Goal: Information Seeking & Learning: Compare options

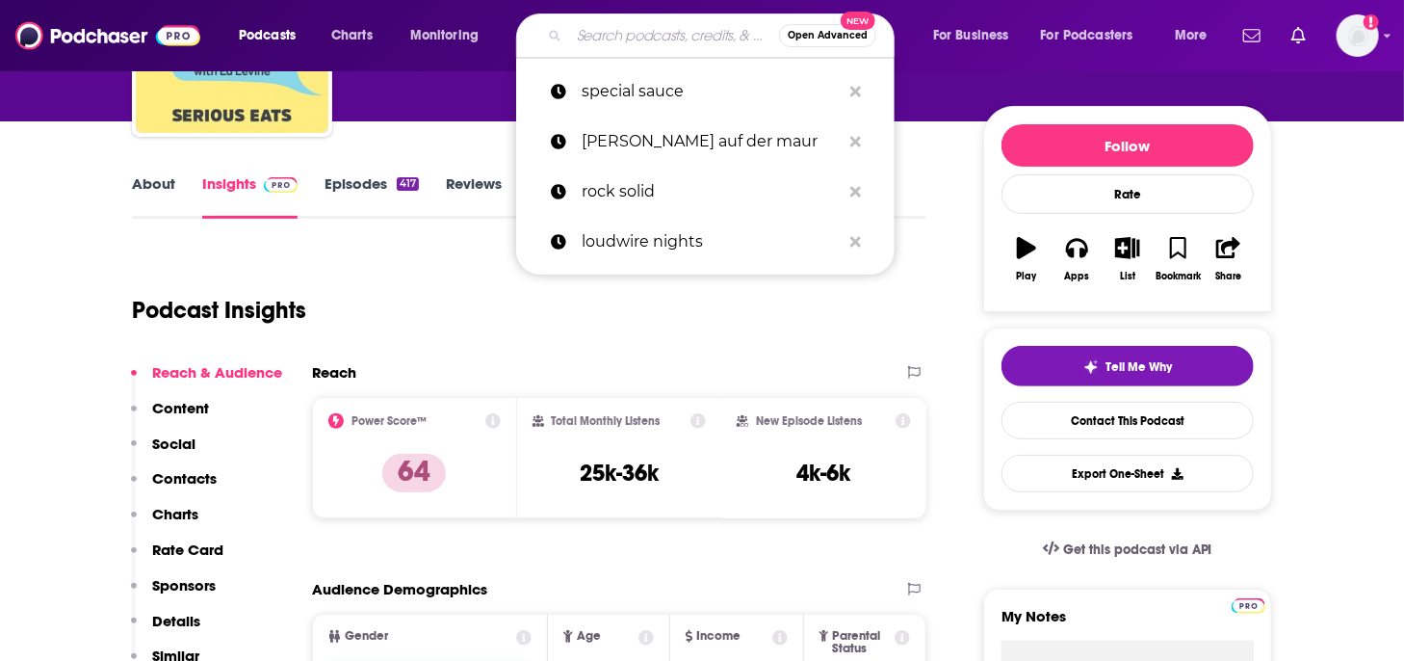
click at [616, 38] on input "Search podcasts, credits, & more..." at bounding box center [674, 35] width 210 height 31
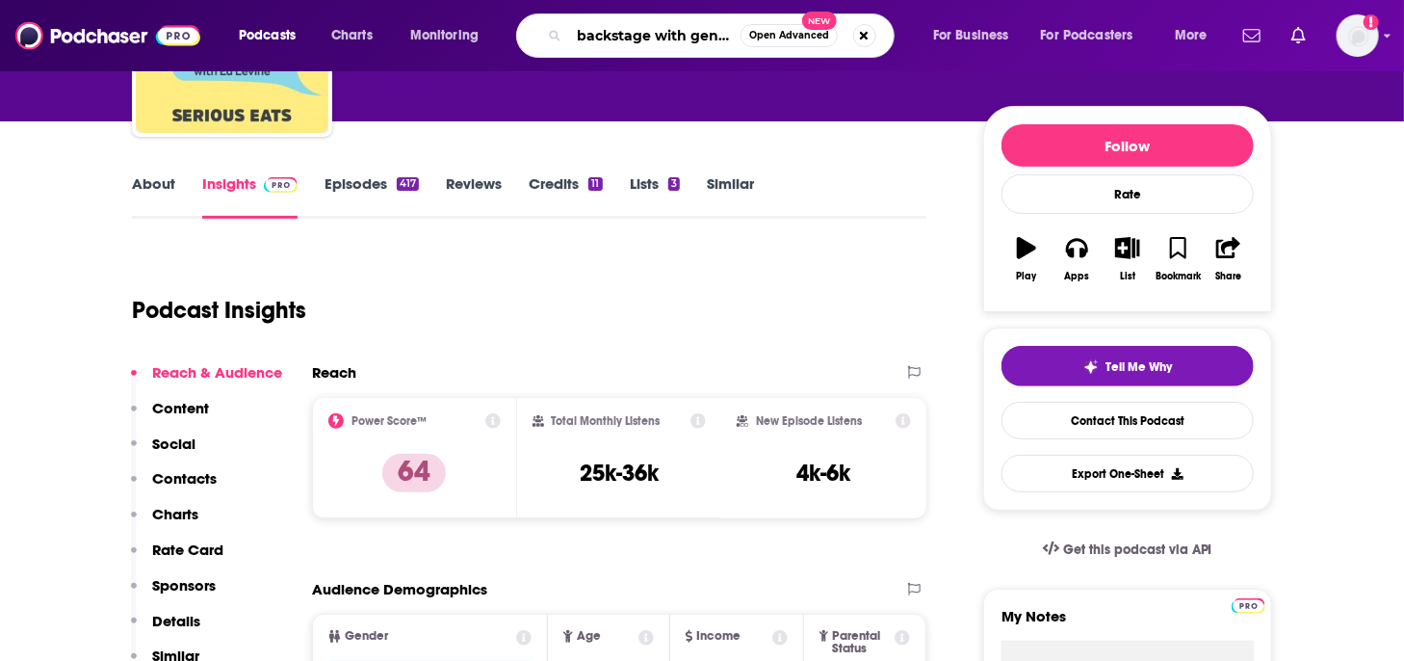
type input "backstage with [PERSON_NAME]"
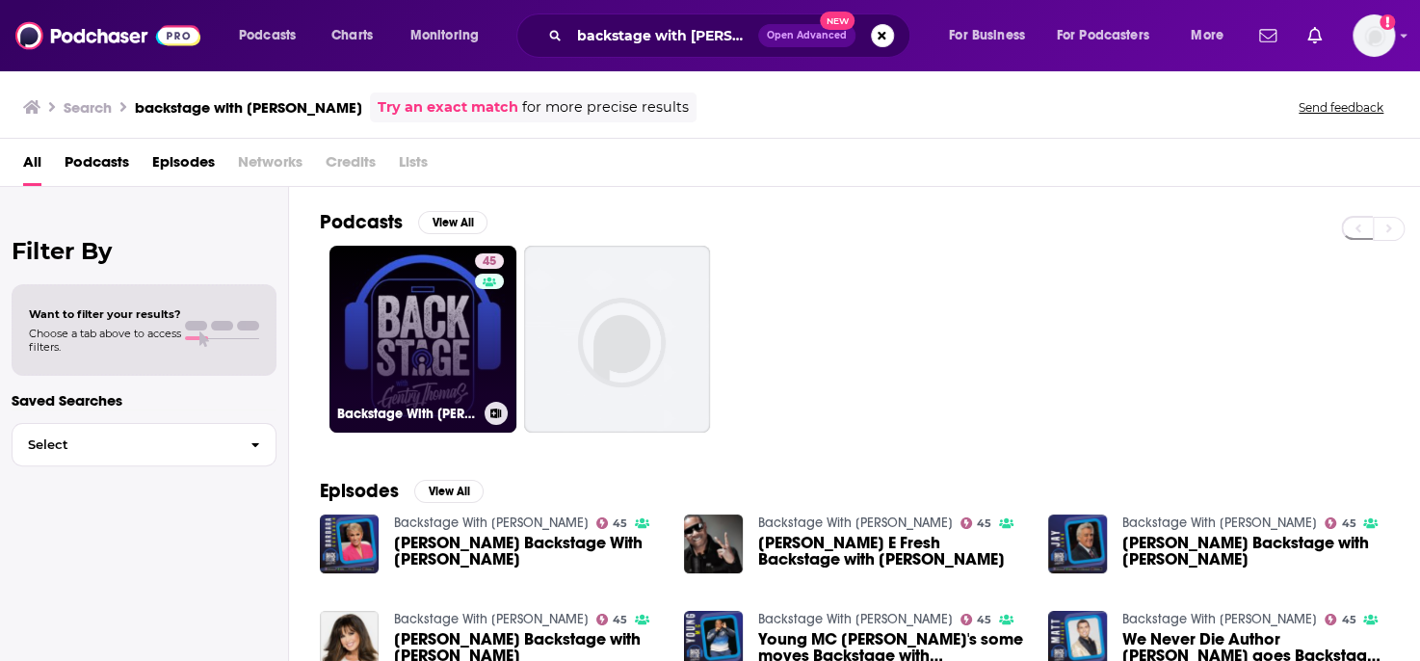
click at [422, 382] on link "45 Backstage With [PERSON_NAME]" at bounding box center [422, 339] width 187 height 187
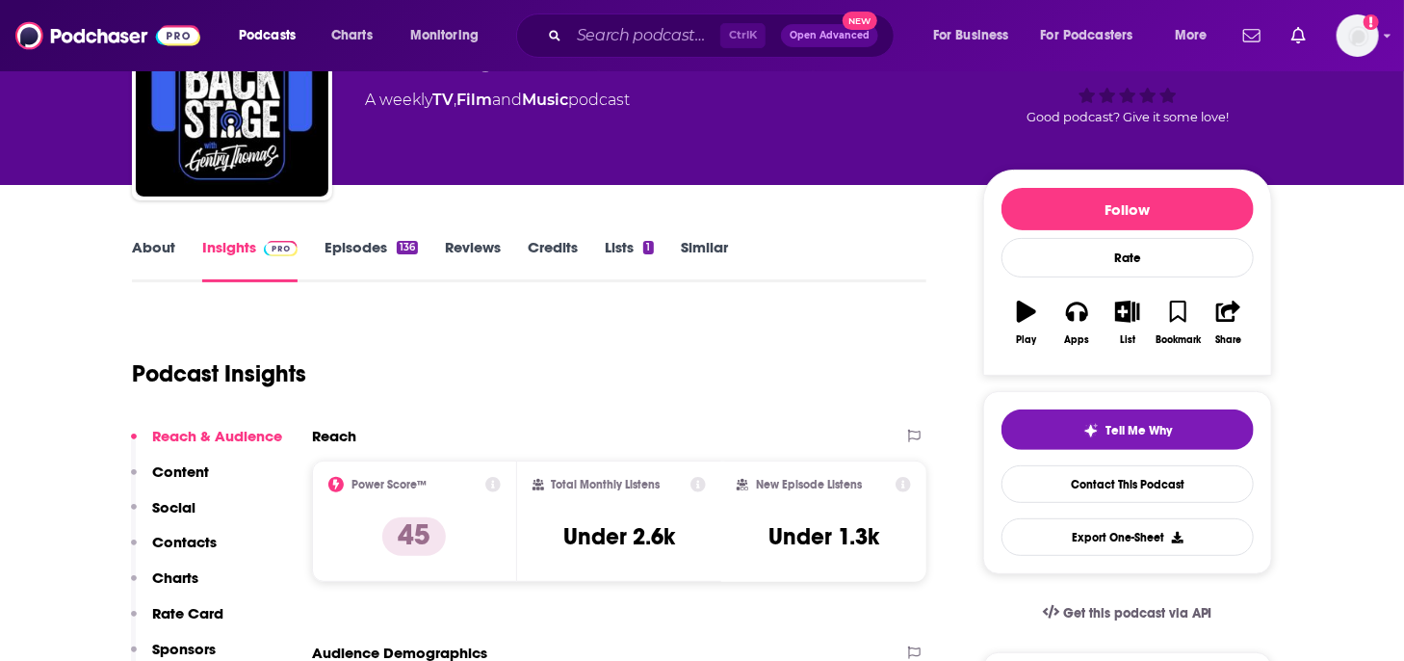
scroll to position [96, 0]
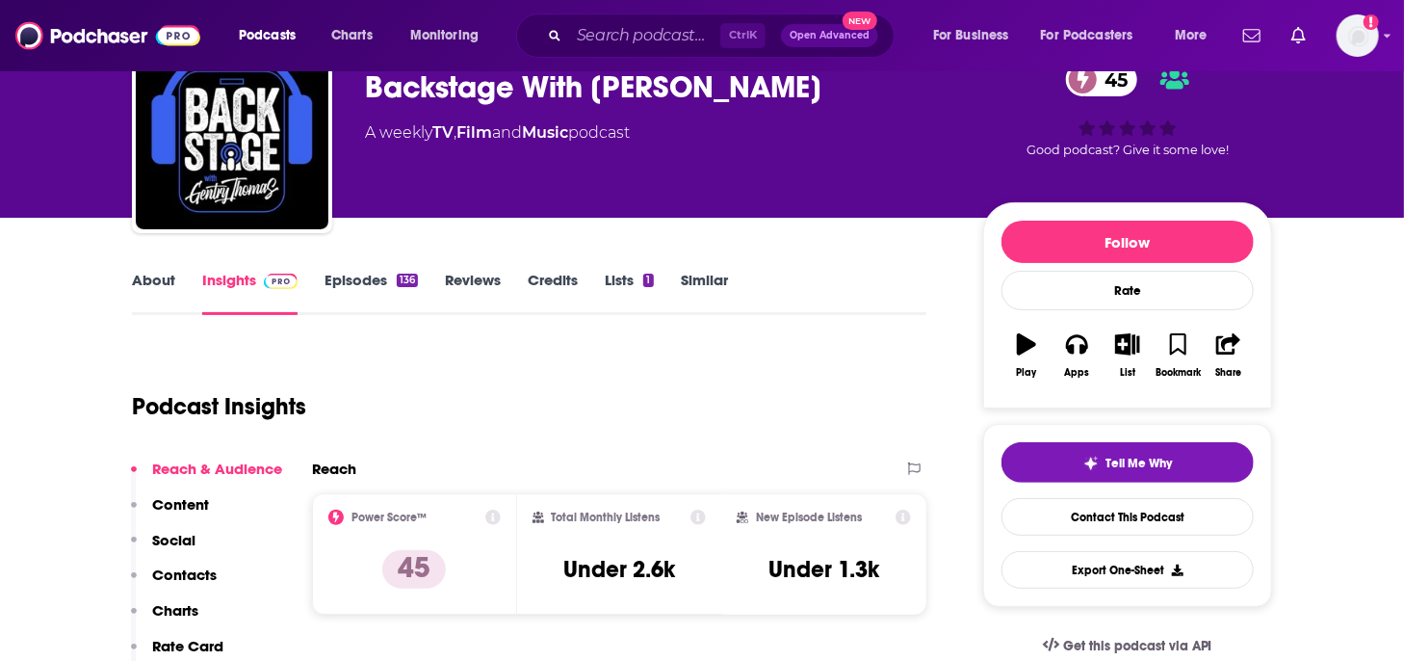
click at [152, 276] on link "About" at bounding box center [153, 293] width 43 height 44
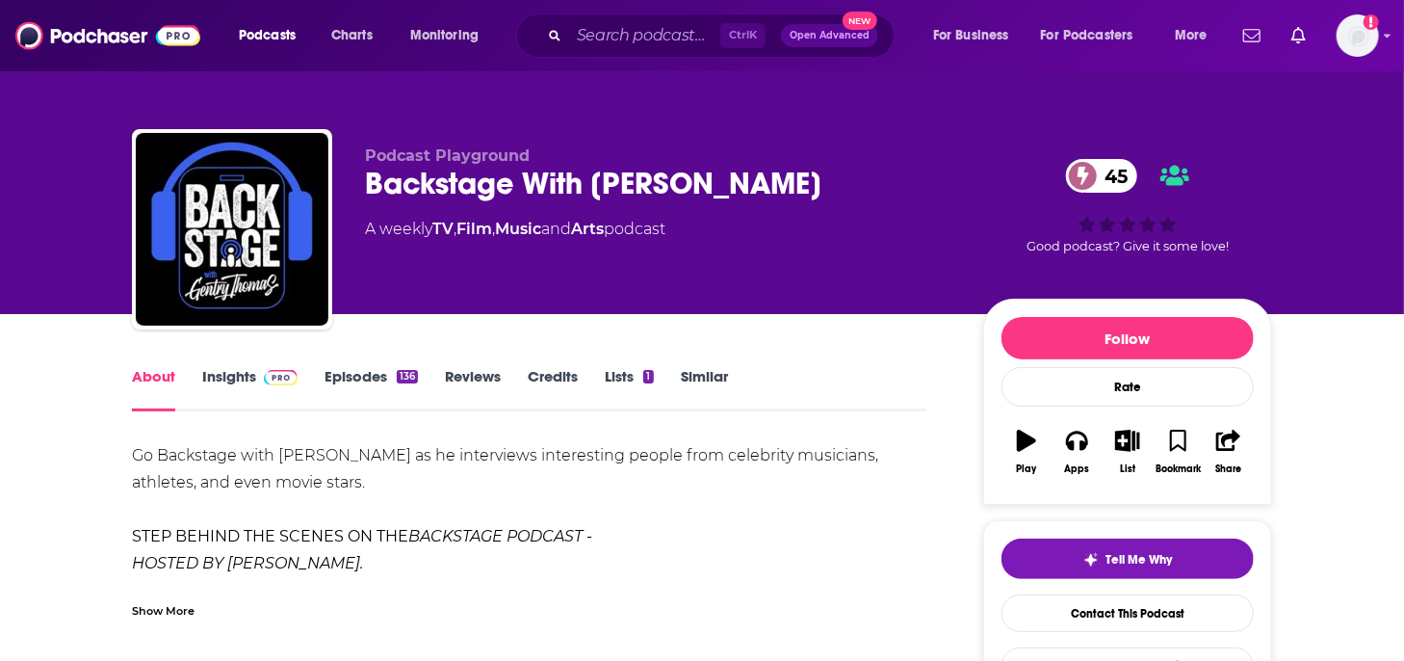
click at [374, 379] on link "Episodes 136" at bounding box center [371, 389] width 93 height 44
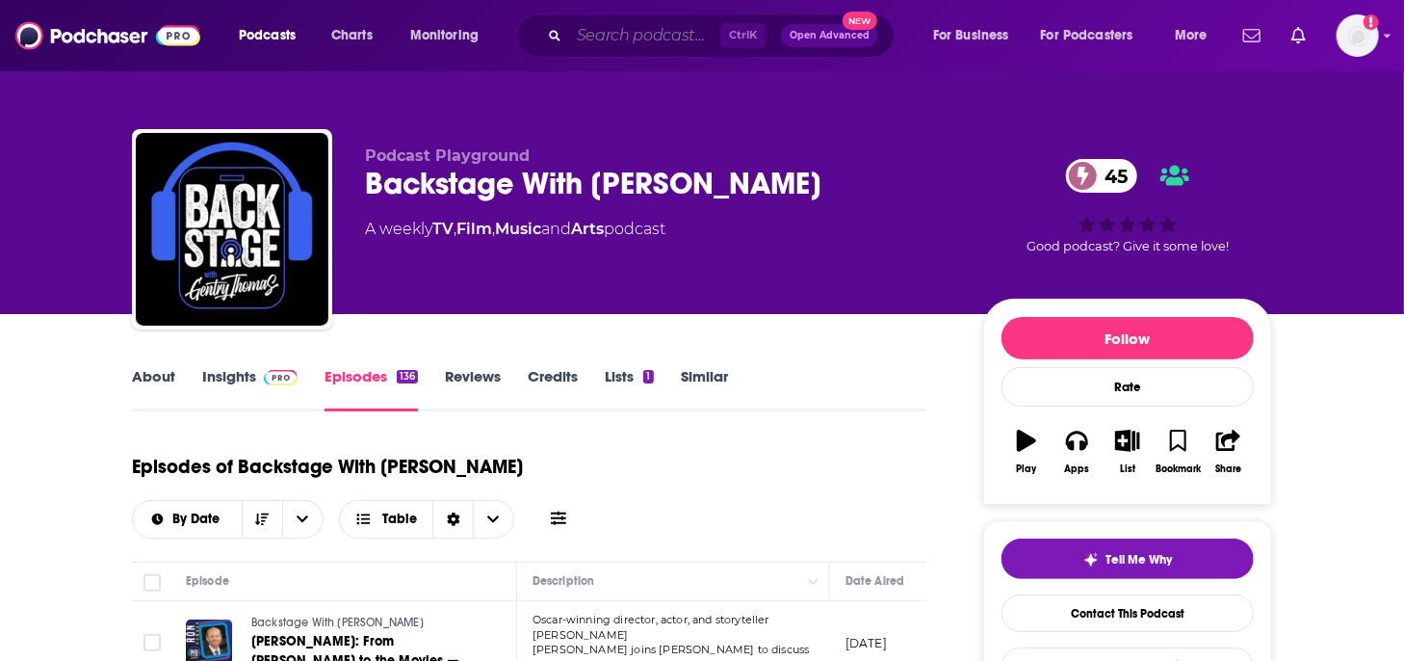
click at [607, 35] on input "Search podcasts, credits, & more..." at bounding box center [644, 35] width 151 height 31
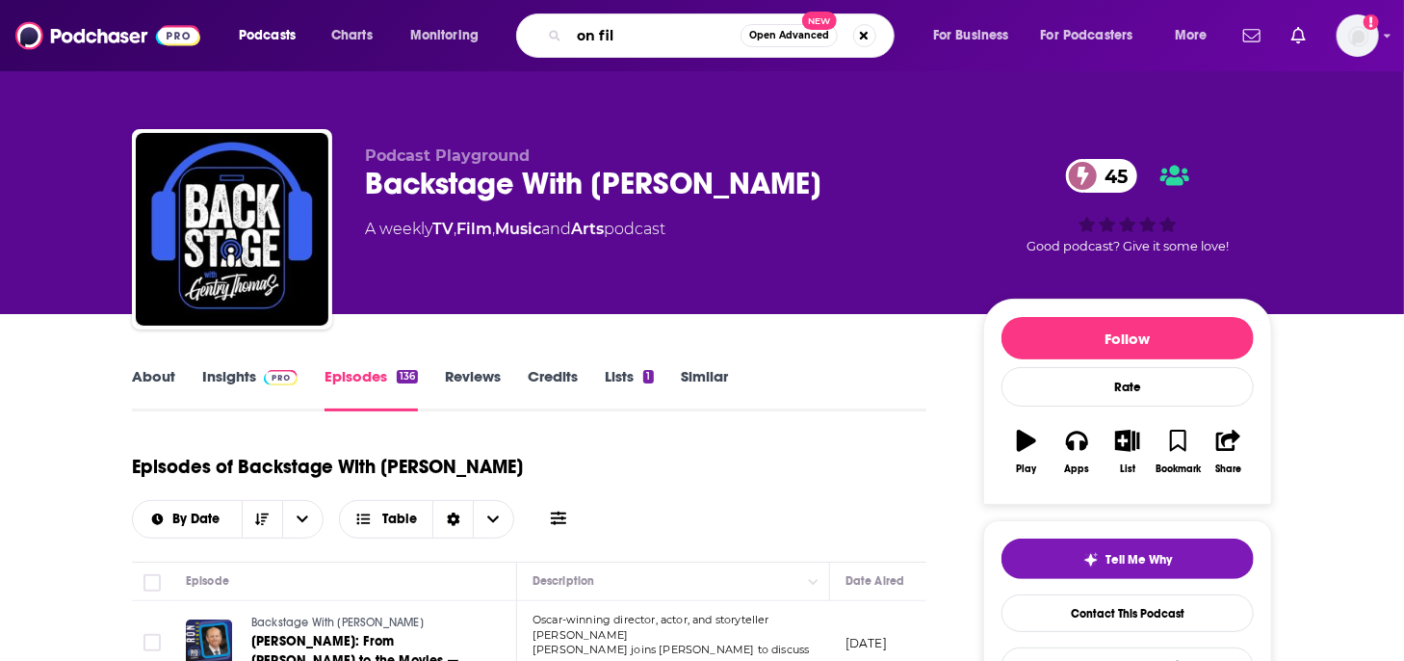
type input "on film"
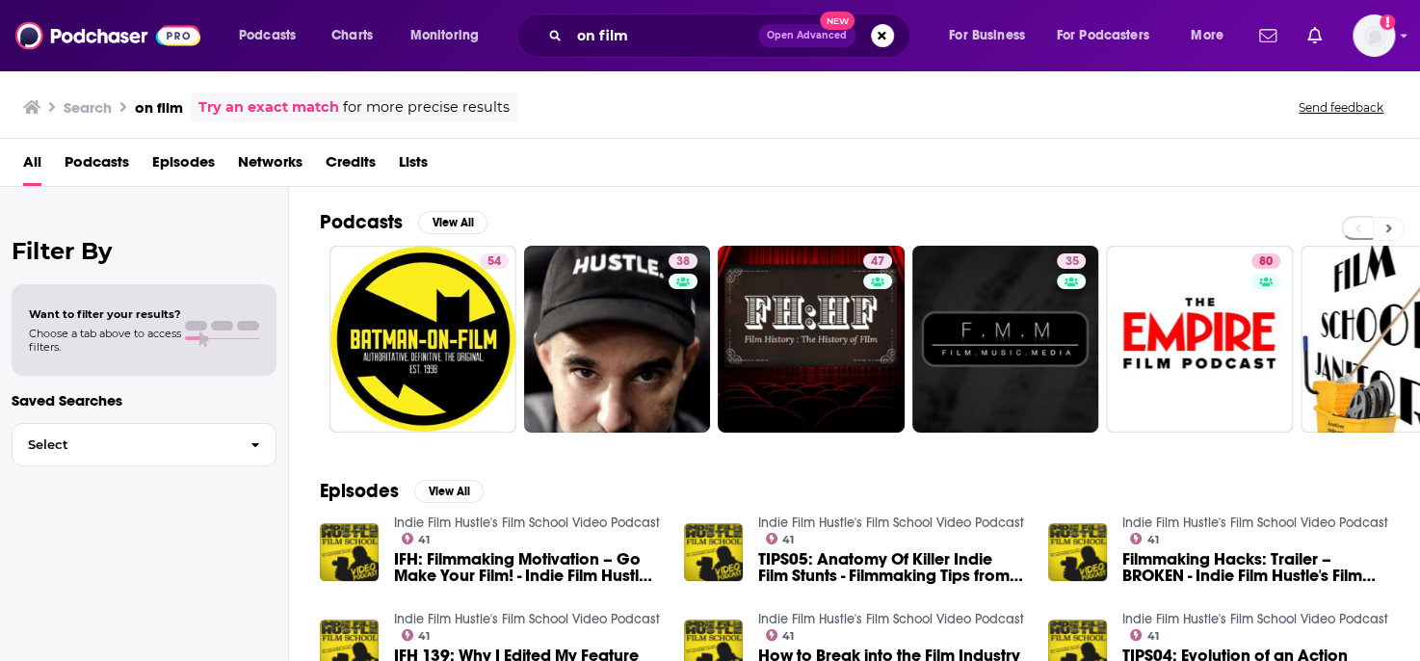
click at [1386, 225] on icon at bounding box center [1388, 228] width 7 height 13
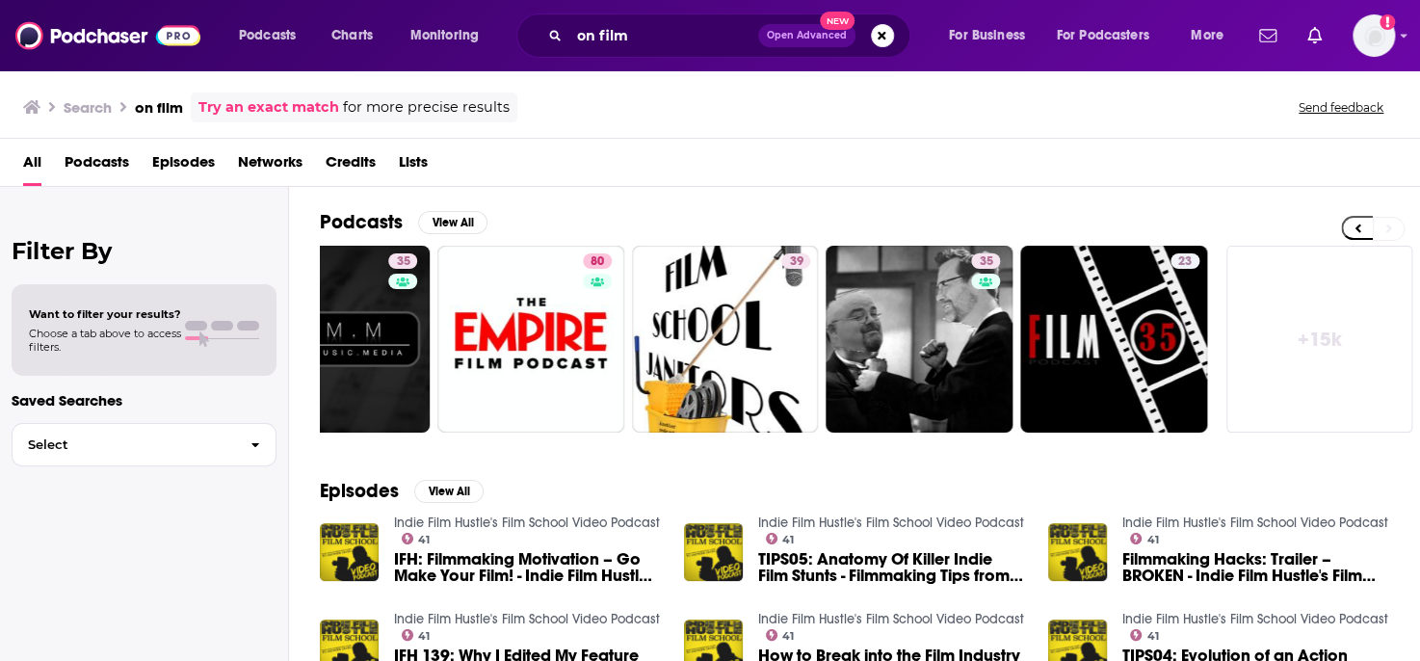
scroll to position [0, 669]
click at [638, 27] on input "on film" at bounding box center [663, 35] width 189 height 31
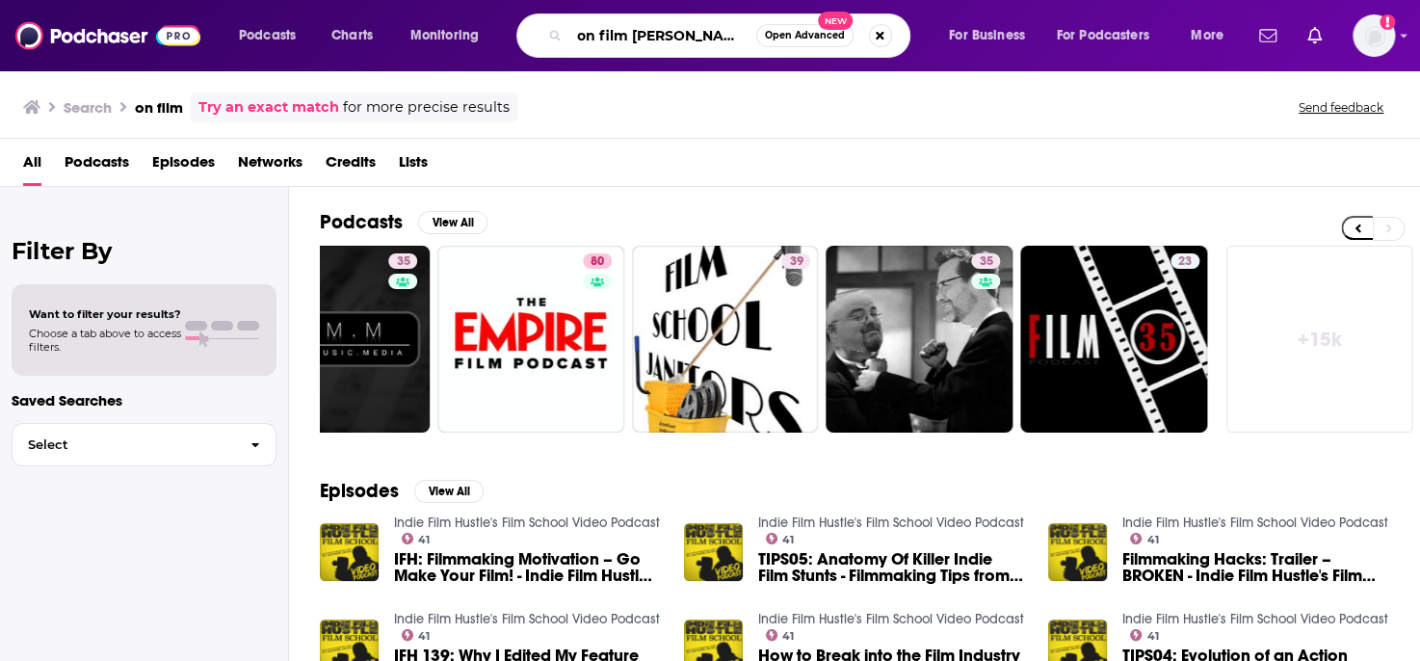
type input "on film [PERSON_NAME]"
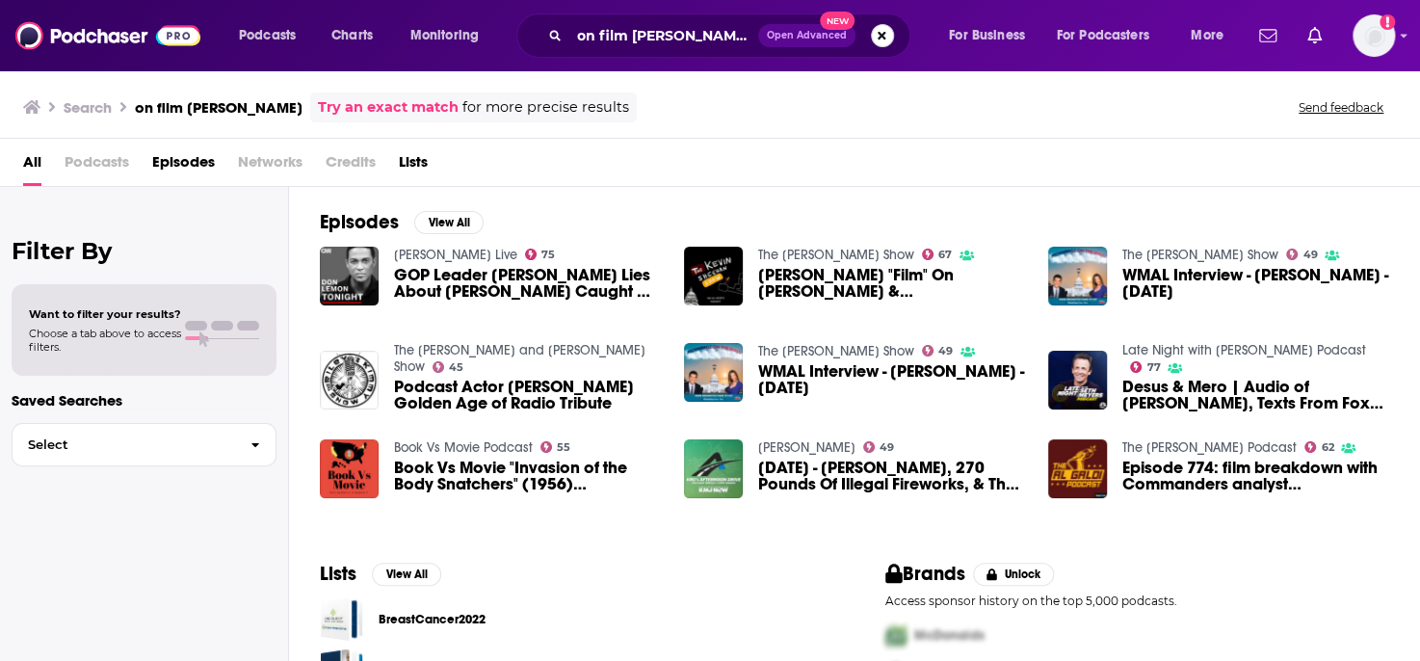
click at [881, 36] on button "Search podcasts, credits, & more..." at bounding box center [882, 35] width 23 height 23
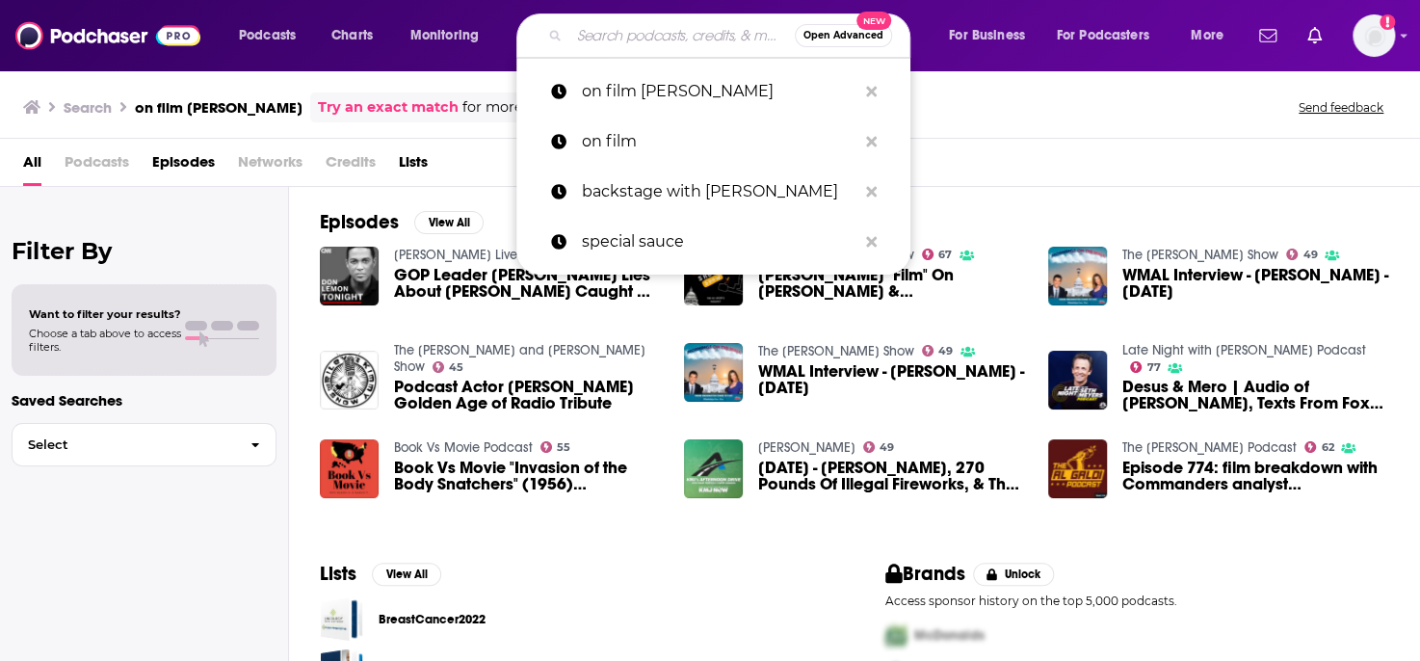
click at [692, 27] on input "Search podcasts, credits, & more..." at bounding box center [681, 35] width 225 height 31
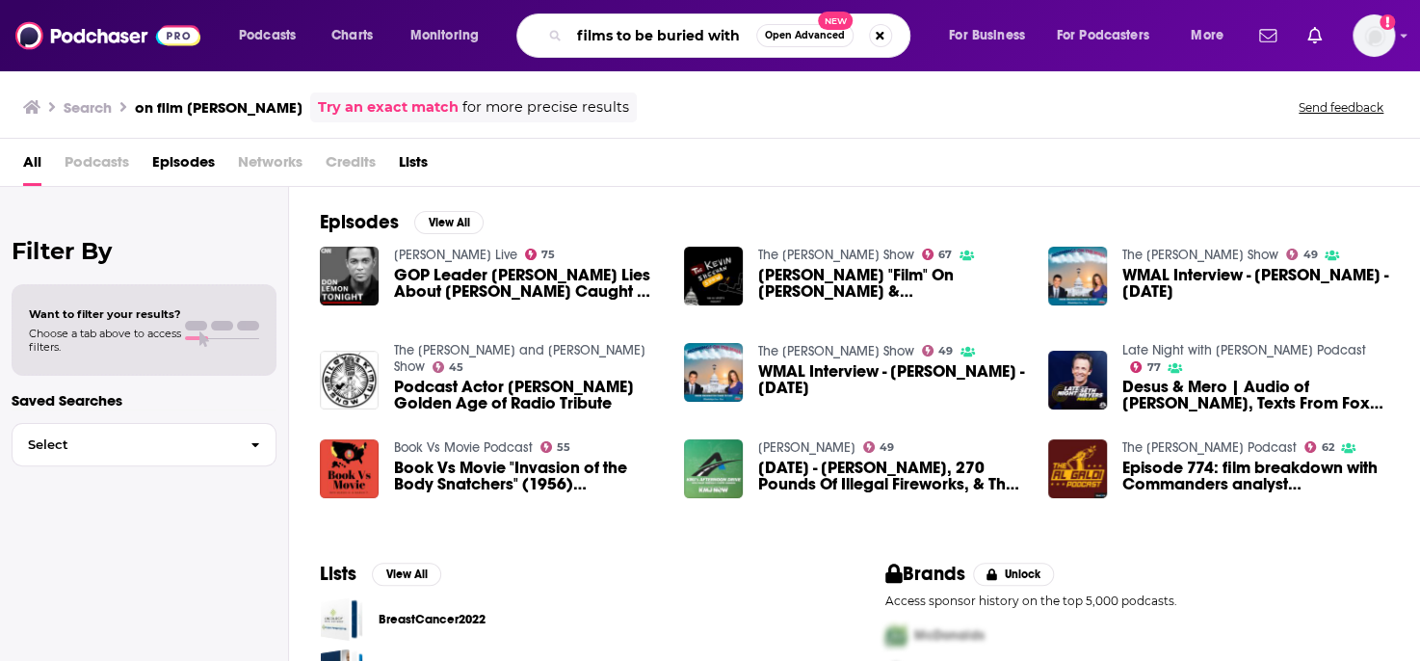
type input "films to be buried with"
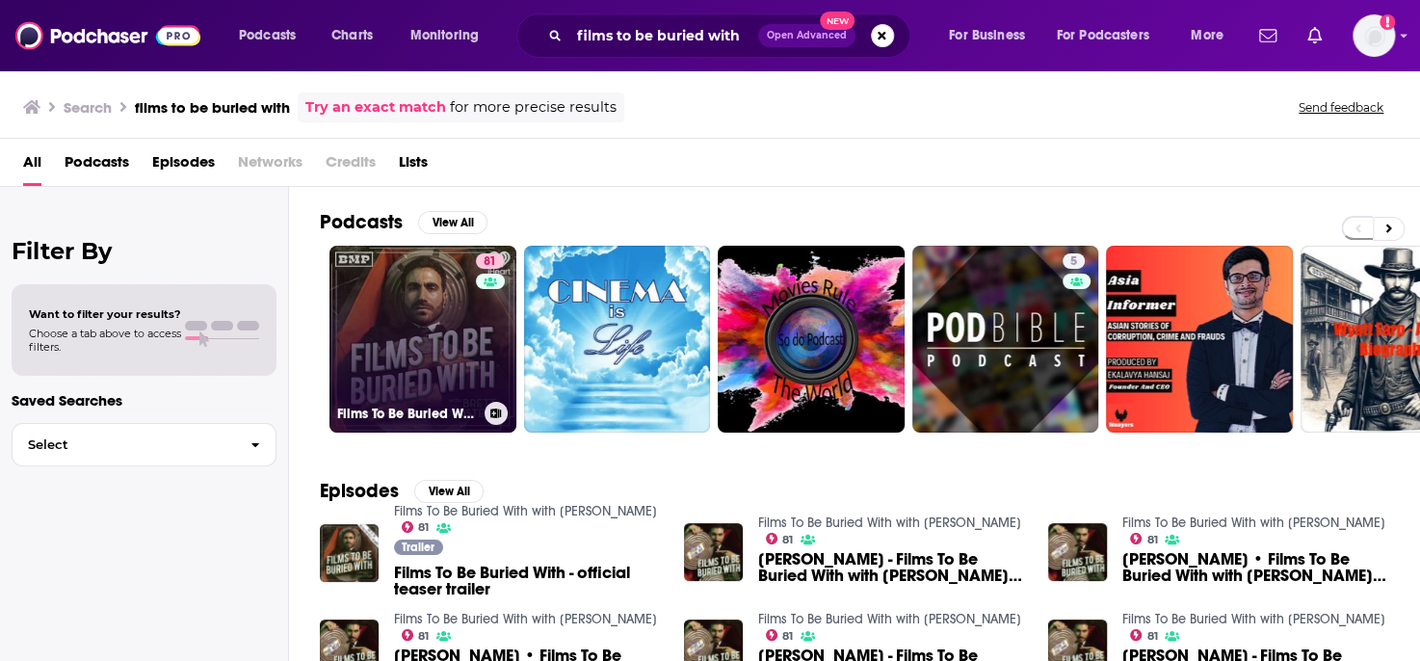
click at [451, 334] on link "81 Films To Be Buried With with [PERSON_NAME]" at bounding box center [422, 339] width 187 height 187
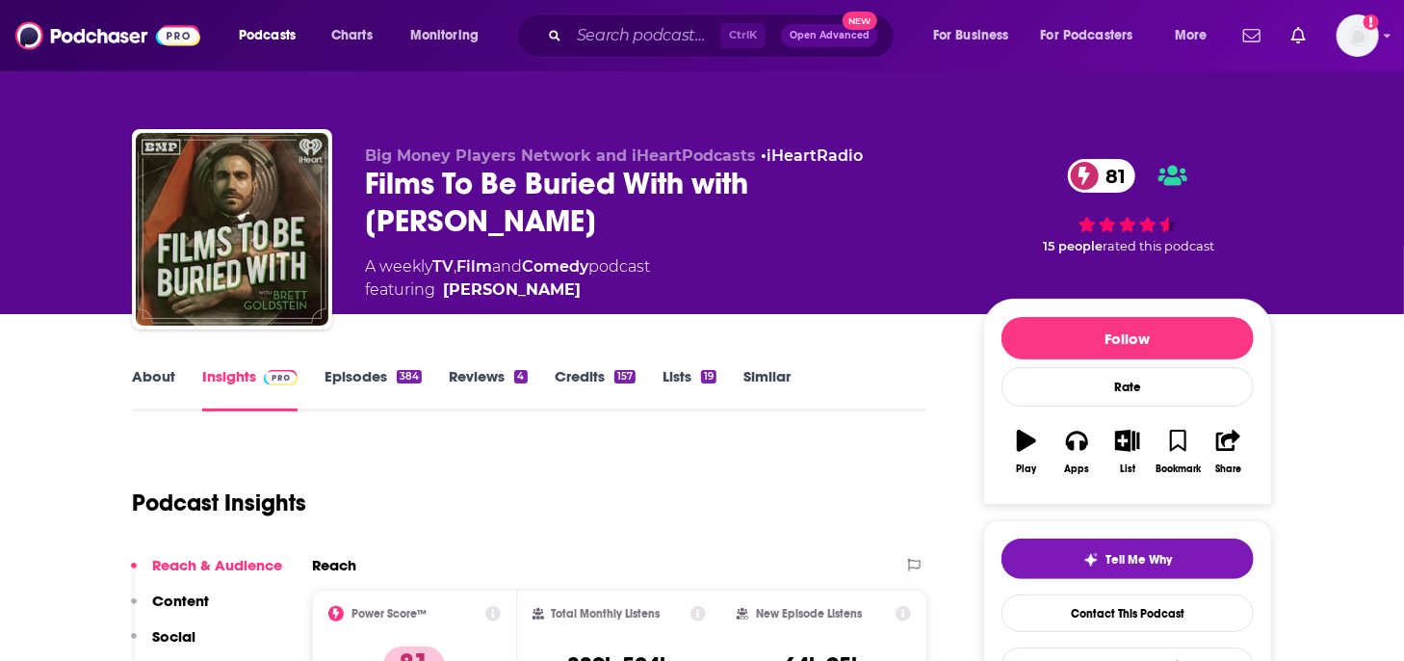
click at [347, 378] on link "Episodes 384" at bounding box center [373, 389] width 97 height 44
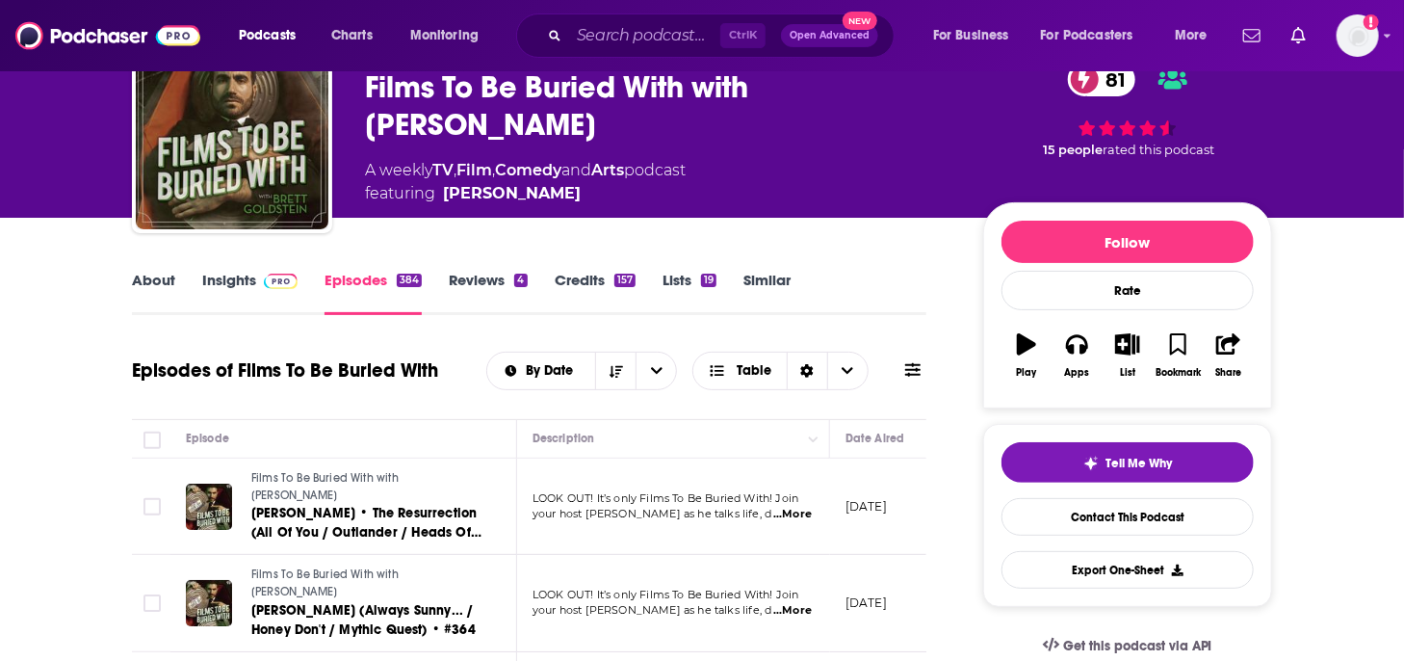
scroll to position [193, 0]
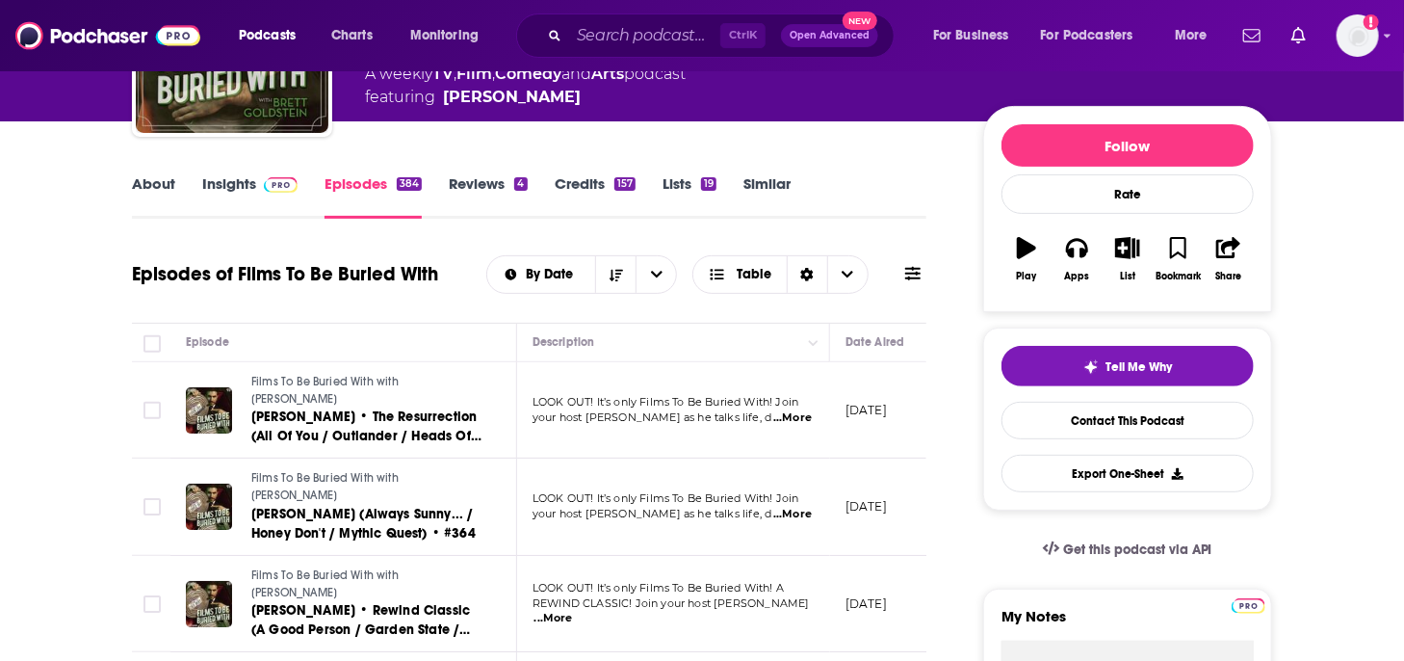
click at [573, 611] on span "...More" at bounding box center [554, 618] width 39 height 15
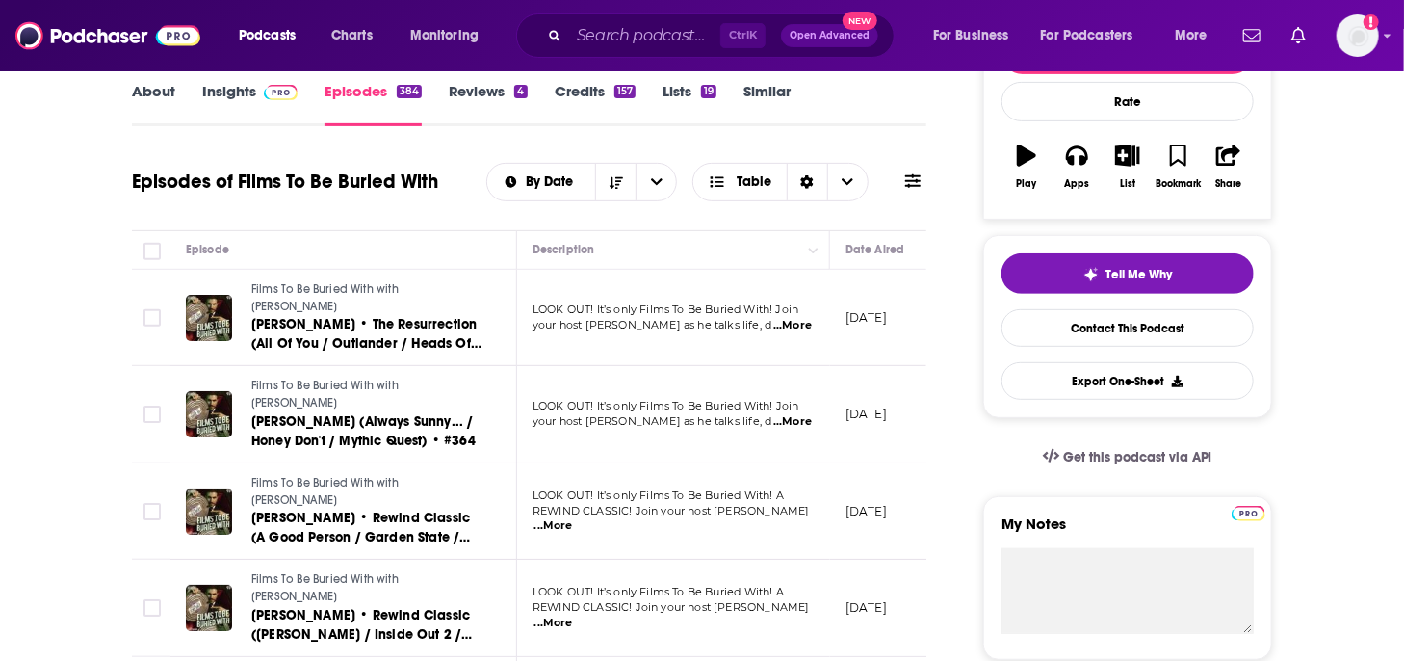
scroll to position [482, 0]
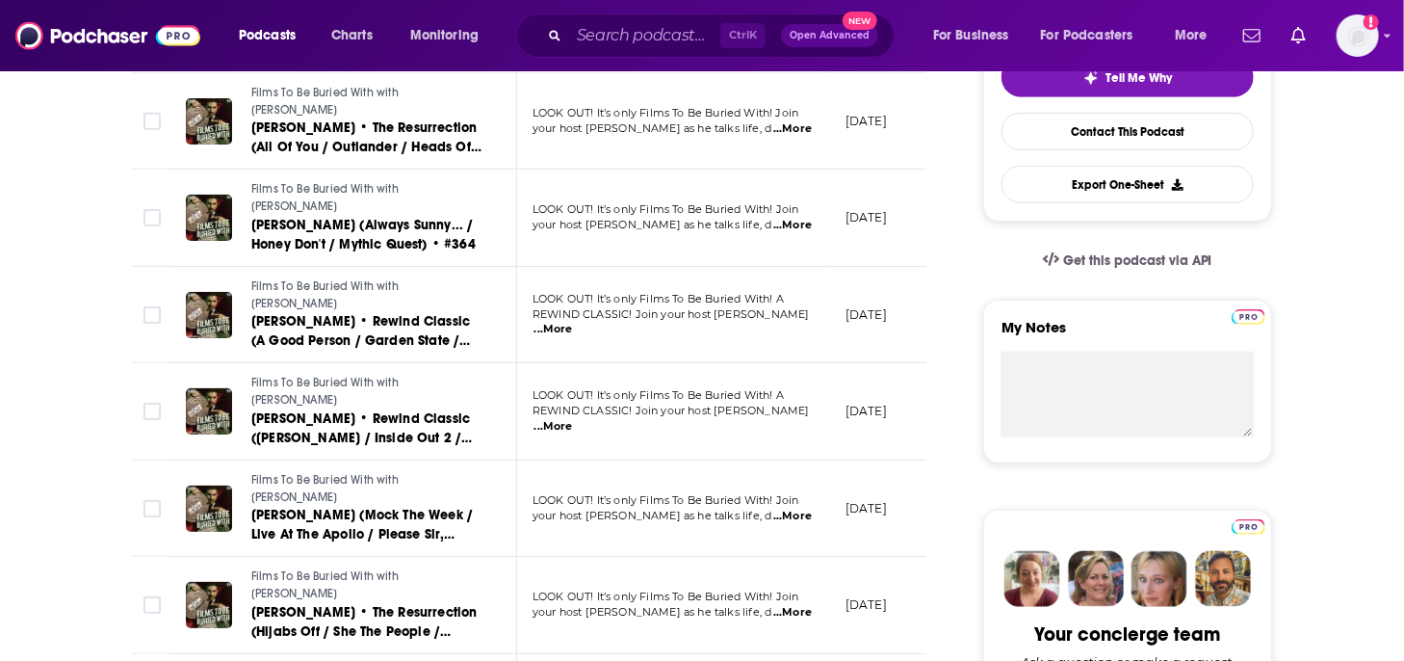
click at [798, 605] on span "...More" at bounding box center [792, 612] width 39 height 15
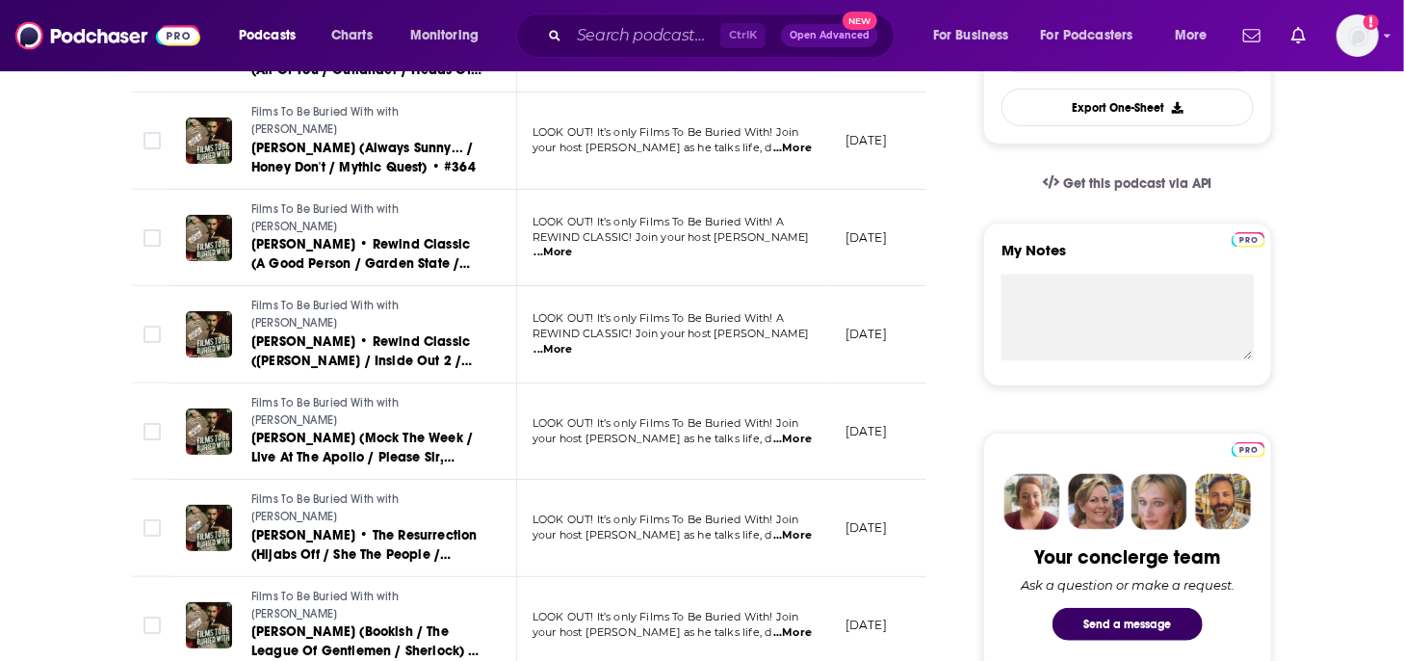
scroll to position [674, 0]
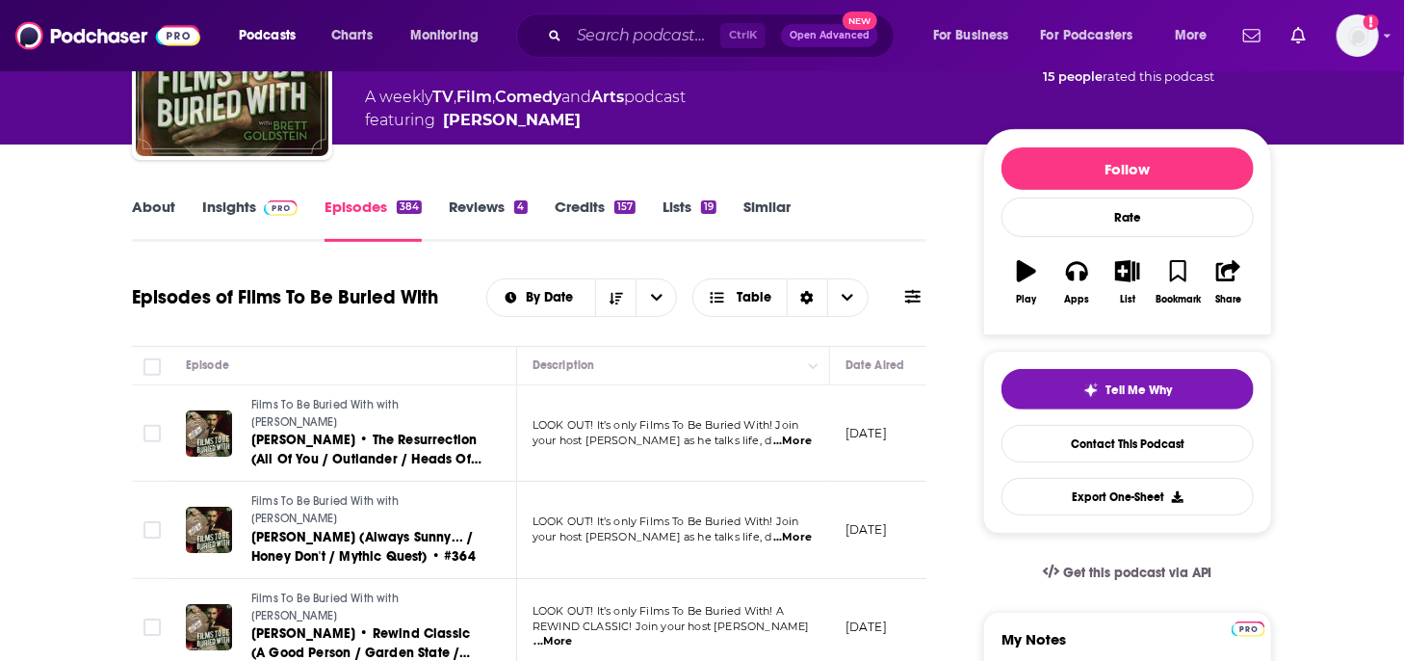
scroll to position [0, 0]
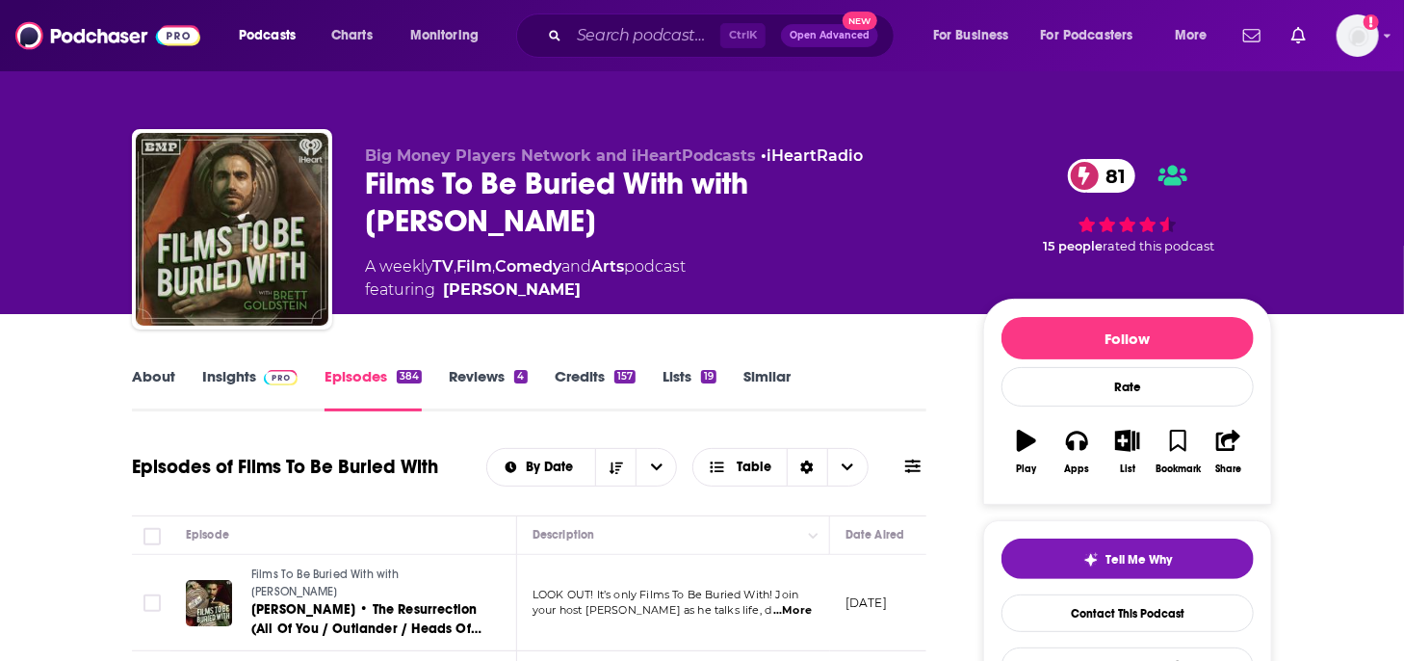
click at [236, 365] on div "About Insights Episodes 384 Reviews 4 Credits 157 Lists 19 Similar" at bounding box center [529, 387] width 795 height 47
click at [238, 368] on link "Insights" at bounding box center [249, 389] width 95 height 44
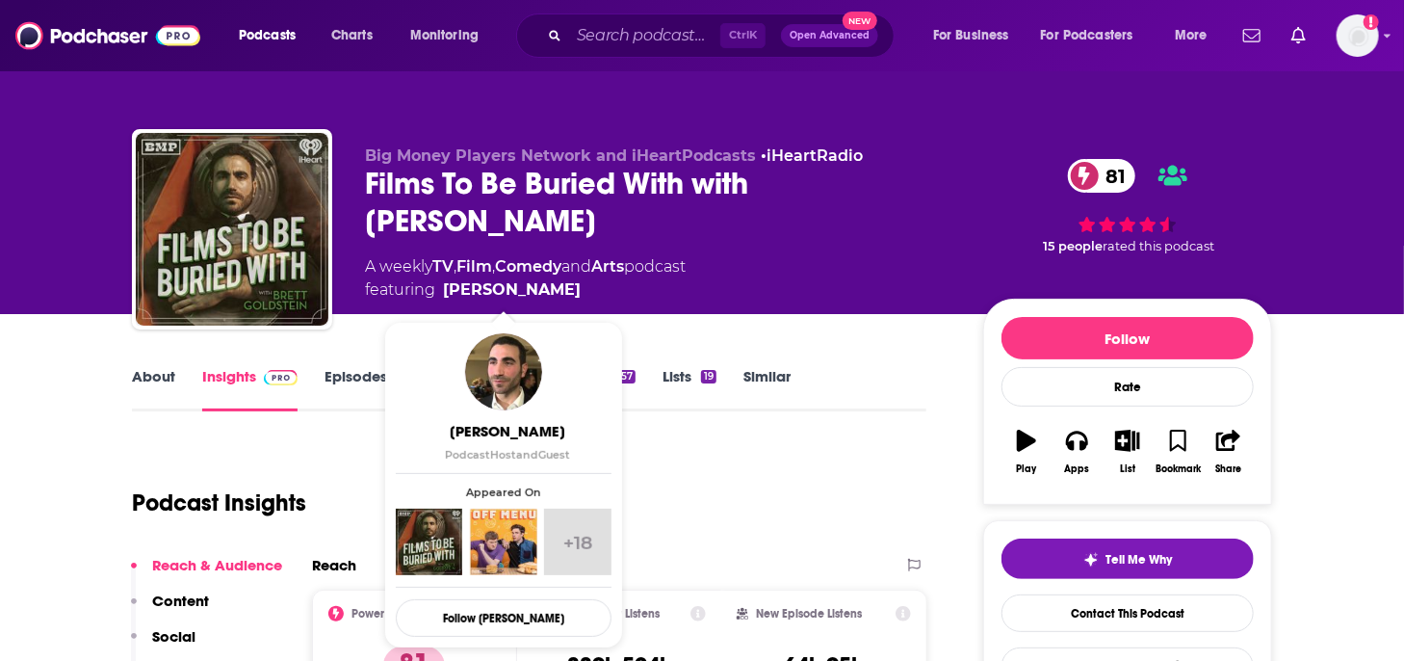
drag, startPoint x: 597, startPoint y: 290, endPoint x: 566, endPoint y: 313, distance: 38.5
drag, startPoint x: 805, startPoint y: 457, endPoint x: 817, endPoint y: 463, distance: 13.4
click at [805, 457] on div "Podcast Insights" at bounding box center [521, 491] width 779 height 98
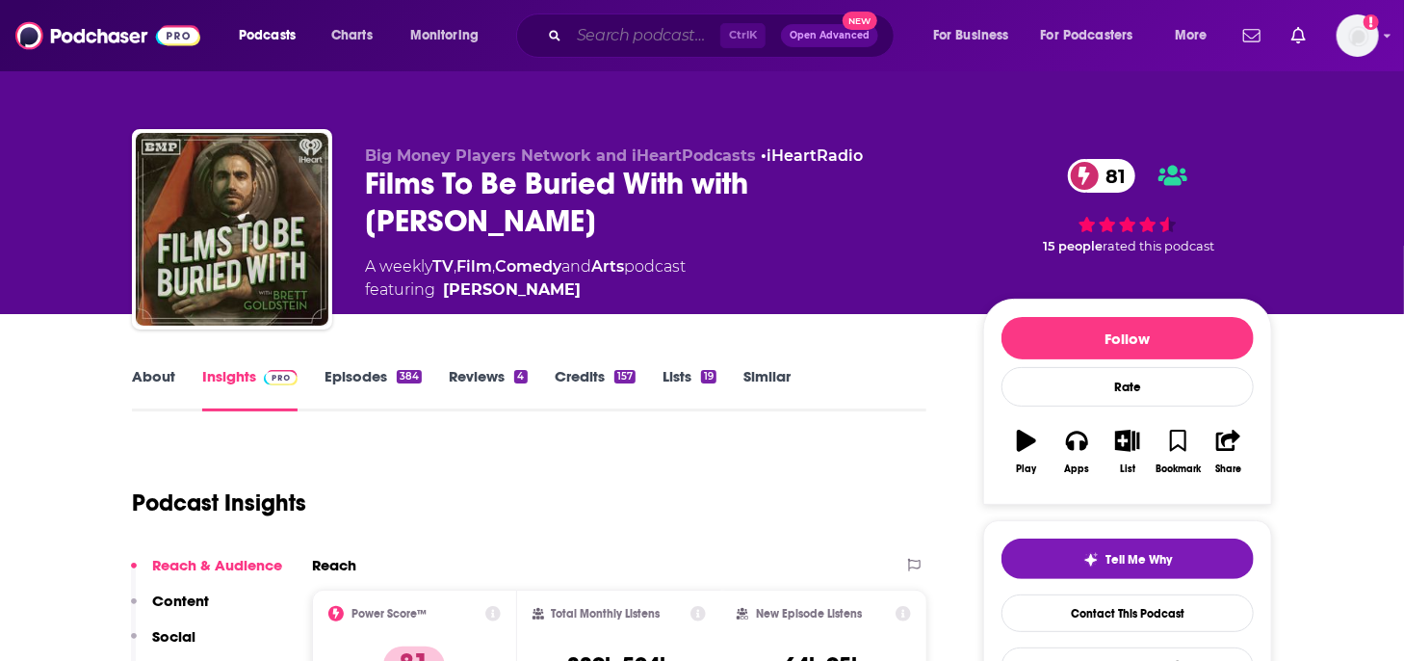
click at [609, 31] on input "Search podcasts, credits, & more..." at bounding box center [644, 35] width 151 height 31
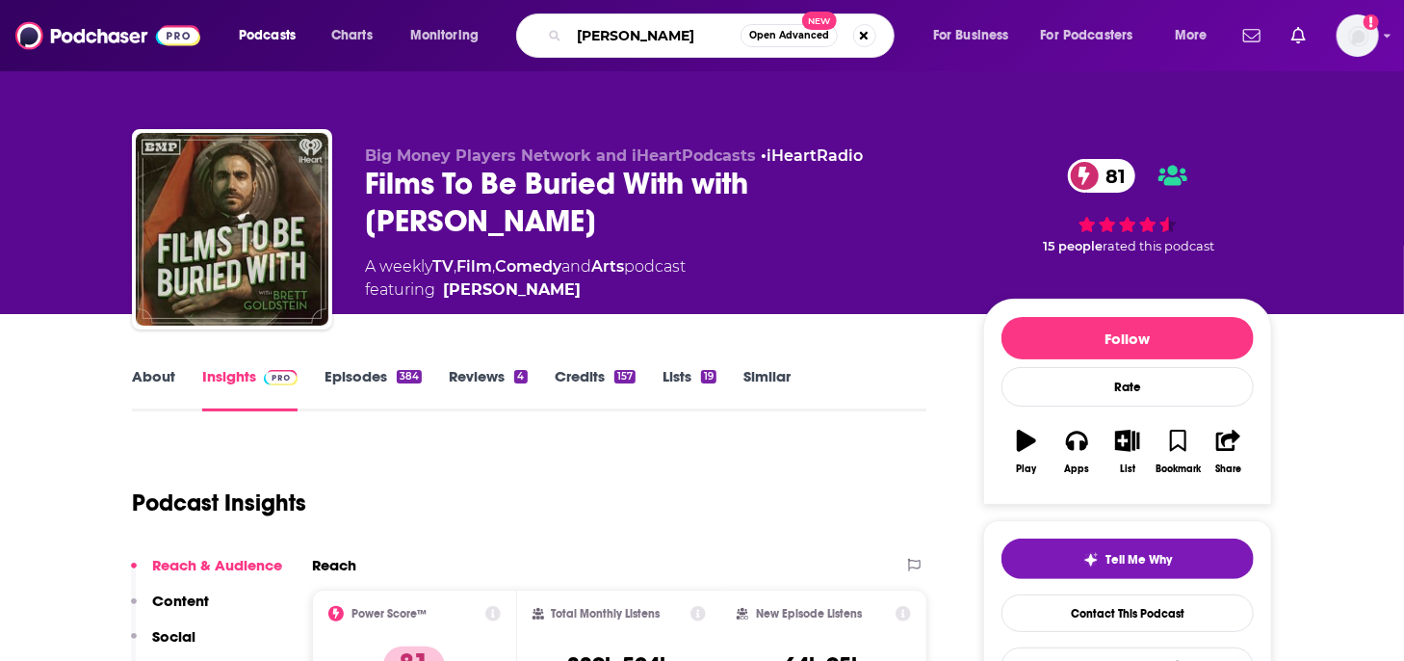
type input "[PERSON_NAME]"
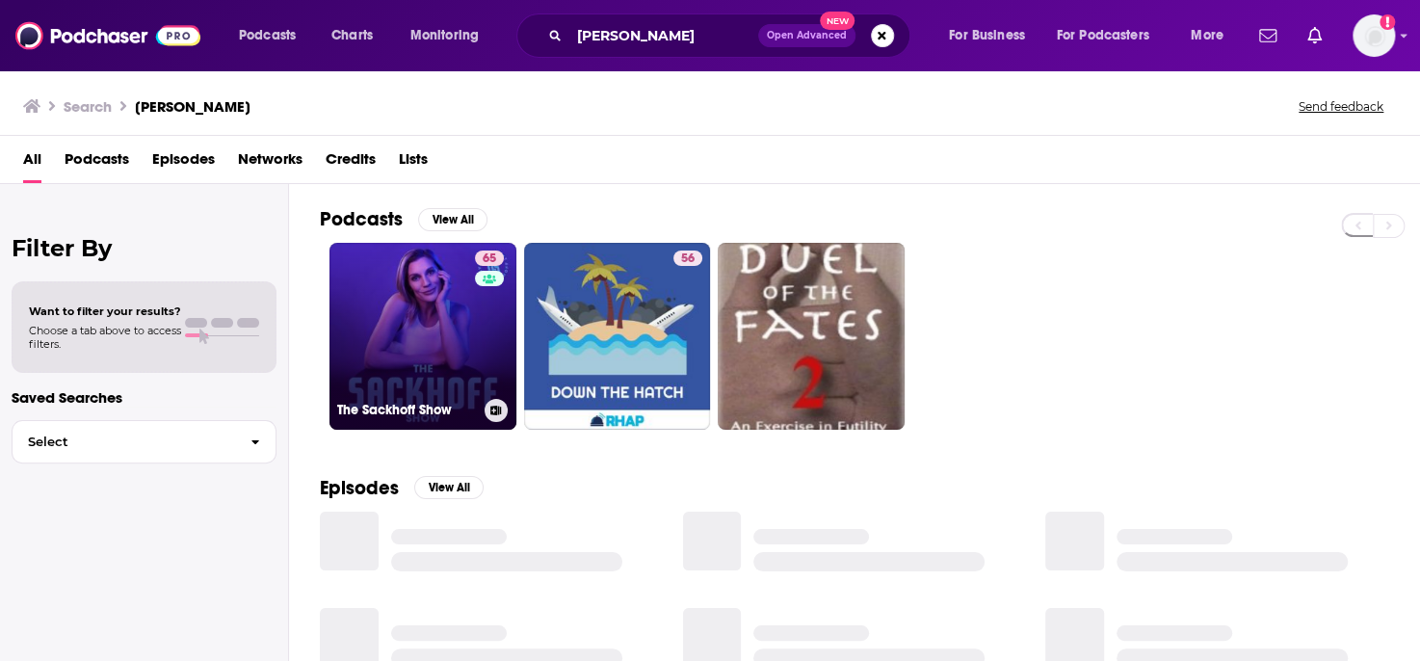
click at [451, 336] on link "65 The Sackhoff Show" at bounding box center [422, 336] width 187 height 187
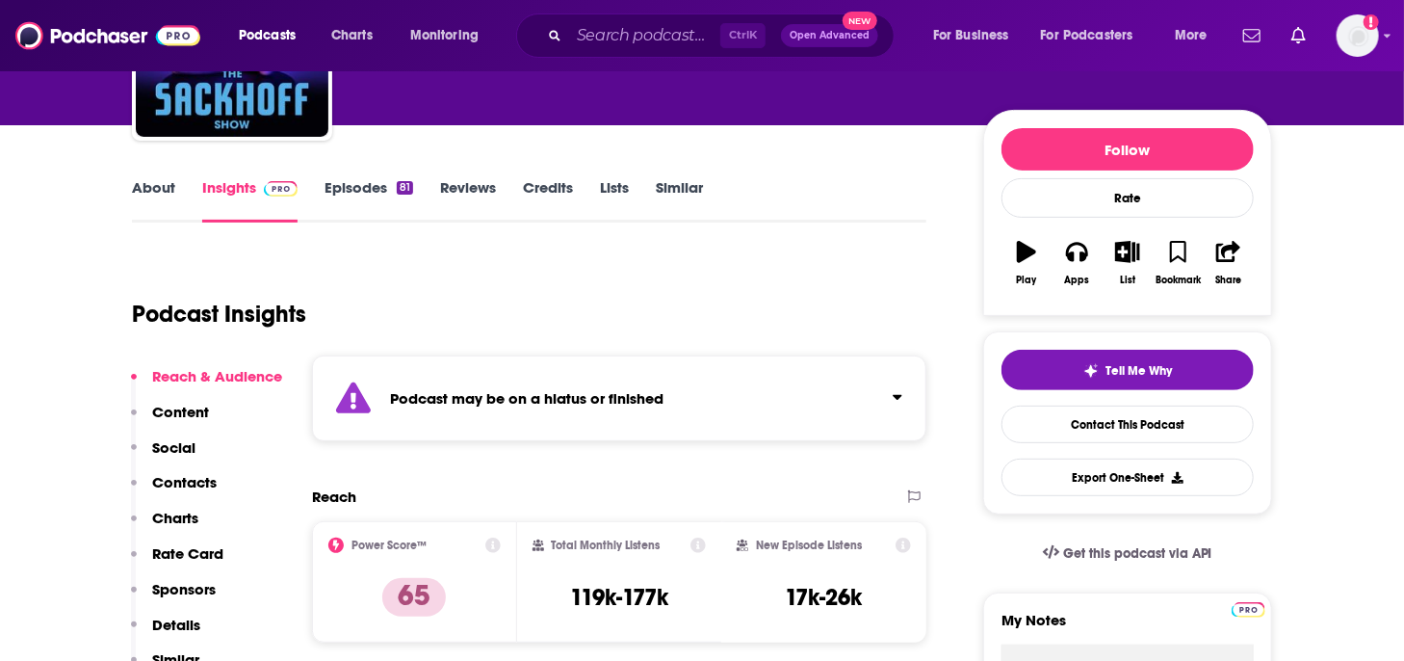
scroll to position [193, 0]
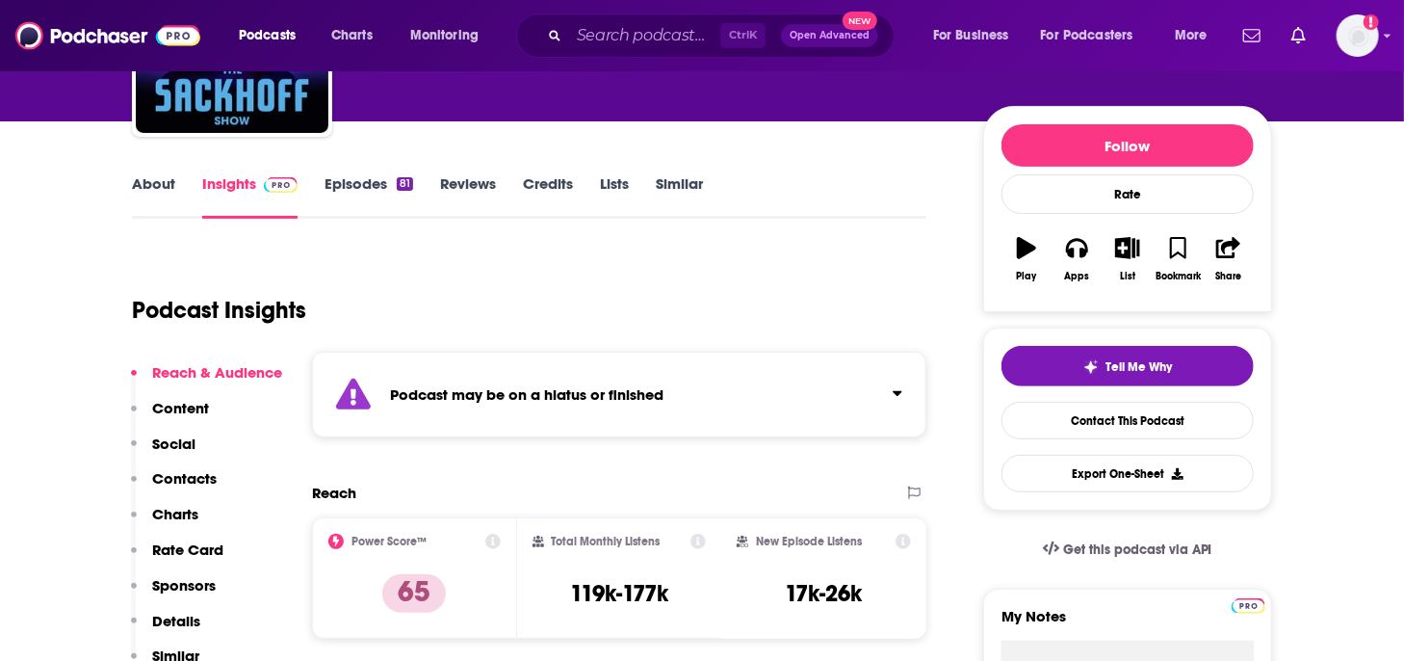
click at [353, 181] on link "Episodes 81" at bounding box center [369, 196] width 89 height 44
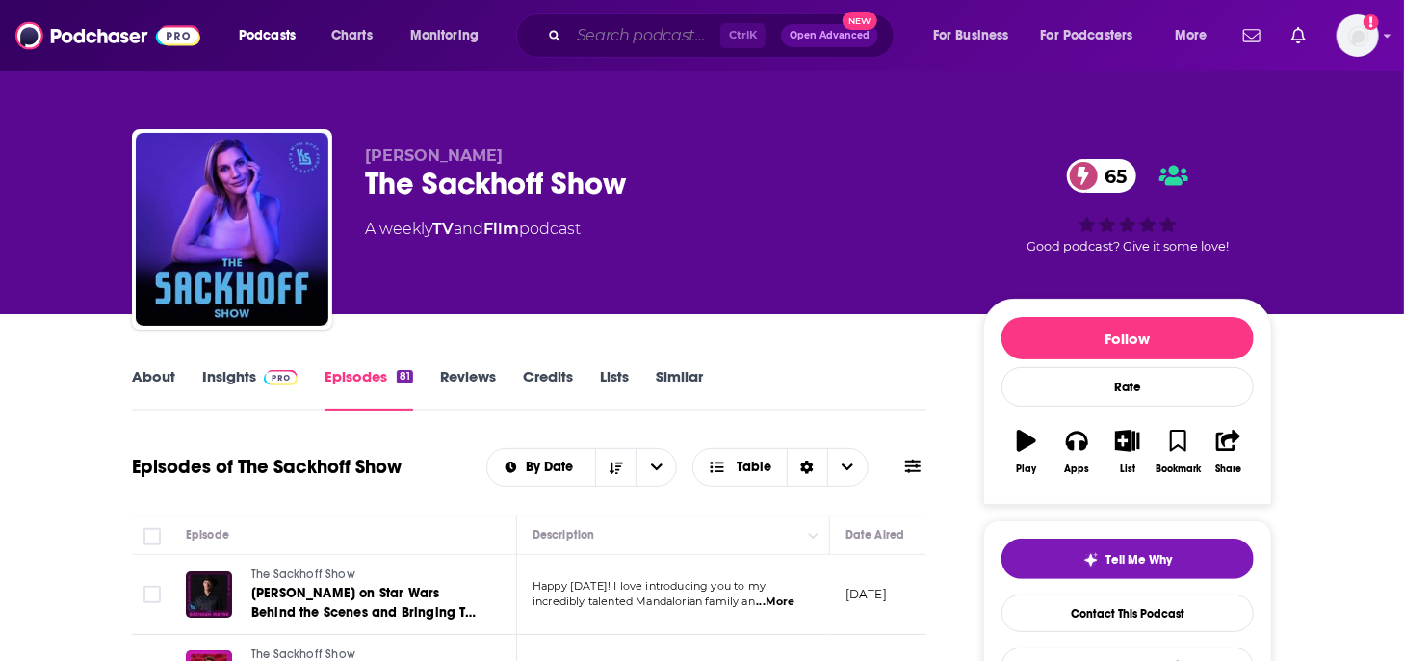
click at [616, 34] on input "Search podcasts, credits, & more..." at bounding box center [644, 35] width 151 height 31
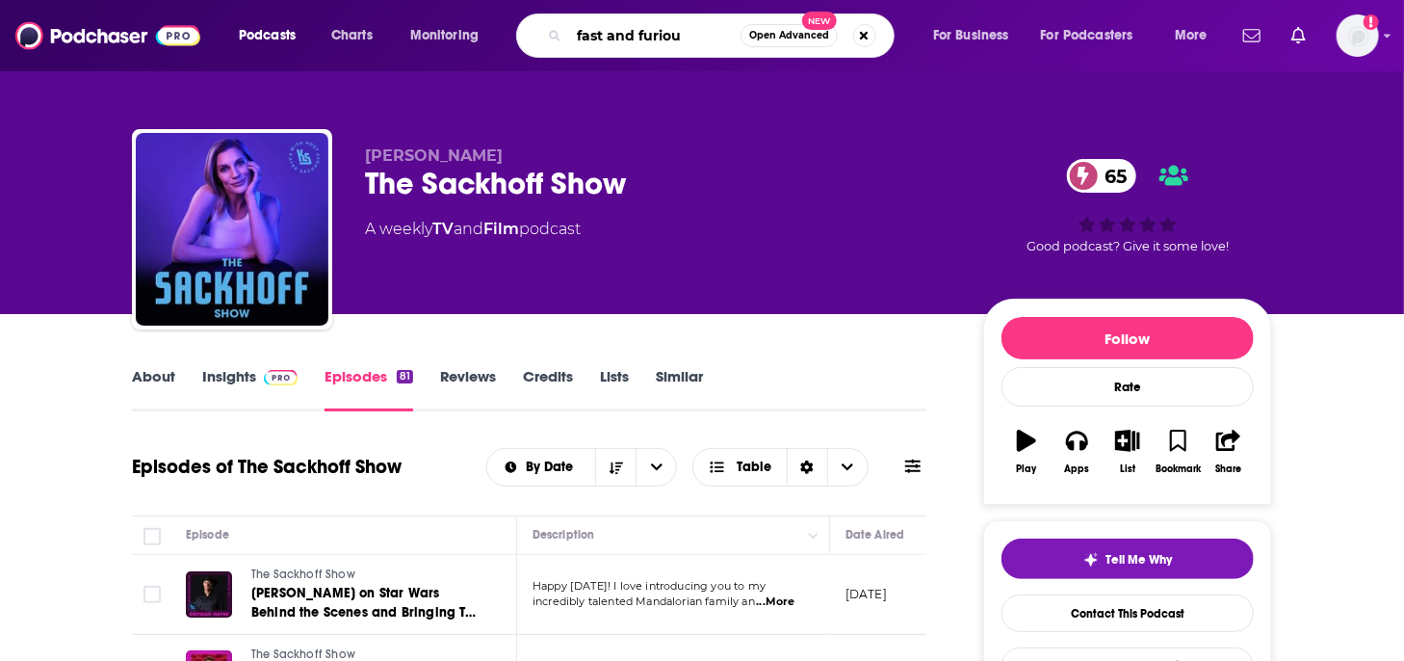
type input "fast and furious"
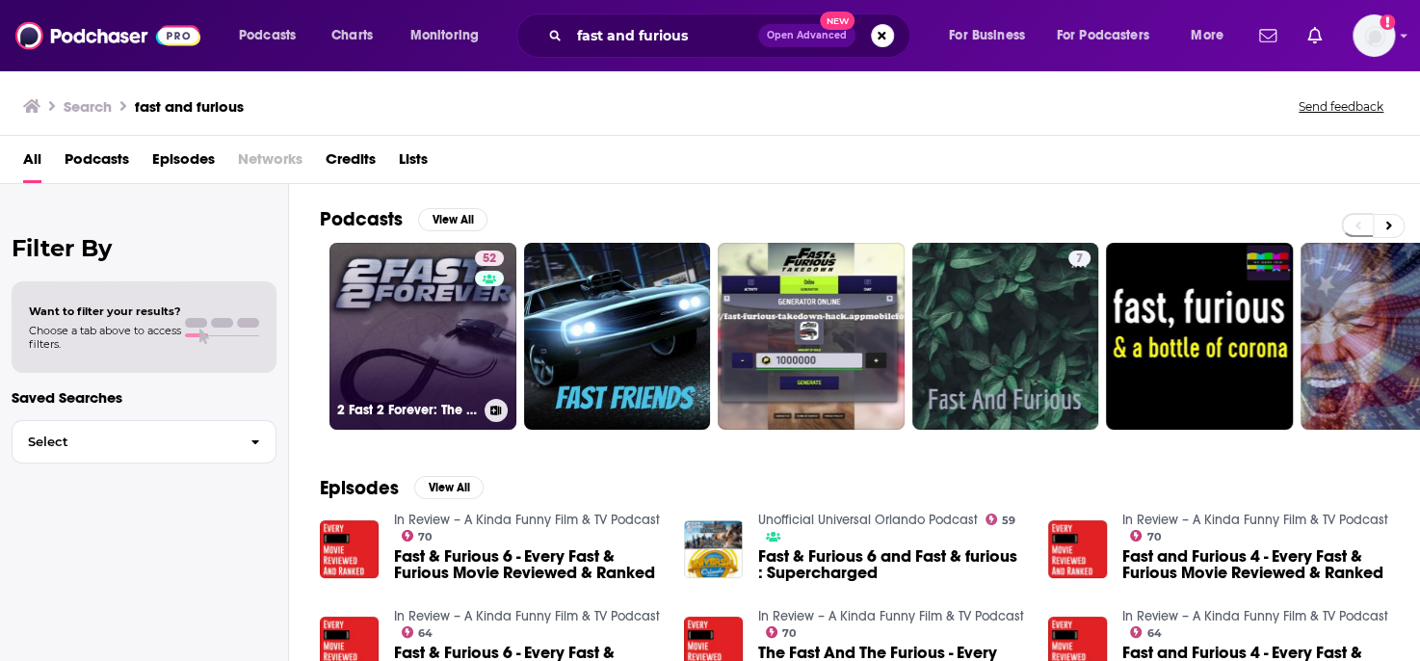
click at [405, 302] on link "52 2 Fast 2 Forever: The Fast and Furious Podcast" at bounding box center [422, 336] width 187 height 187
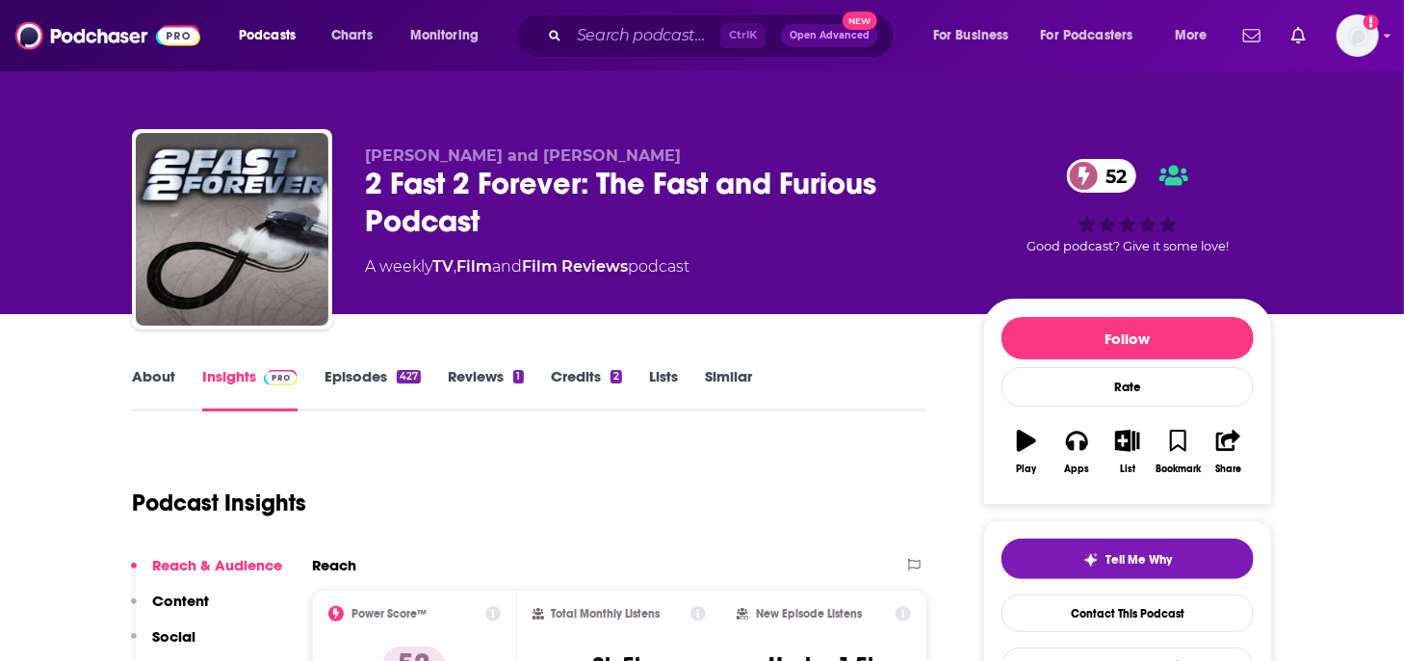
click at [372, 375] on link "Episodes 427" at bounding box center [373, 389] width 96 height 44
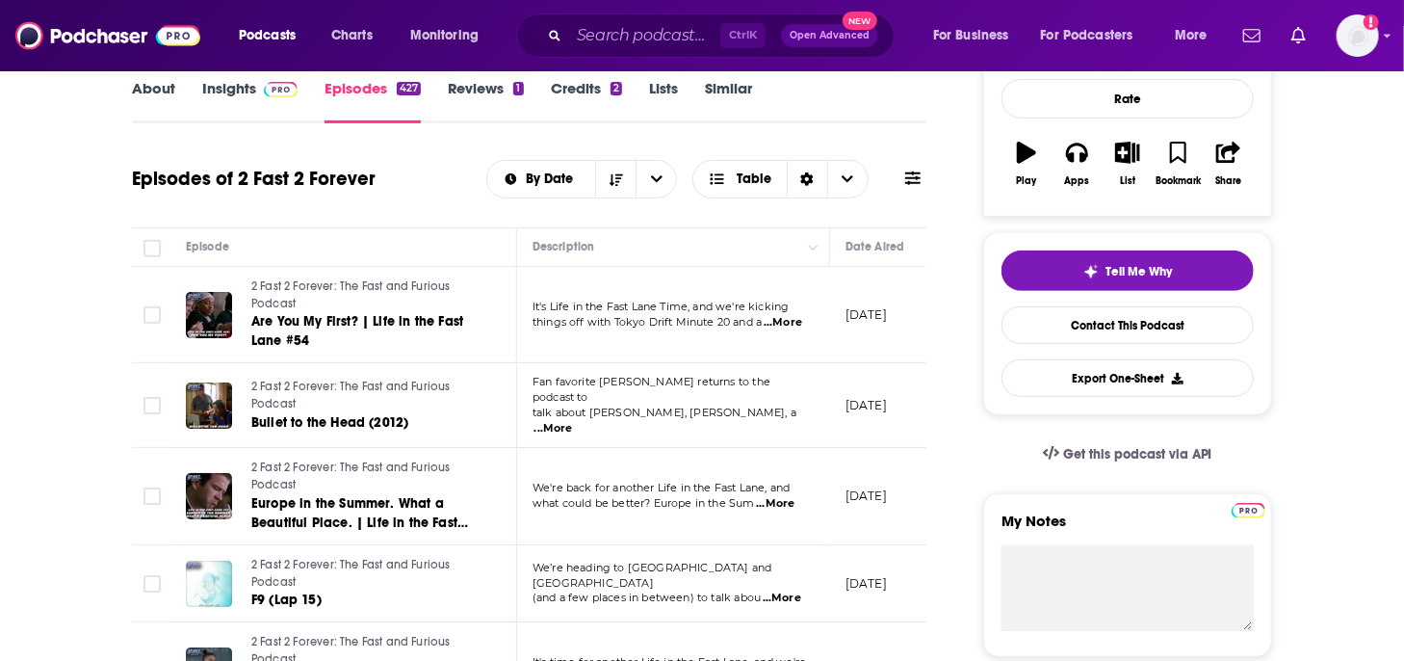
scroll to position [289, 0]
click at [780, 499] on span "...More" at bounding box center [775, 502] width 39 height 15
click at [220, 93] on link "Insights" at bounding box center [249, 100] width 95 height 44
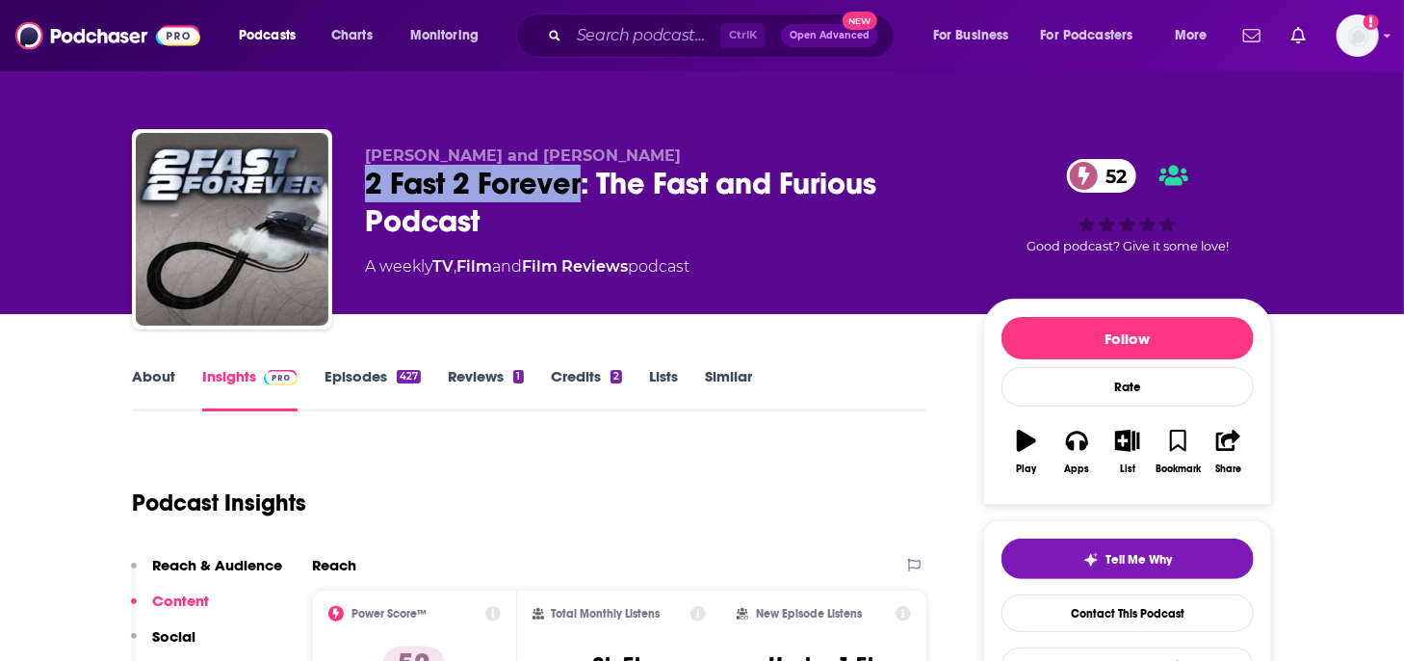
drag, startPoint x: 368, startPoint y: 175, endPoint x: 582, endPoint y: 176, distance: 213.8
click at [582, 176] on div "2 Fast 2 Forever: The Fast and Furious Podcast 52" at bounding box center [658, 202] width 587 height 75
copy h2 "2 Fast 2 Forever"
click at [859, 268] on div "A weekly TV , Film and Film Reviews podcast" at bounding box center [658, 266] width 587 height 23
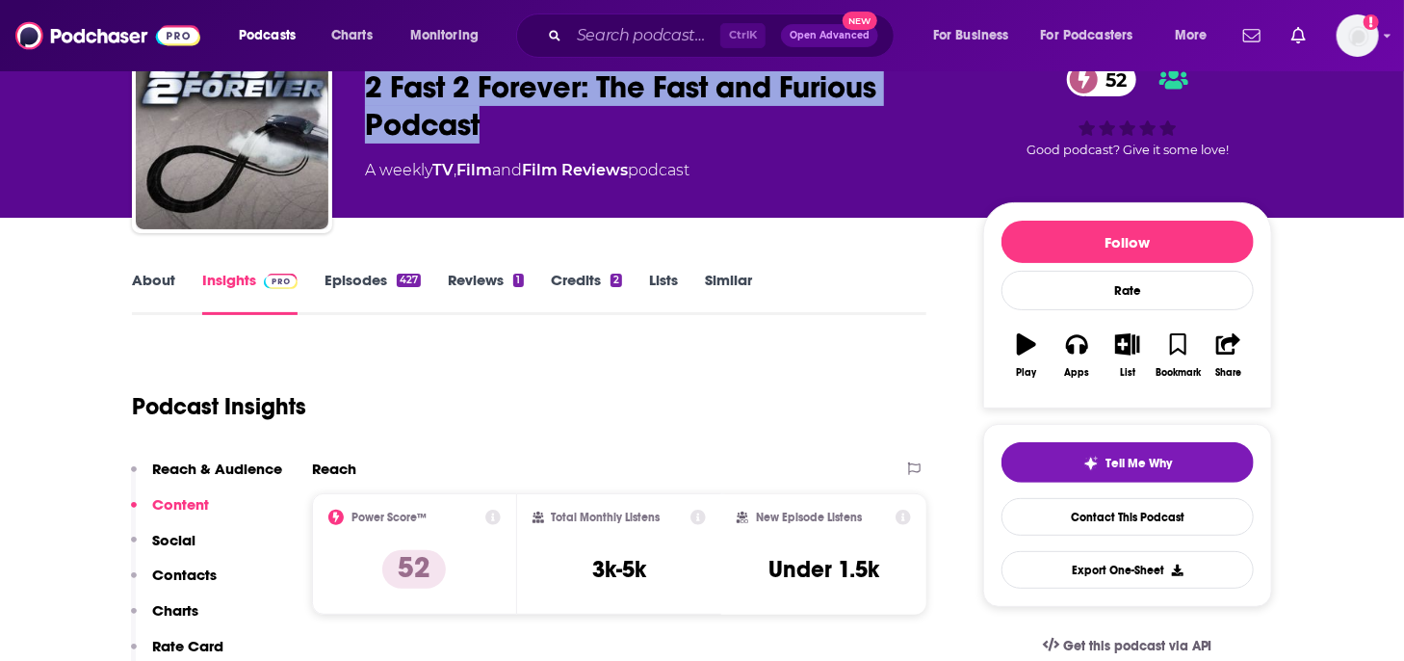
drag, startPoint x: 493, startPoint y: 118, endPoint x: 374, endPoint y: 89, distance: 123.1
click at [374, 89] on div "2 Fast 2 Forever: The Fast and Furious Podcast 52" at bounding box center [658, 105] width 587 height 75
copy h2 "2 Fast 2 Forever: The Fast and Furious Podcast"
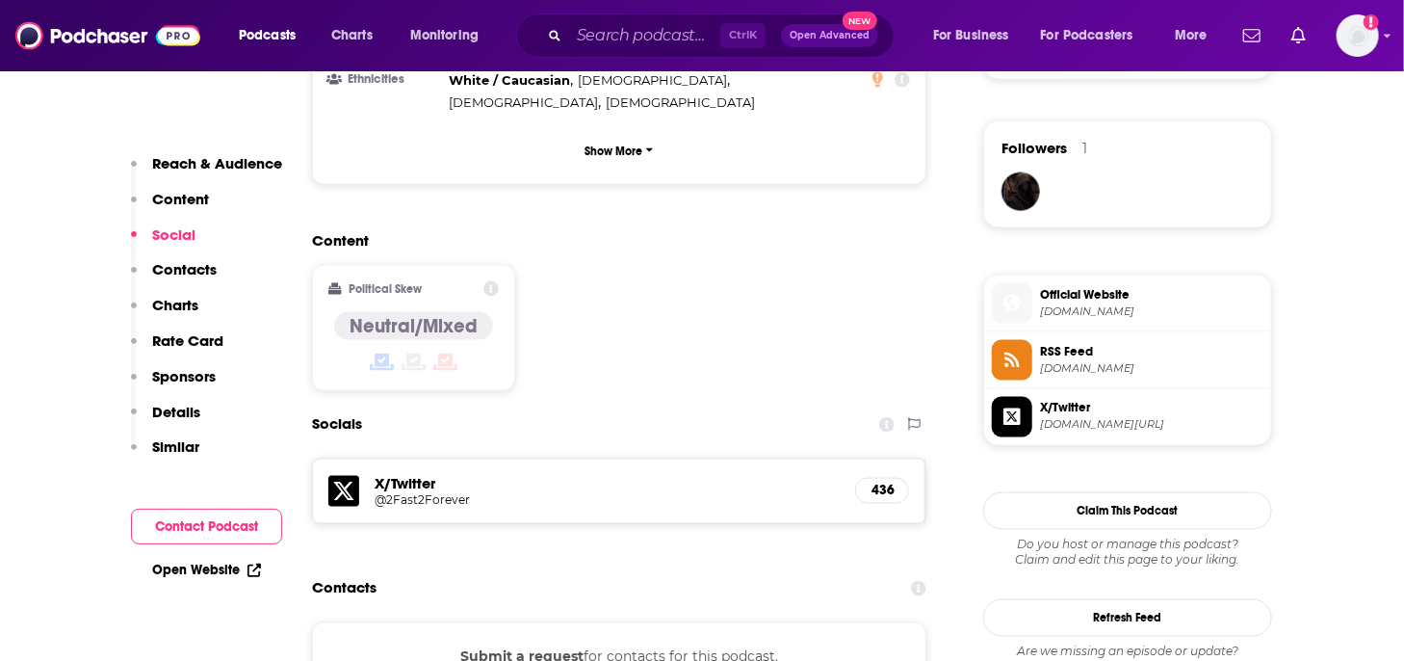
scroll to position [1445, 0]
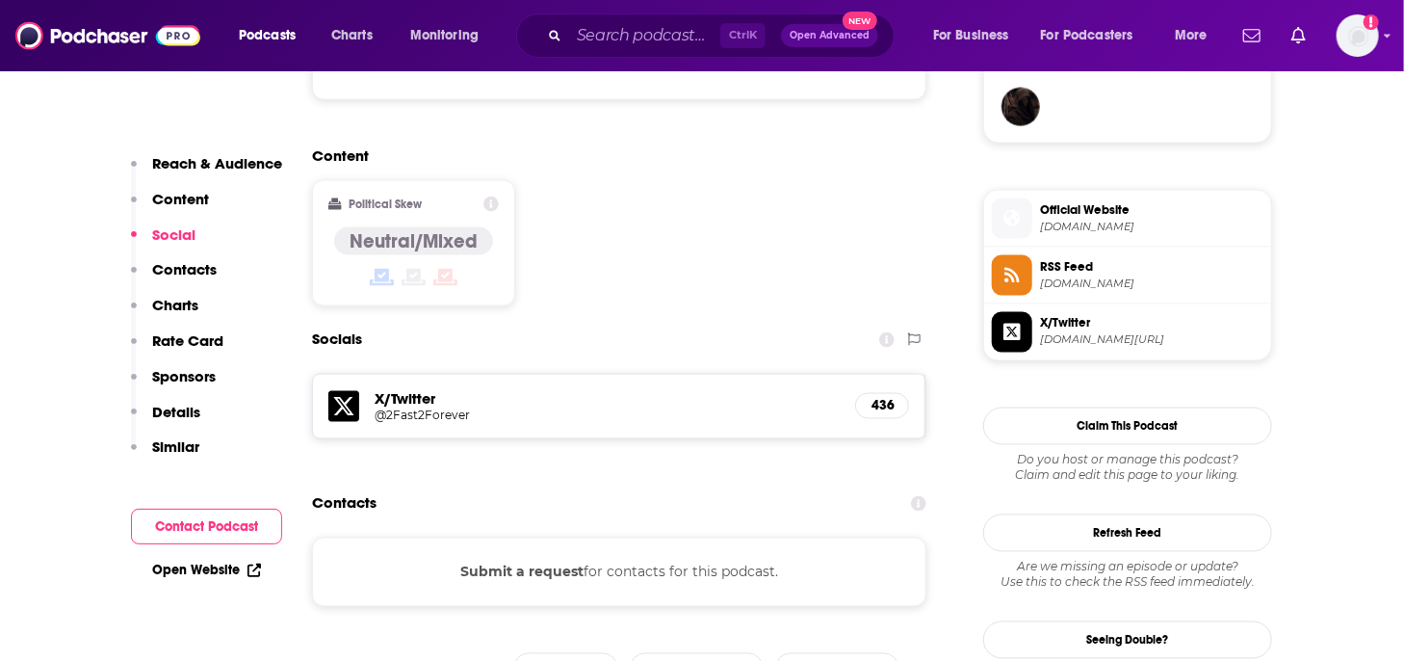
click at [699, 537] on div "Submit a request for contacts for this podcast." at bounding box center [619, 571] width 614 height 69
click at [527, 561] on button "Submit a request" at bounding box center [521, 571] width 123 height 21
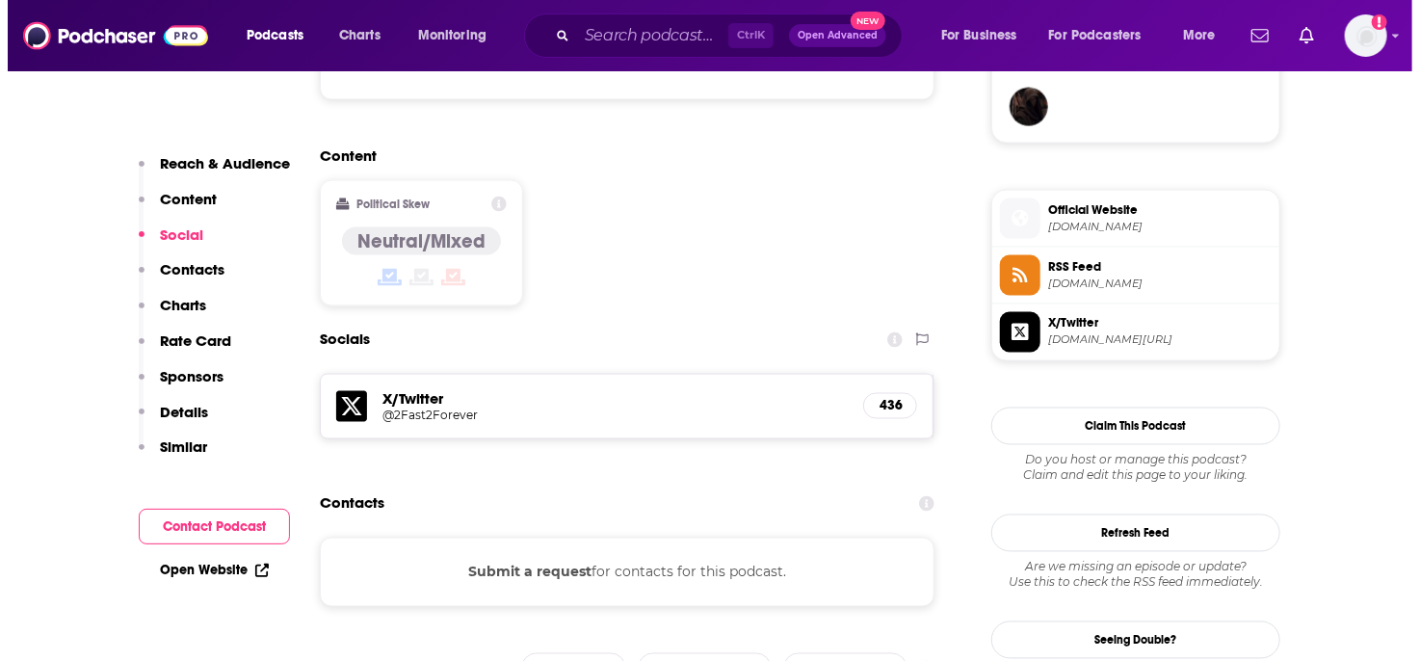
scroll to position [0, 0]
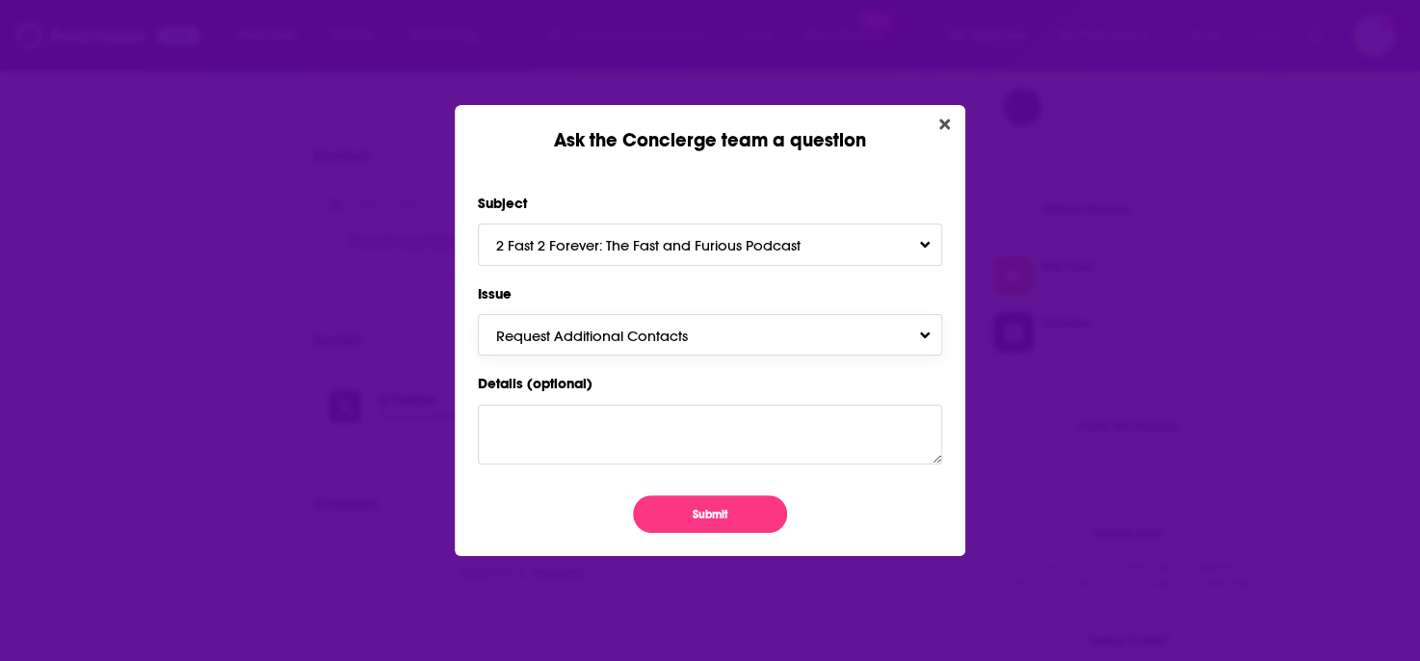
click at [674, 336] on span "Request Additional Contacts" at bounding box center [611, 335] width 230 height 18
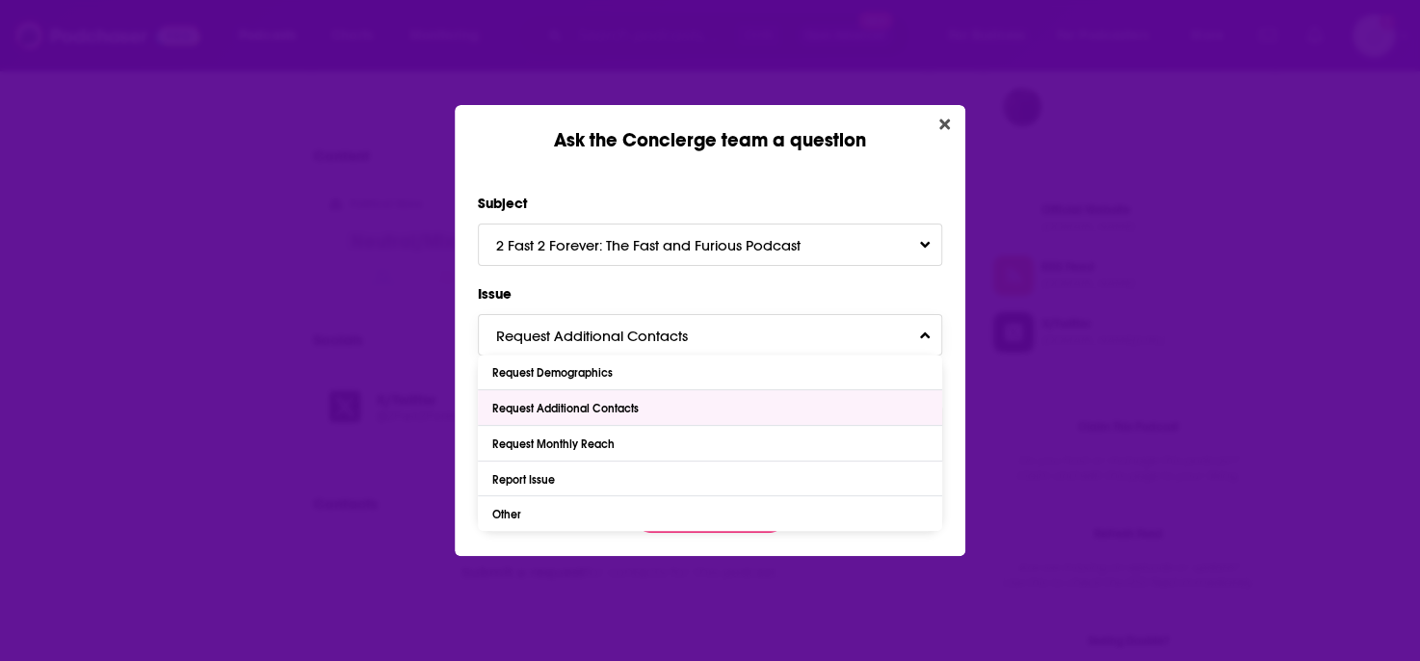
click at [655, 410] on div "Request Additional Contacts" at bounding box center [710, 407] width 464 height 35
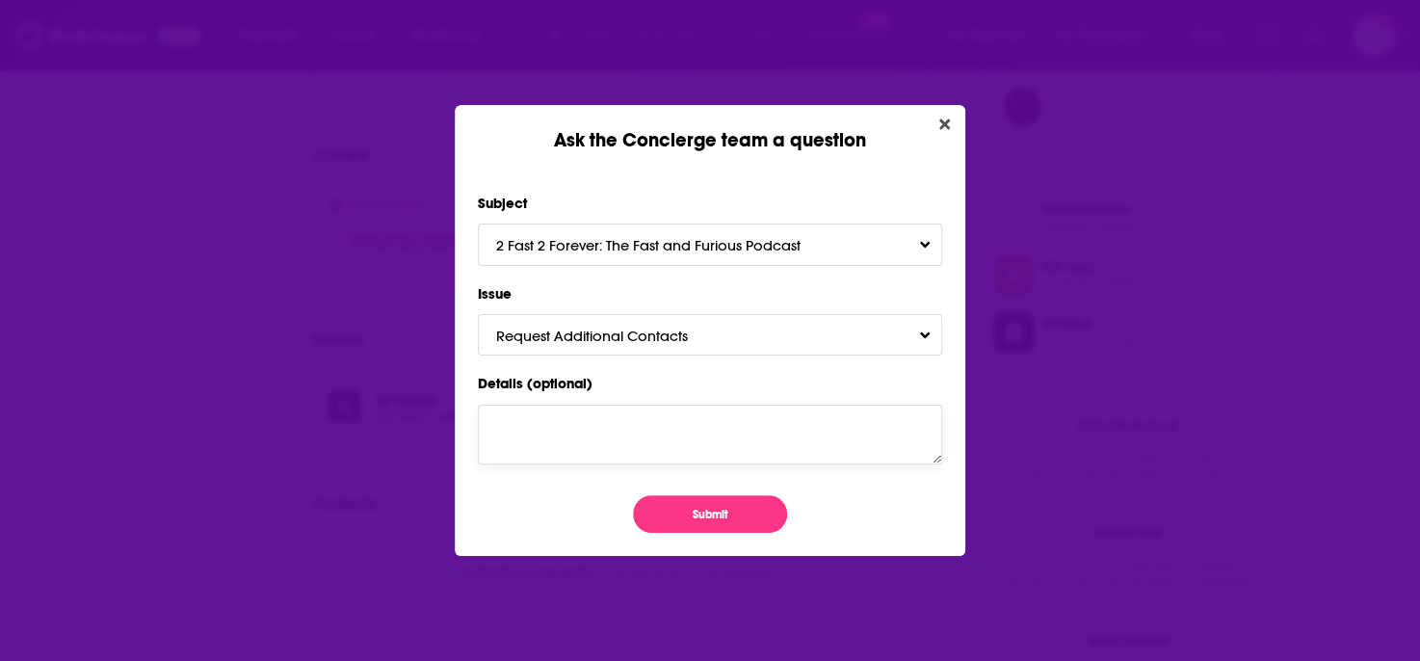
click at [655, 421] on textarea "Details (optional)" at bounding box center [710, 435] width 464 height 60
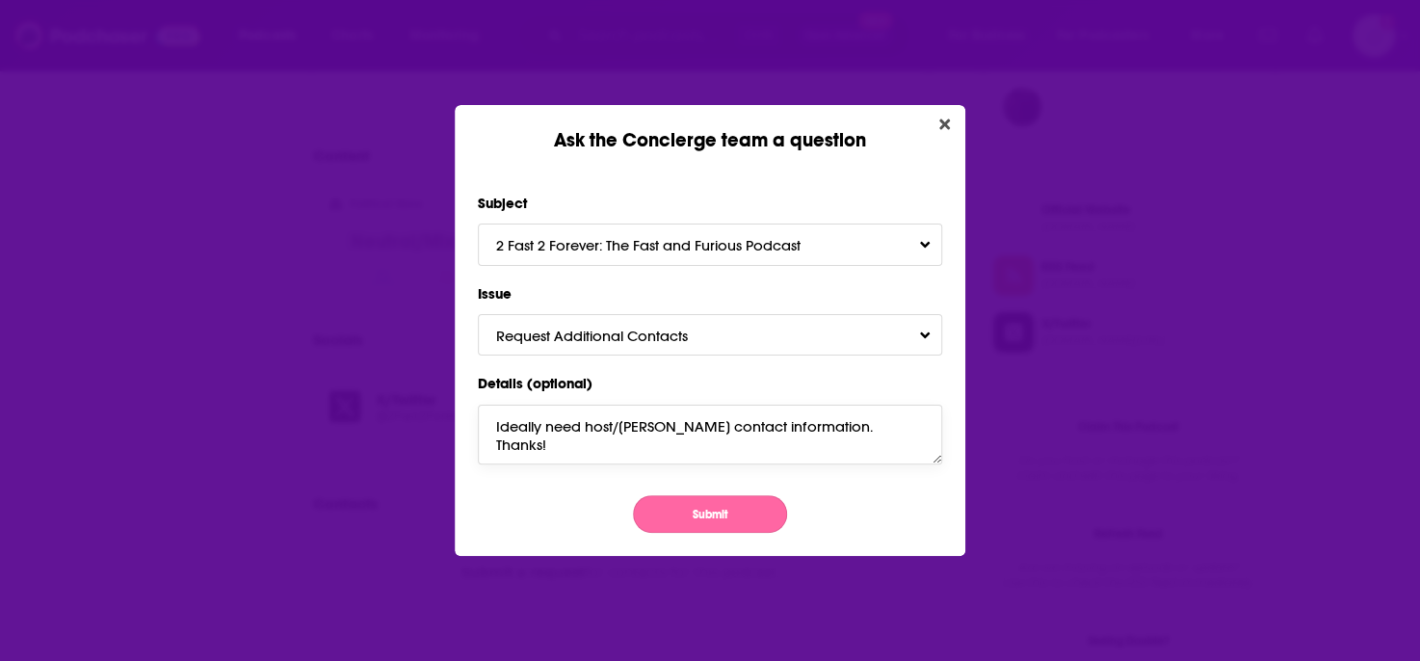
type textarea "Ideally need host/[PERSON_NAME] contact information. Thanks!"
click at [727, 512] on button "Submit" at bounding box center [710, 514] width 154 height 38
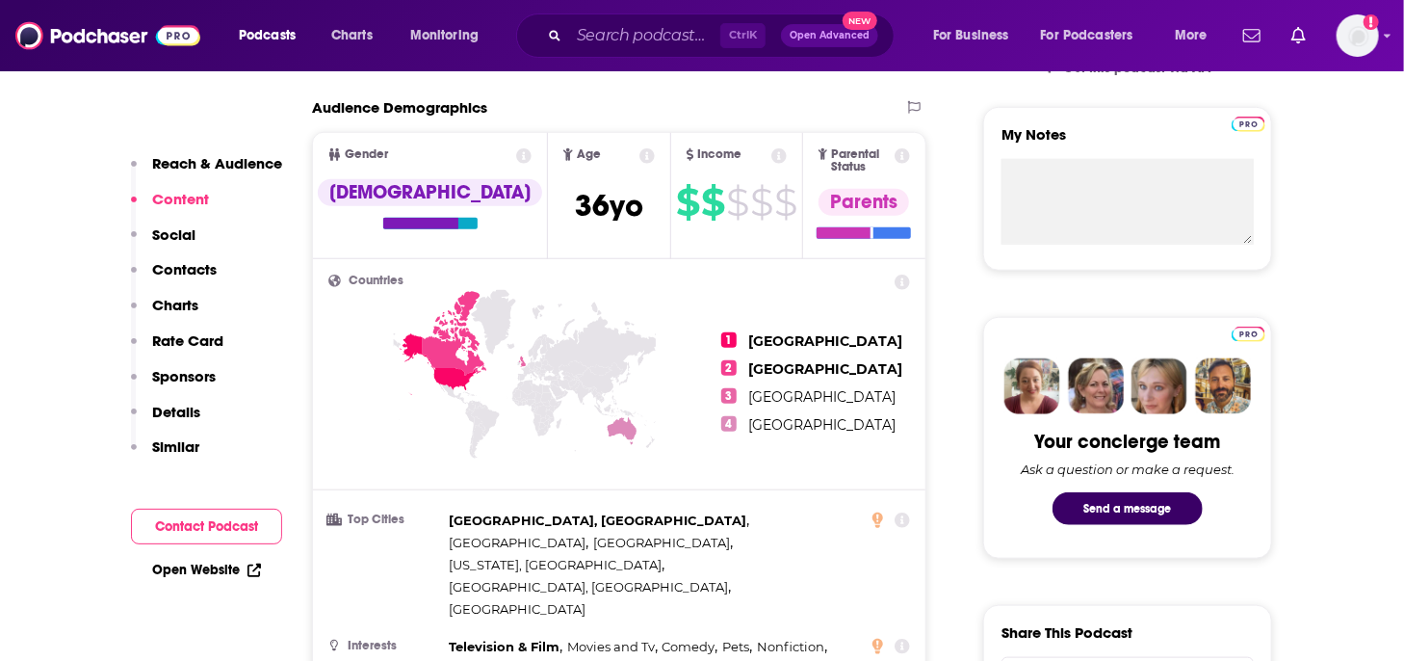
scroll to position [193, 0]
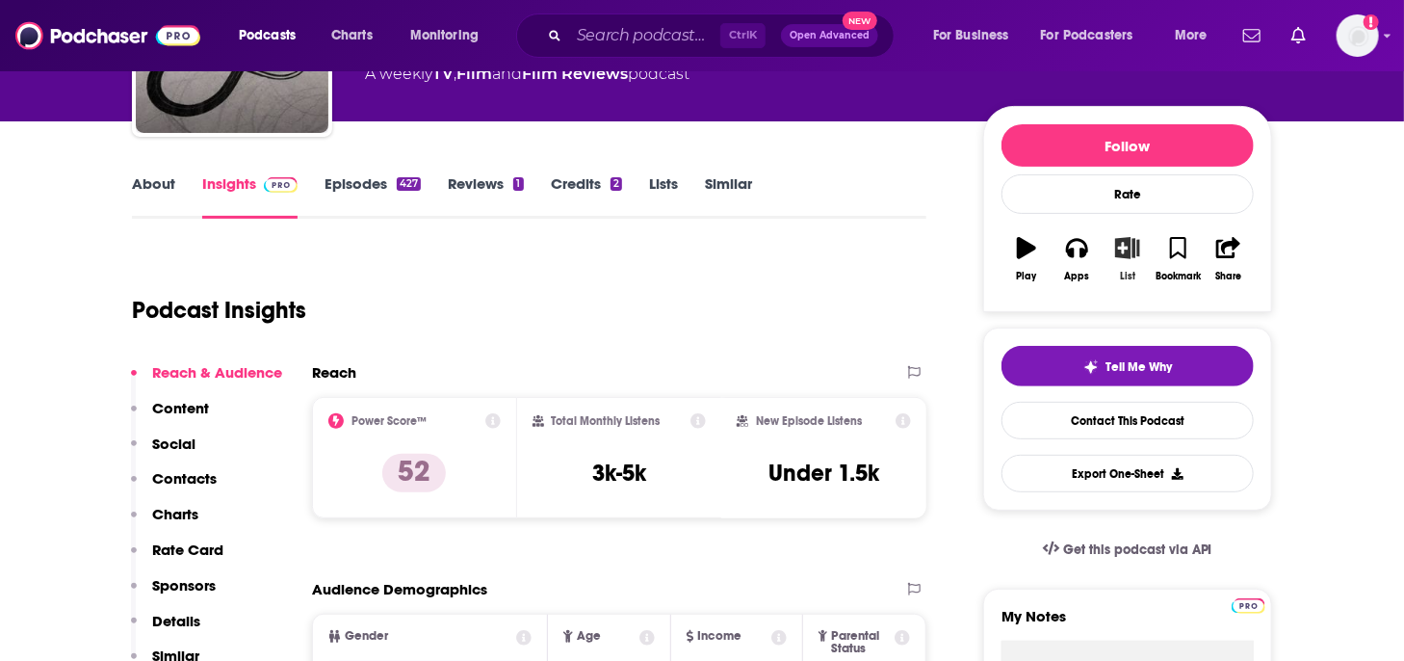
click at [1131, 236] on button "List" at bounding box center [1128, 258] width 50 height 69
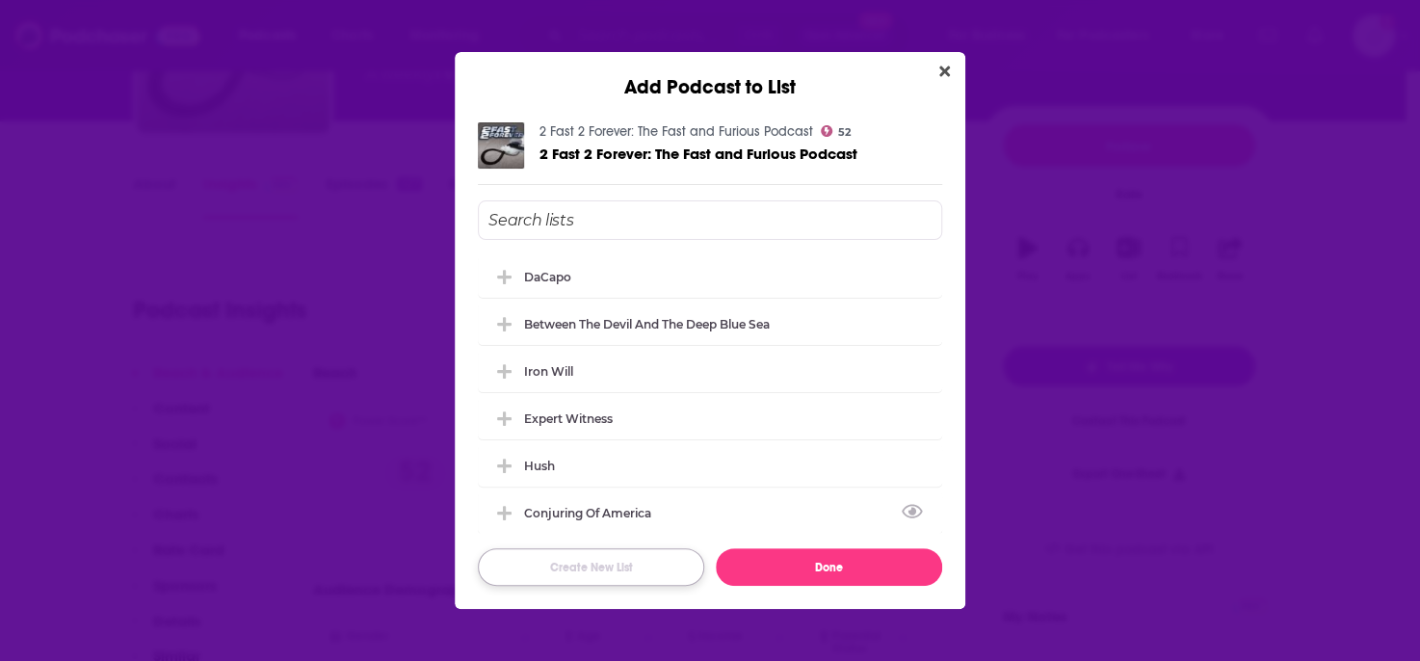
click at [666, 561] on button "Create New List" at bounding box center [591, 567] width 226 height 38
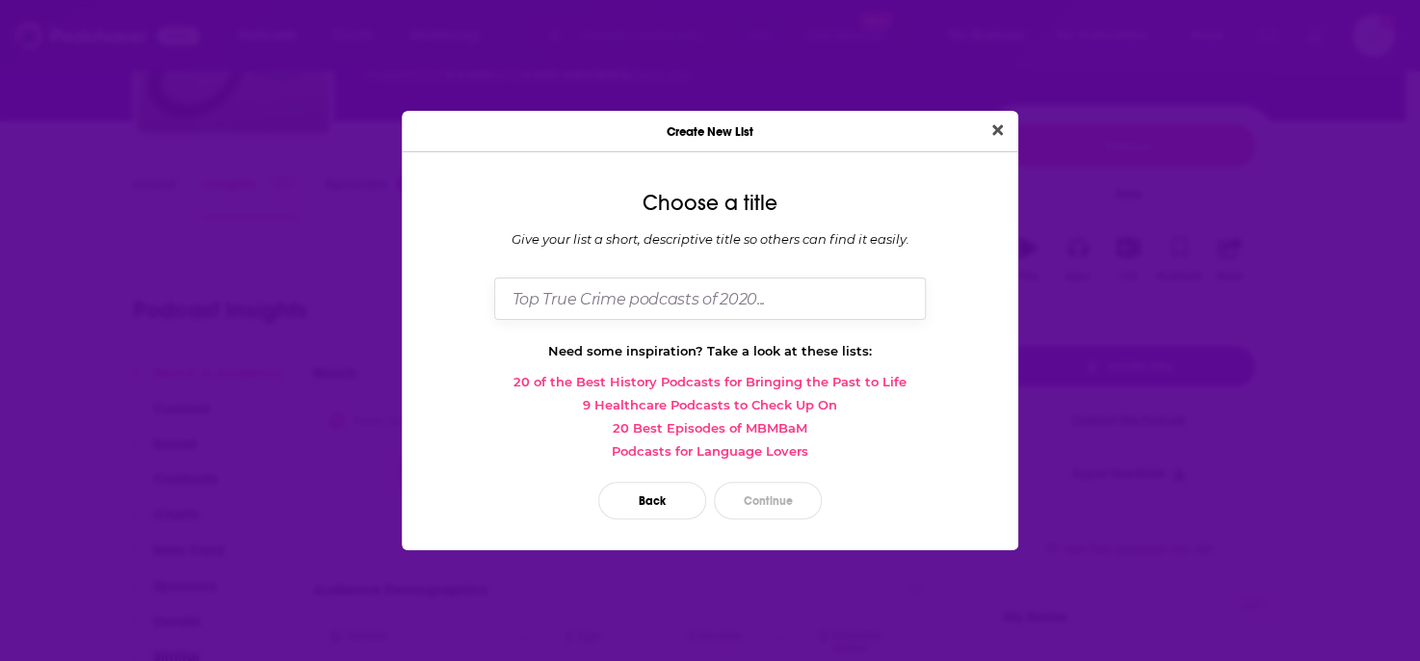
click at [648, 297] on input "Dialog" at bounding box center [709, 297] width 431 height 41
type input "Welcome to the Family"
click at [777, 499] on button "Continue" at bounding box center [768, 501] width 108 height 38
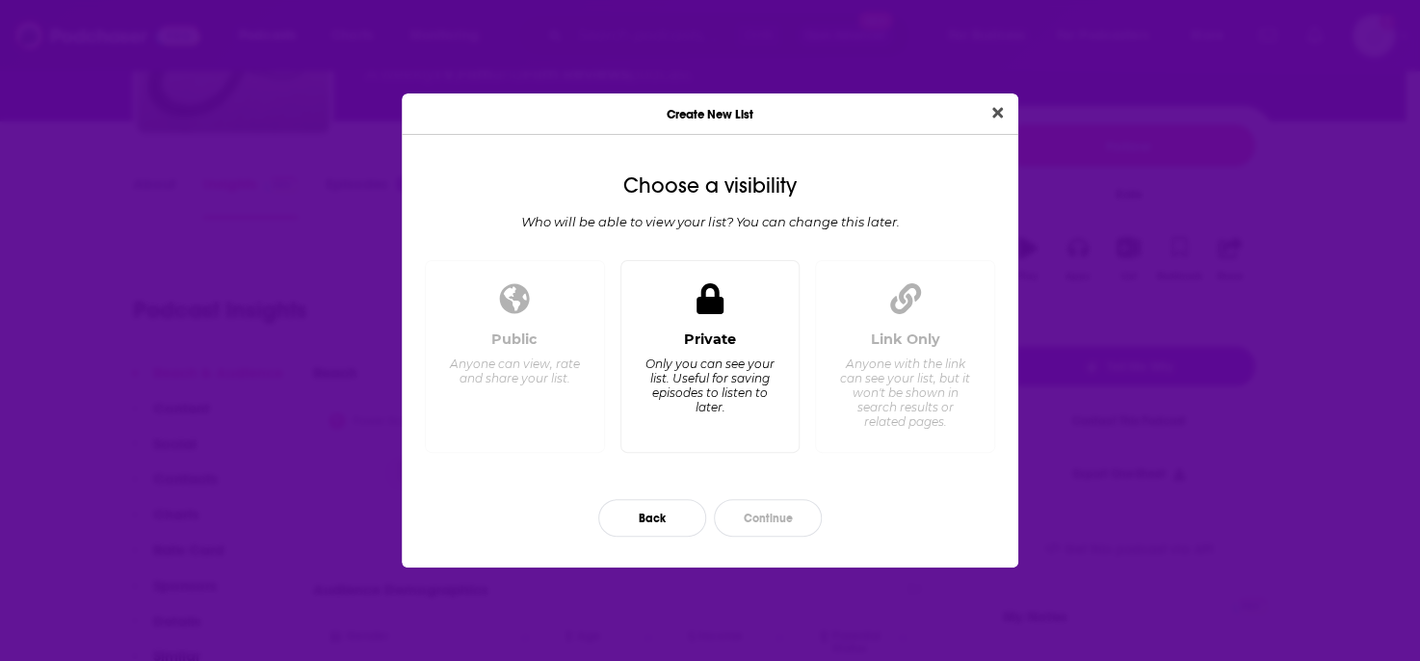
click at [743, 379] on div "Only you can see your list. Useful for saving episodes to listen to later." at bounding box center [709, 385] width 132 height 58
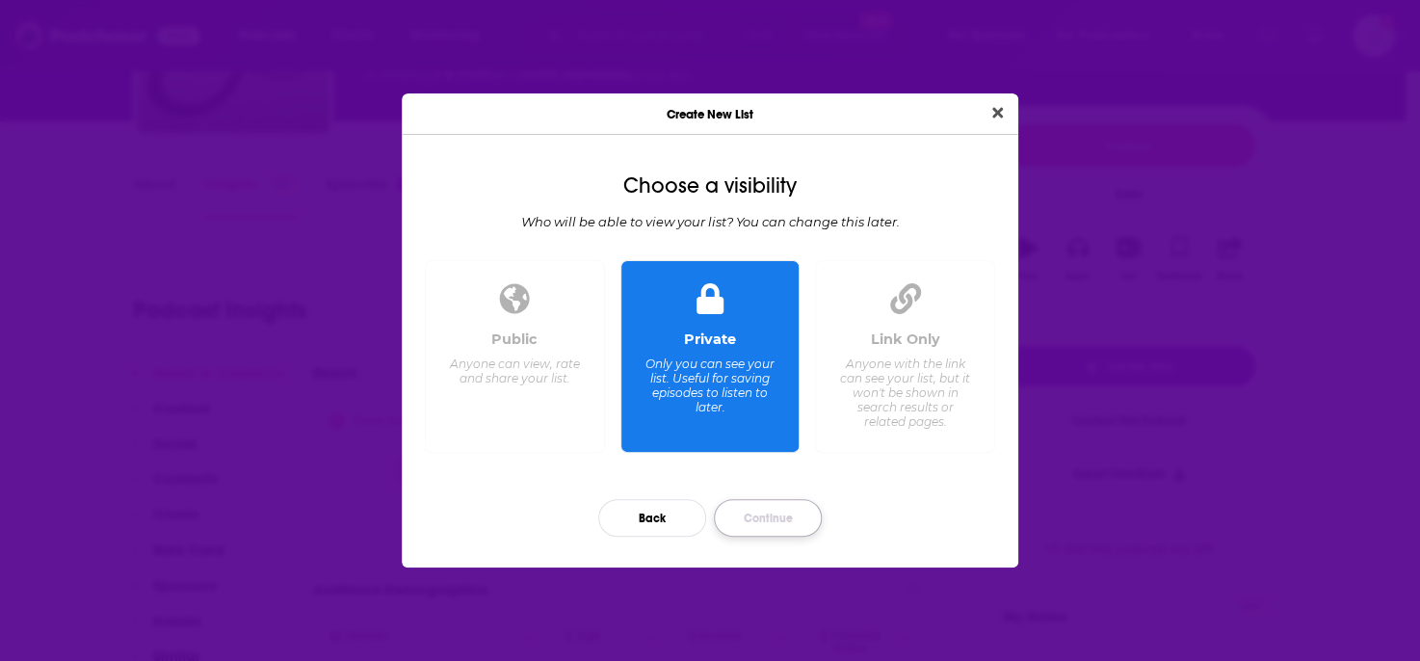
click at [789, 515] on button "Continue" at bounding box center [768, 518] width 108 height 38
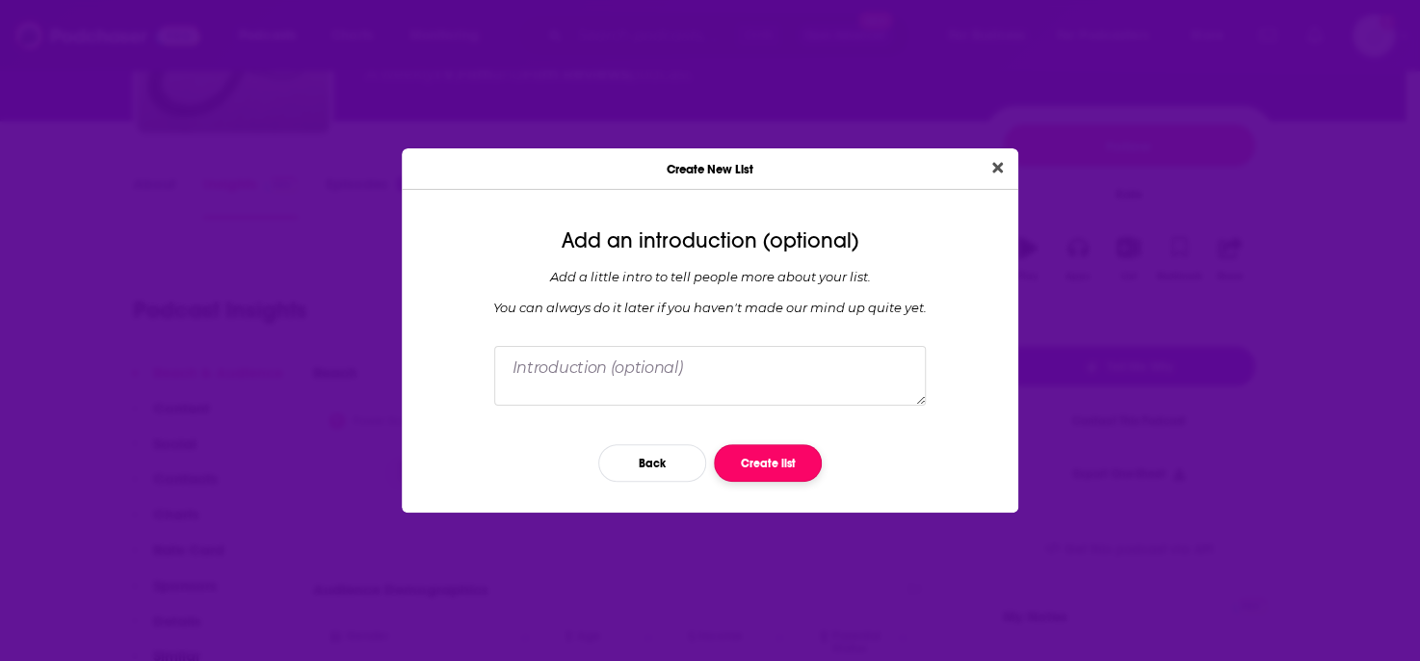
click at [792, 467] on button "Create list" at bounding box center [768, 463] width 108 height 38
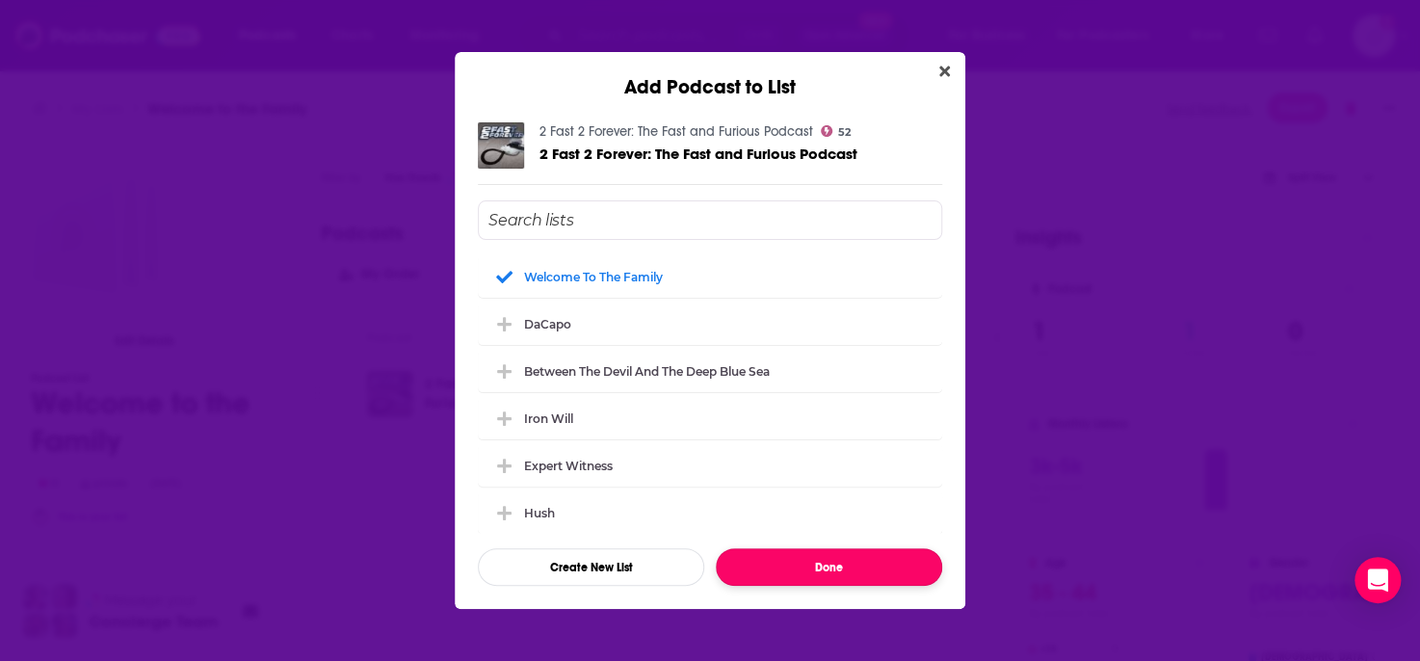
click at [848, 561] on button "Done" at bounding box center [829, 567] width 226 height 38
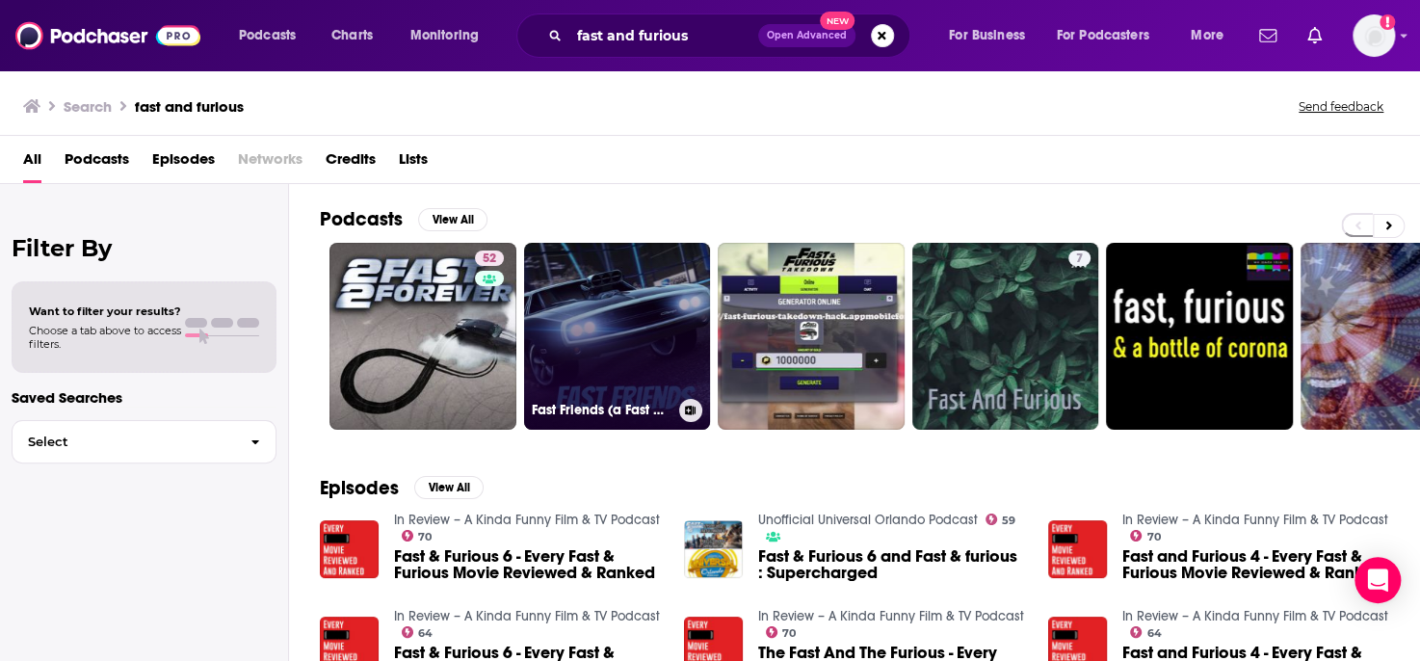
click at [631, 358] on link "Fast Friends (a Fast & Furious podcast)" at bounding box center [617, 336] width 187 height 187
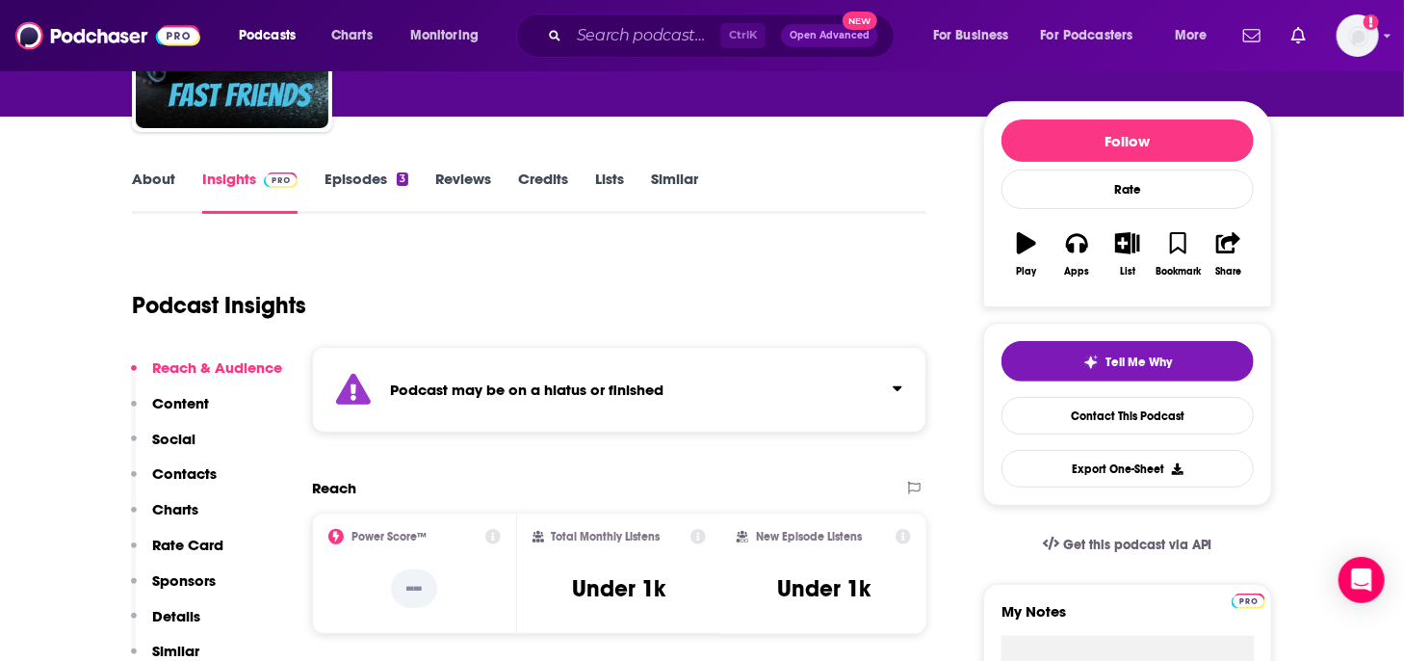
scroll to position [96, 0]
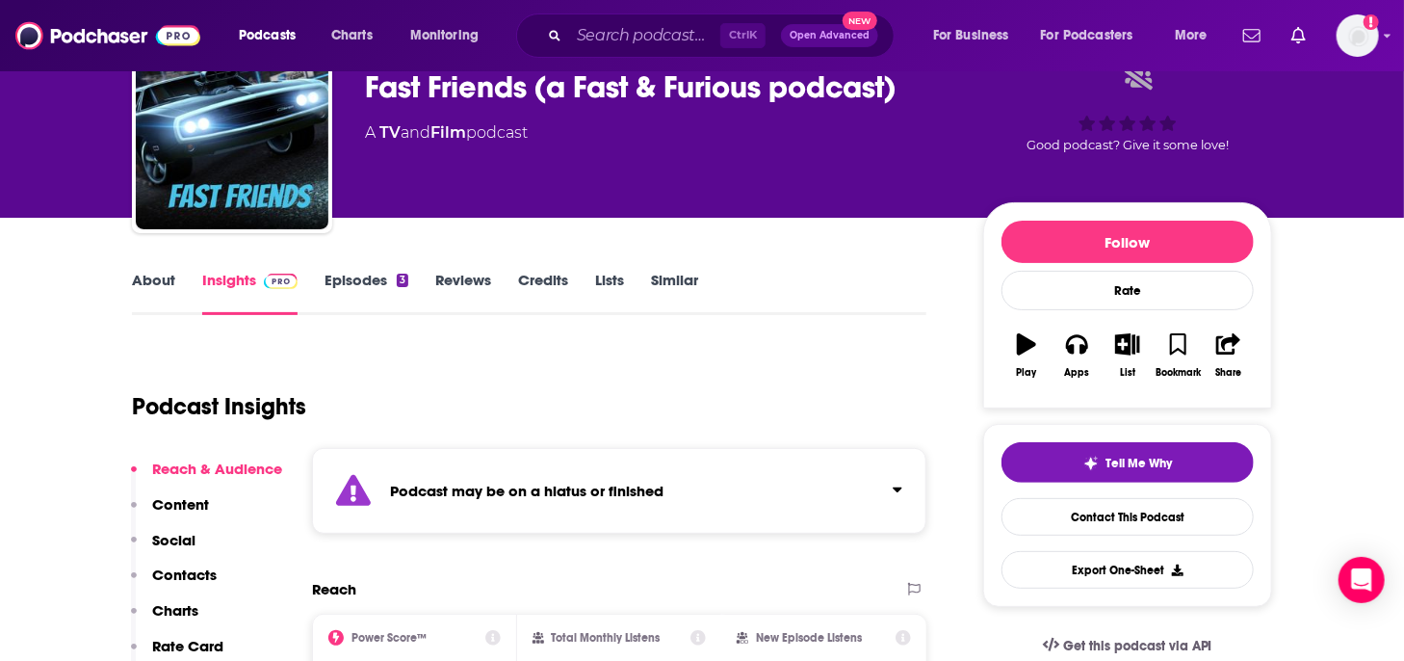
click at [355, 284] on link "Episodes 3" at bounding box center [367, 293] width 84 height 44
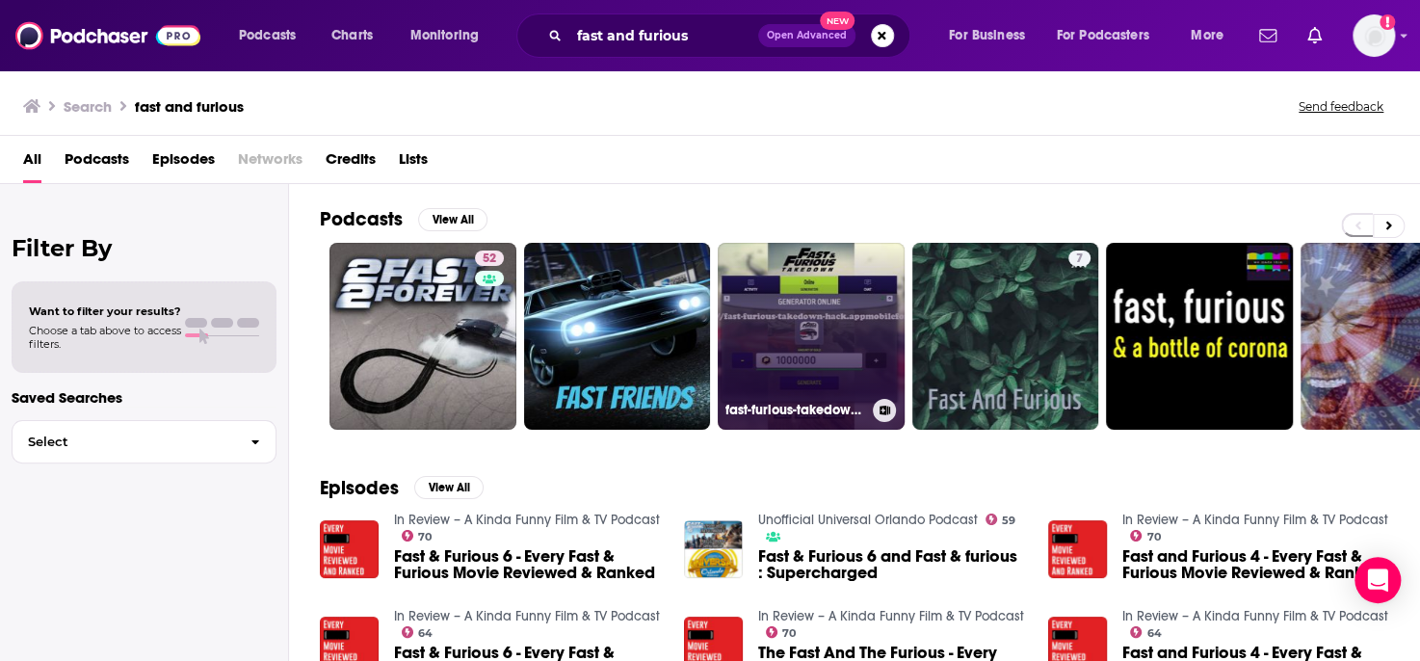
click at [813, 355] on link "fast-furious-takedown-hack" at bounding box center [811, 336] width 187 height 187
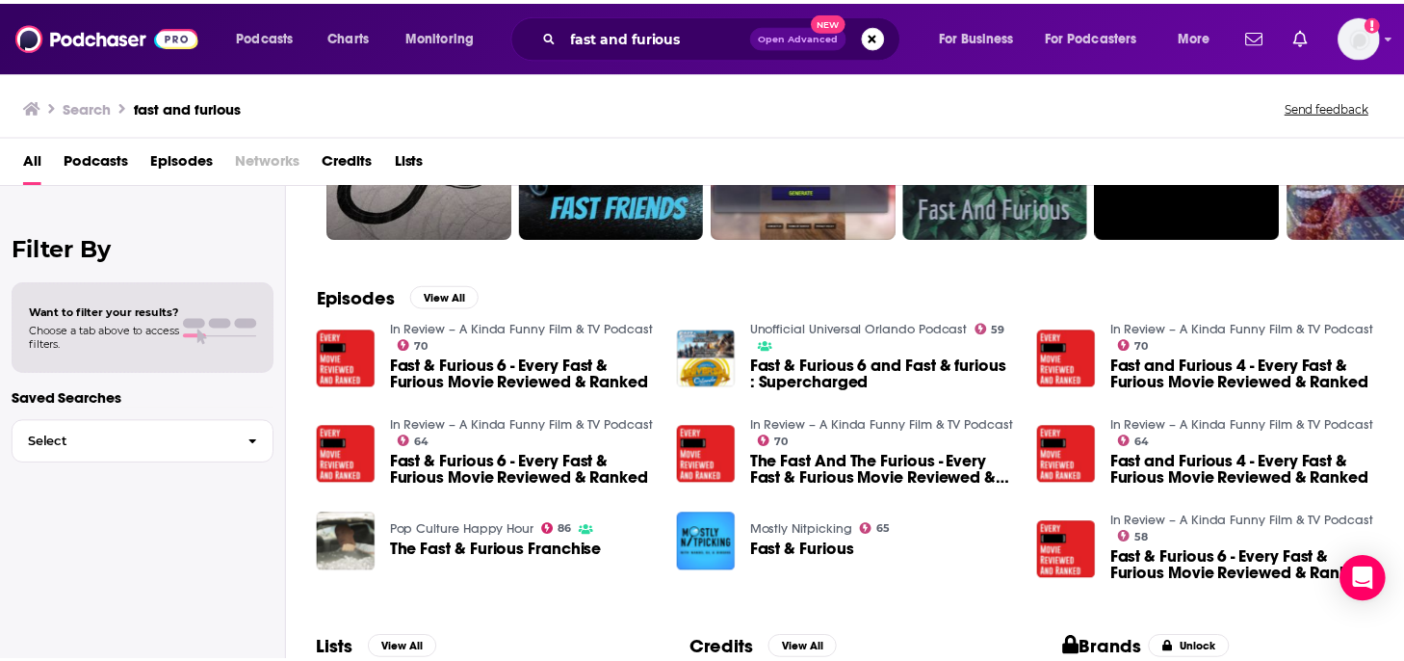
scroll to position [193, 0]
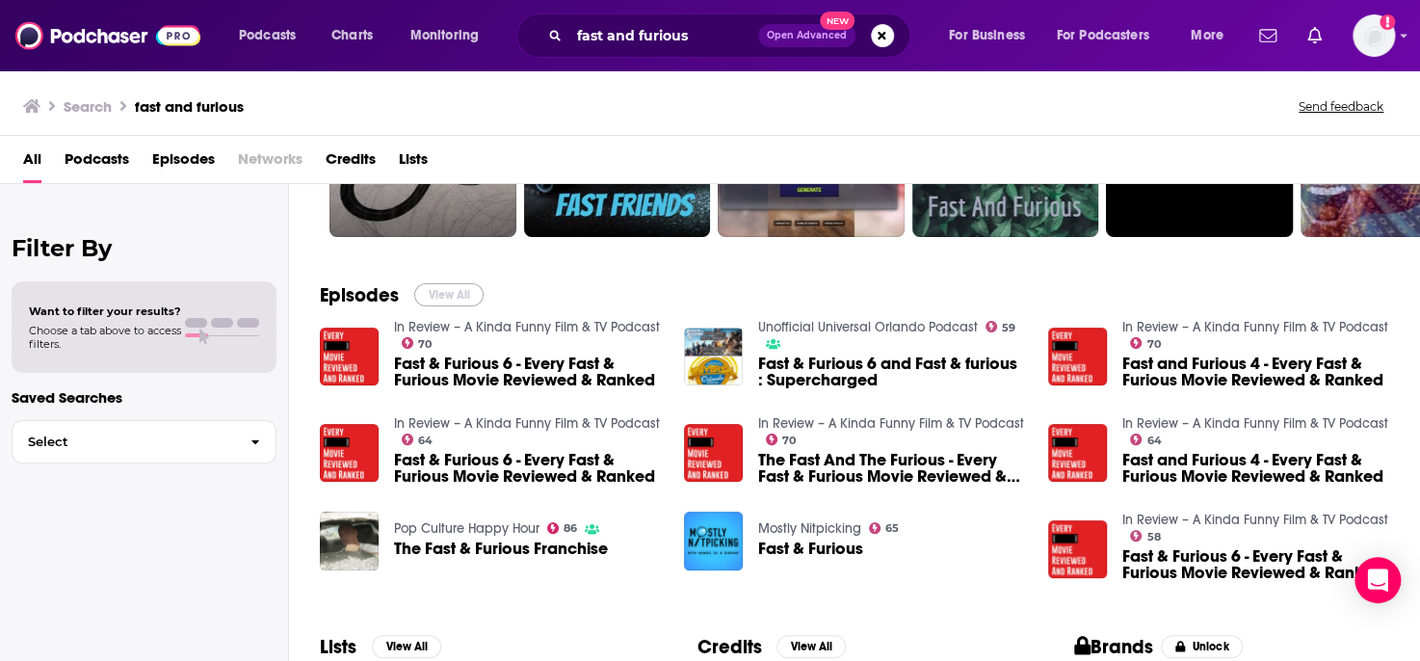
click at [453, 292] on button "View All" at bounding box center [448, 294] width 69 height 23
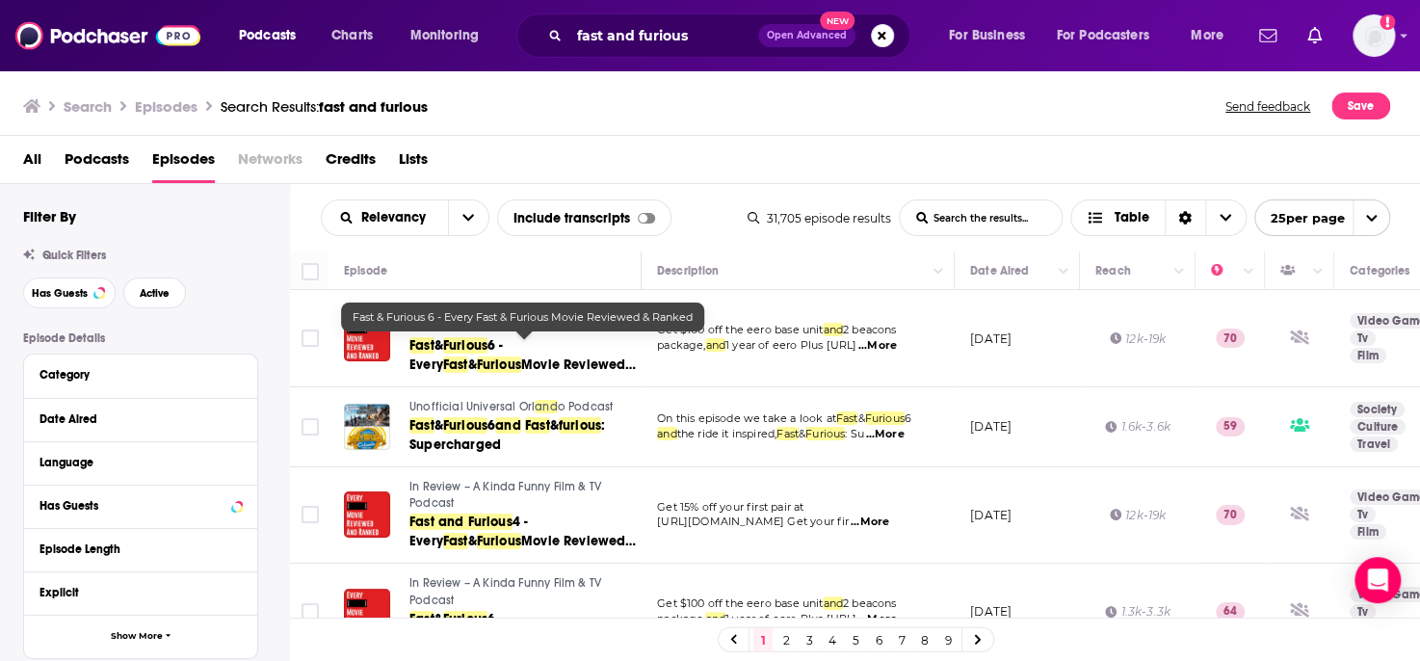
click at [439, 343] on span "&" at bounding box center [438, 345] width 9 height 16
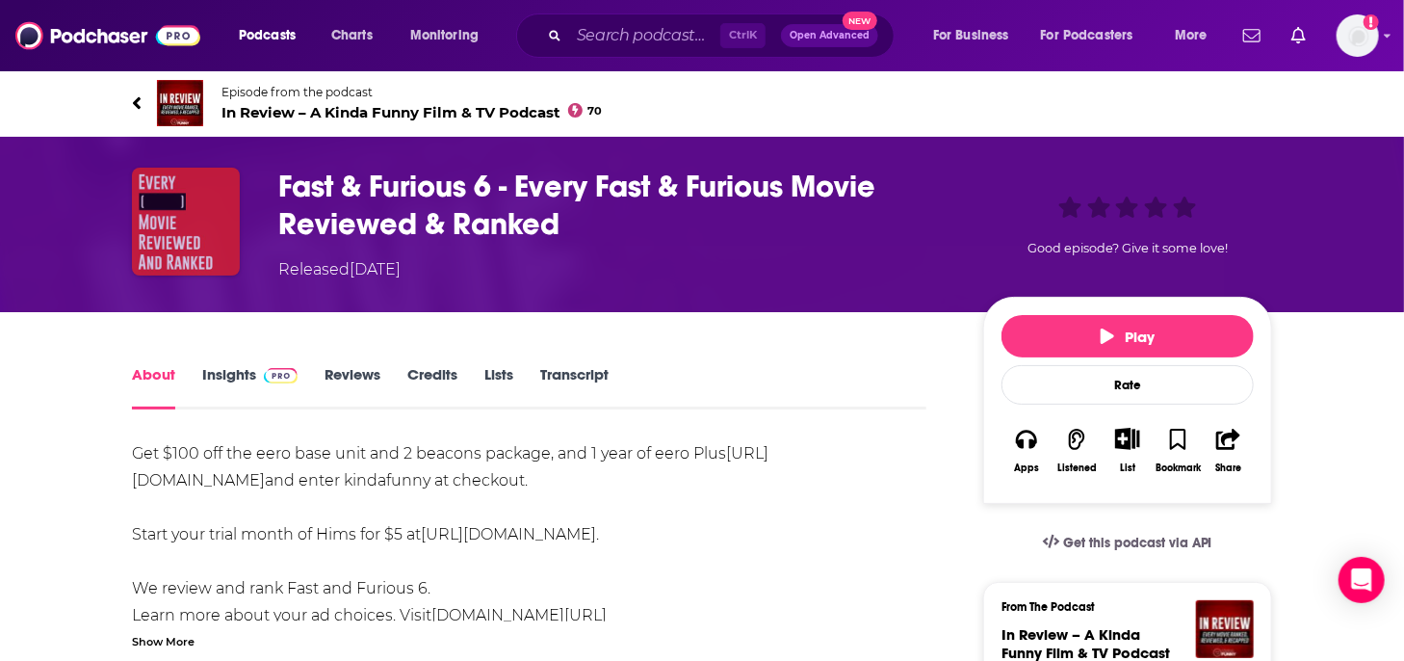
click at [200, 231] on img "Fast & Furious 6 - Every Fast & Furious Movie Reviewed & Ranked" at bounding box center [186, 222] width 108 height 108
click at [230, 379] on link "Insights" at bounding box center [249, 387] width 95 height 44
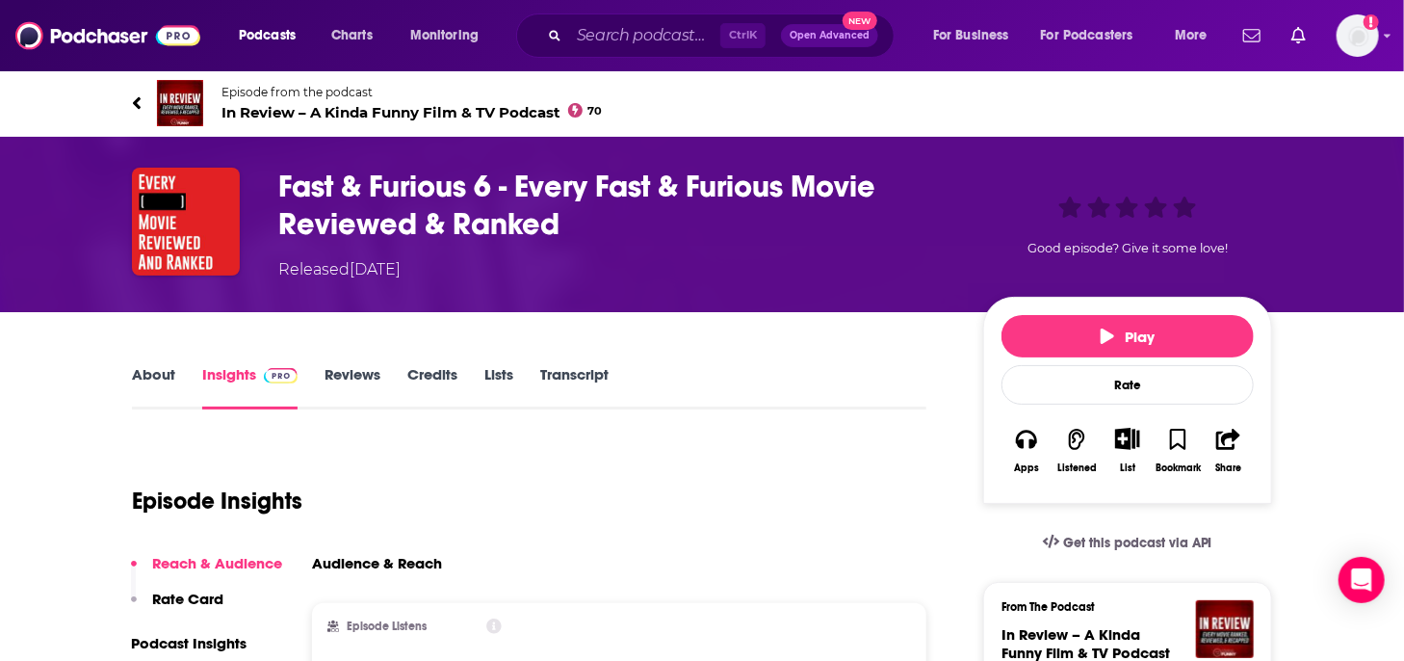
click at [143, 93] on link "Episode from the podcast In Review – A Kinda Funny Film & TV Podcast 70" at bounding box center [702, 103] width 1140 height 46
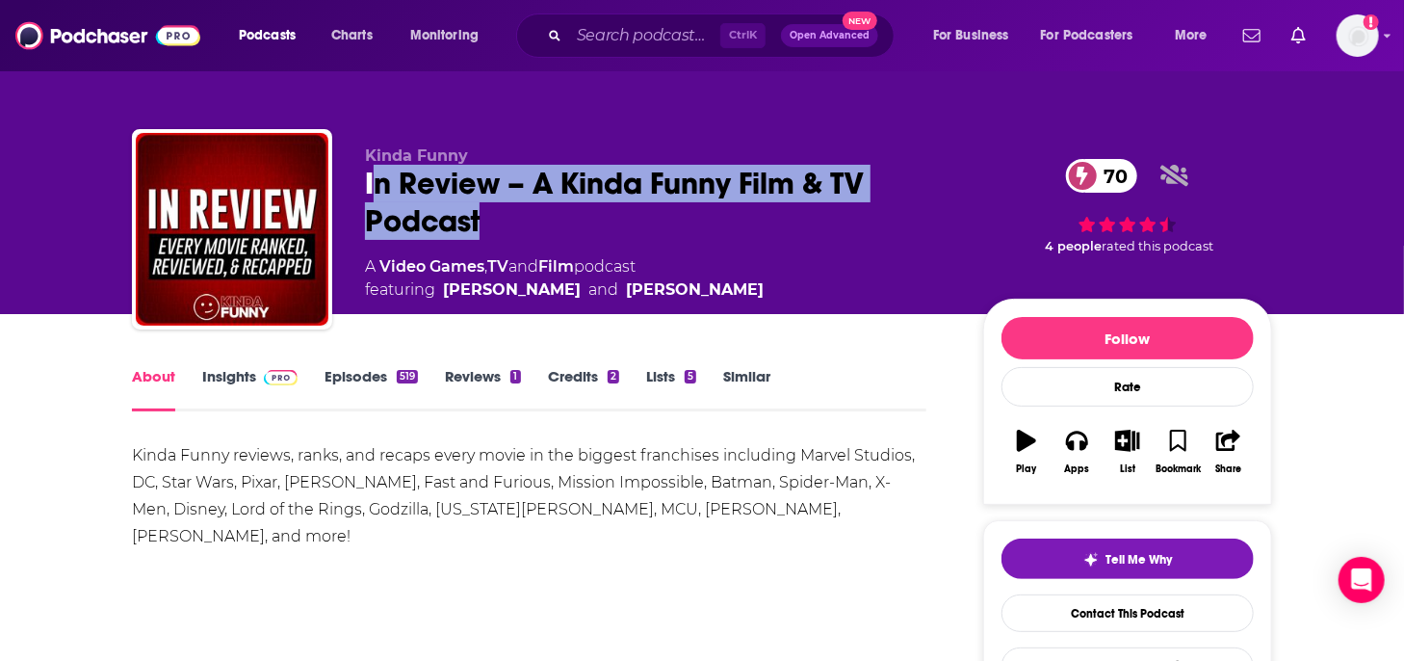
drag, startPoint x: 485, startPoint y: 220, endPoint x: 373, endPoint y: 177, distance: 120.4
click at [373, 177] on div "In Review – A Kinda Funny Film & TV Podcast 70" at bounding box center [658, 202] width 587 height 75
drag, startPoint x: 365, startPoint y: 177, endPoint x: 466, endPoint y: 213, distance: 107.2
click at [481, 220] on div "In Review – A Kinda Funny Film & TV Podcast 70" at bounding box center [658, 202] width 587 height 75
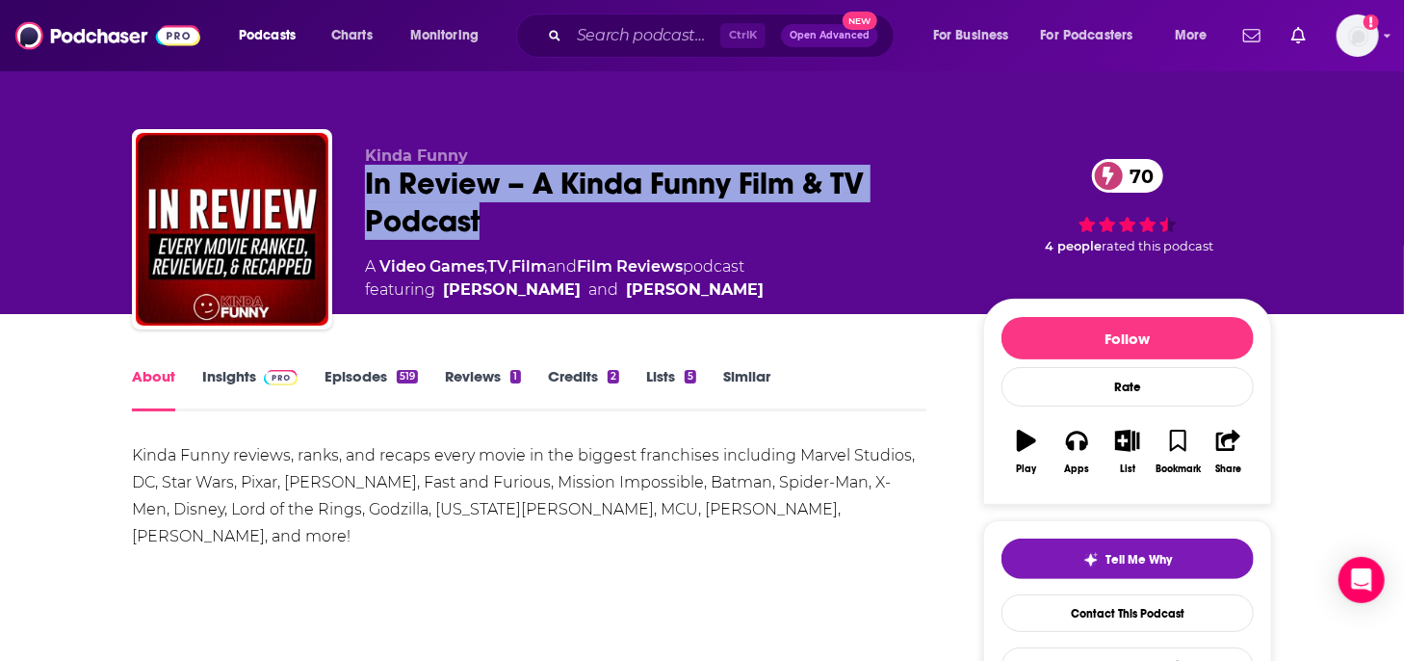
copy h1 "In Review – A Kinda Funny Film & TV Podcast"
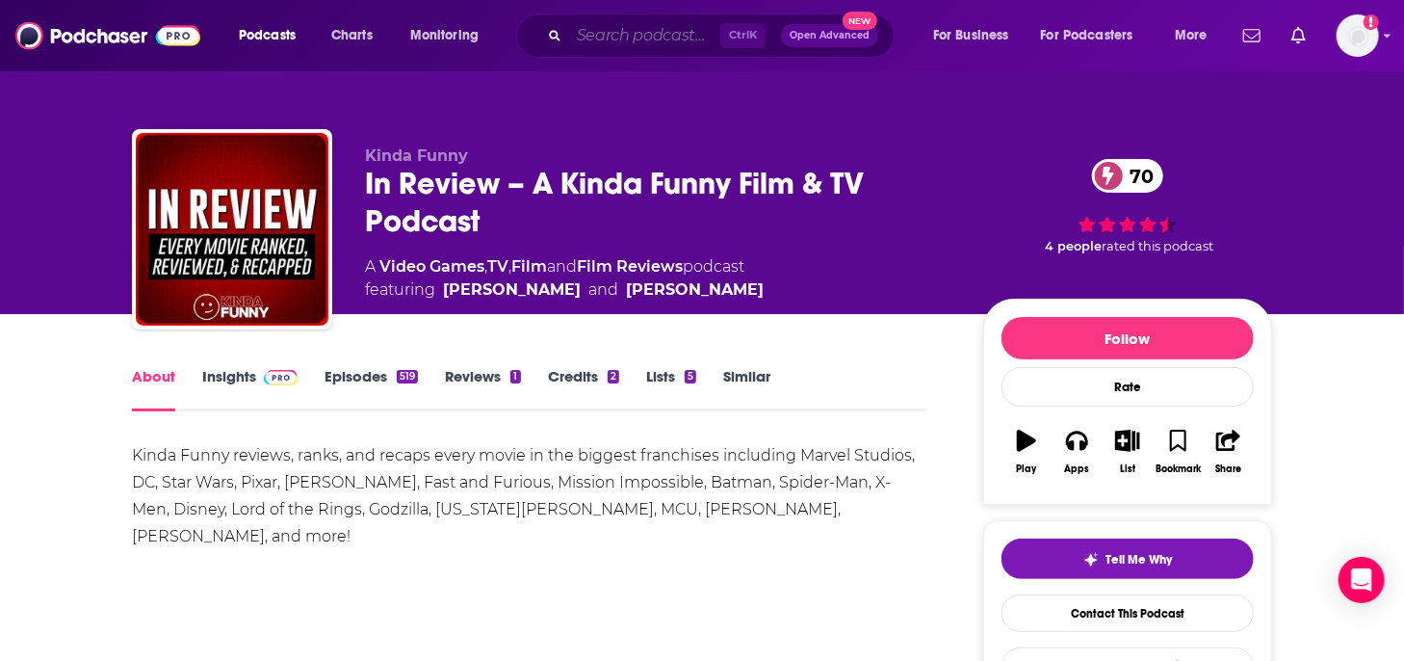
drag, startPoint x: 578, startPoint y: 20, endPoint x: 585, endPoint y: 47, distance: 27.8
click at [579, 24] on input "Search podcasts, credits, & more..." at bounding box center [644, 35] width 151 height 31
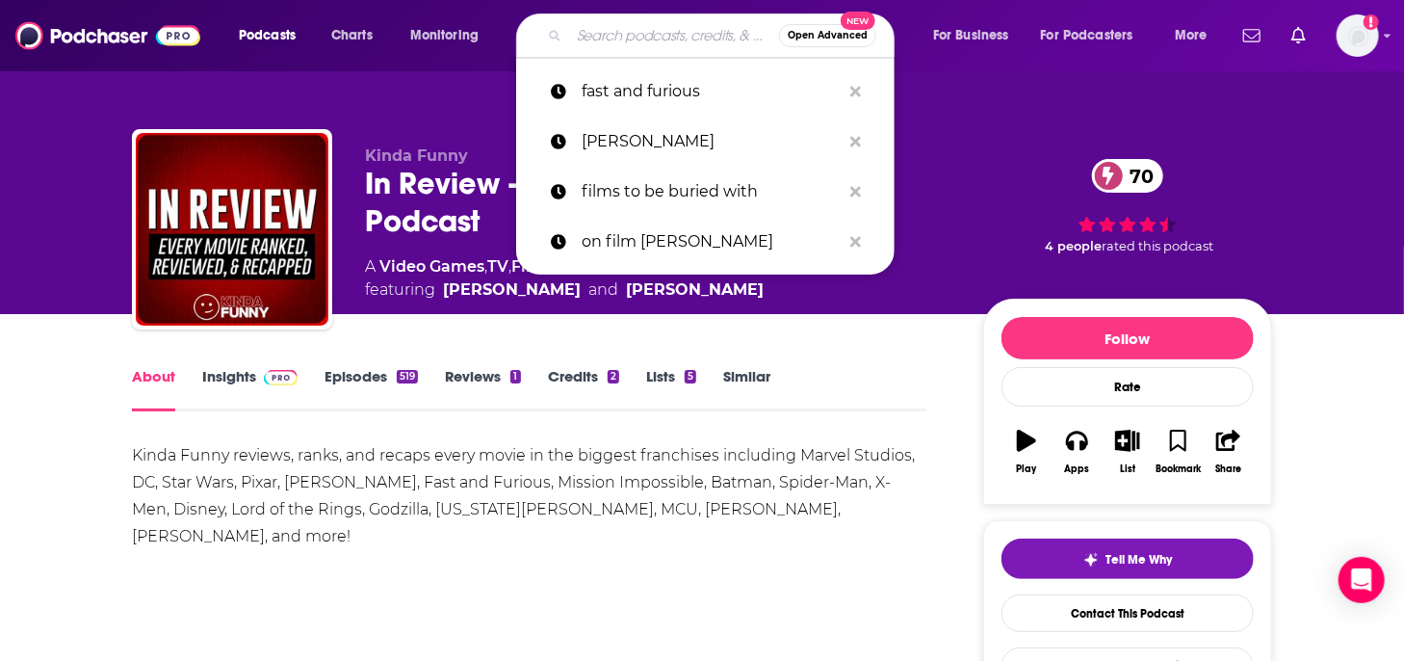
paste input "In Review – A Kinda Funny Film & TV Podcast"
type input "In Review – A Kinda Funny Film & TV Podcast"
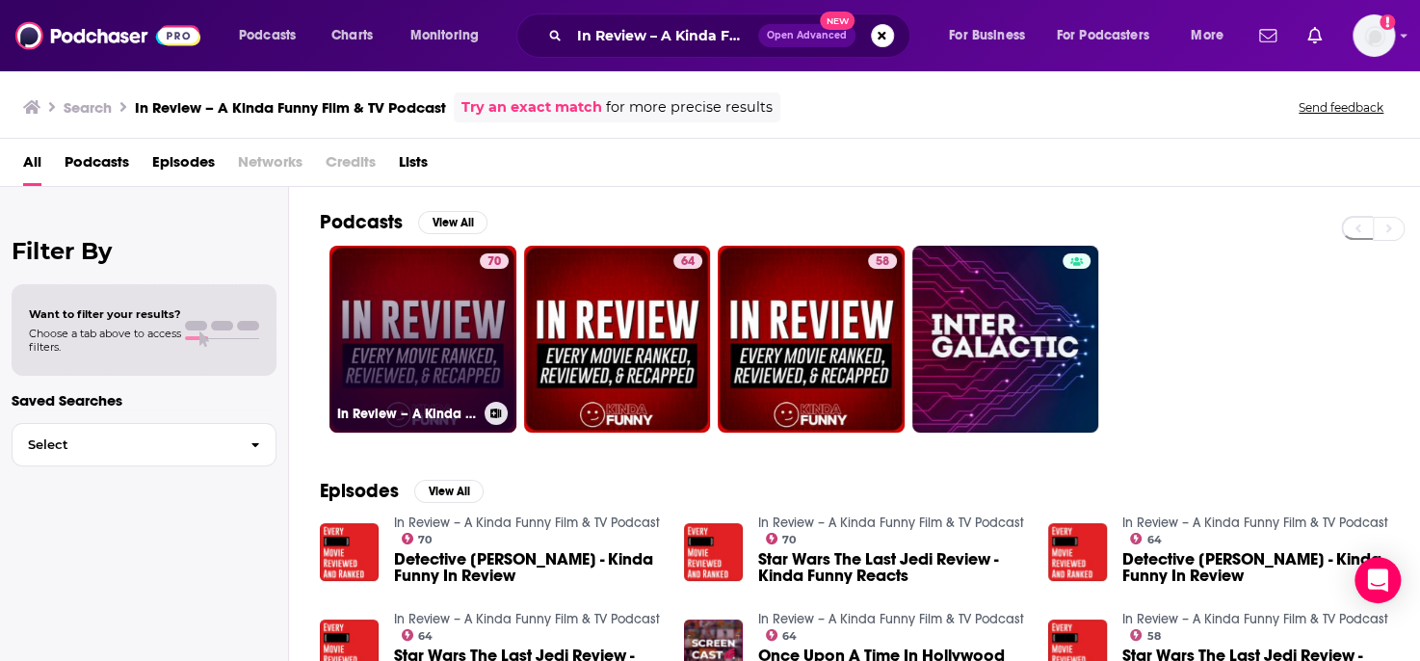
click at [498, 326] on div "70" at bounding box center [494, 327] width 29 height 148
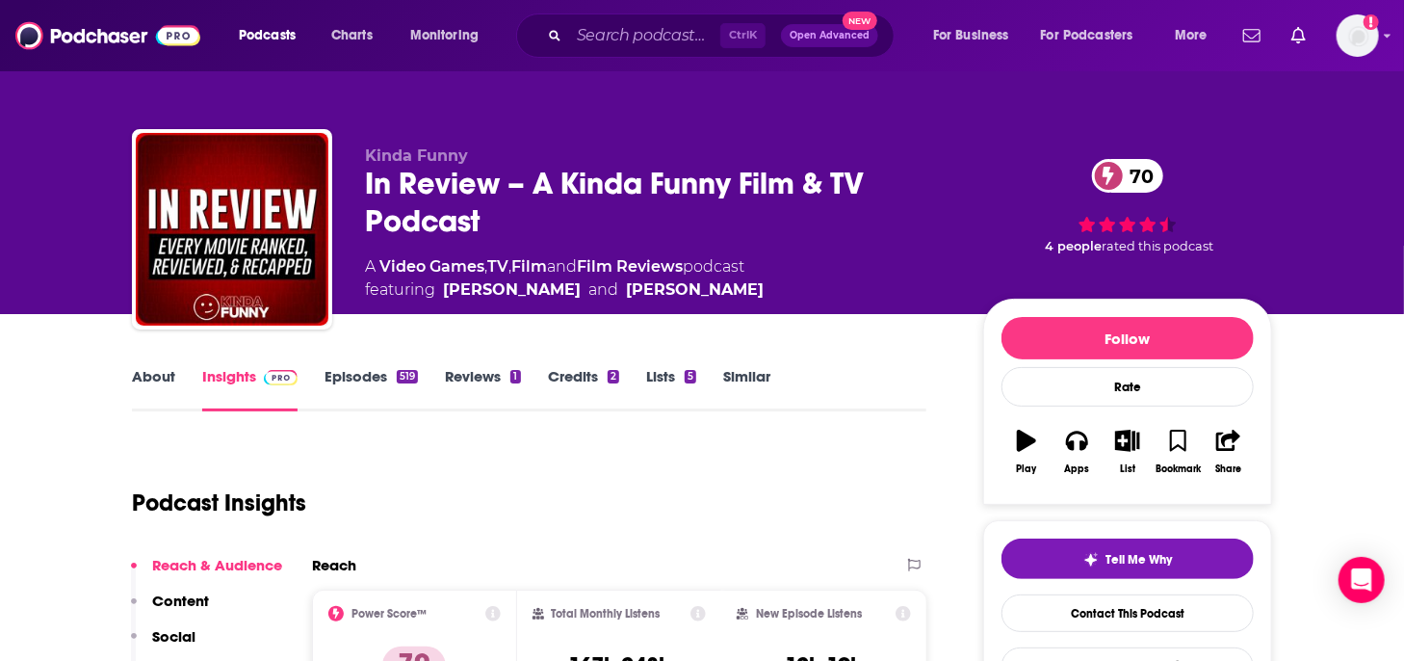
click at [356, 368] on link "Episodes 519" at bounding box center [371, 389] width 93 height 44
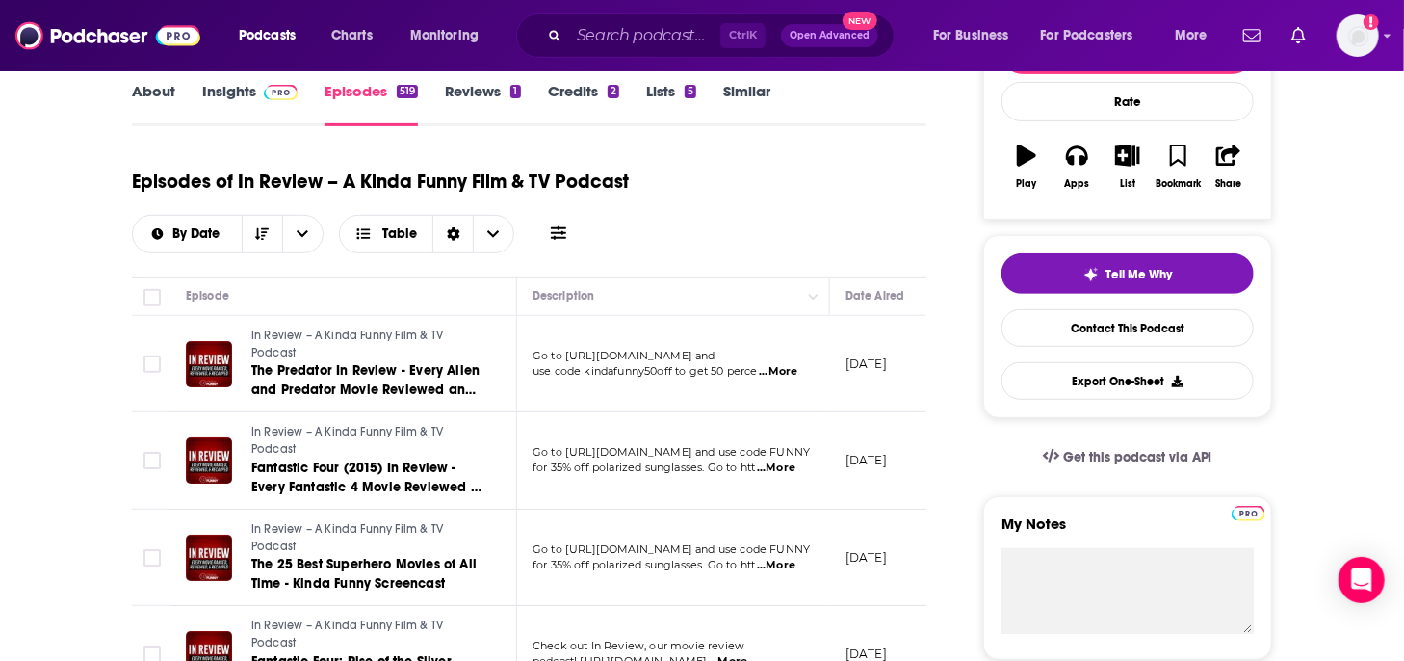
scroll to position [289, 0]
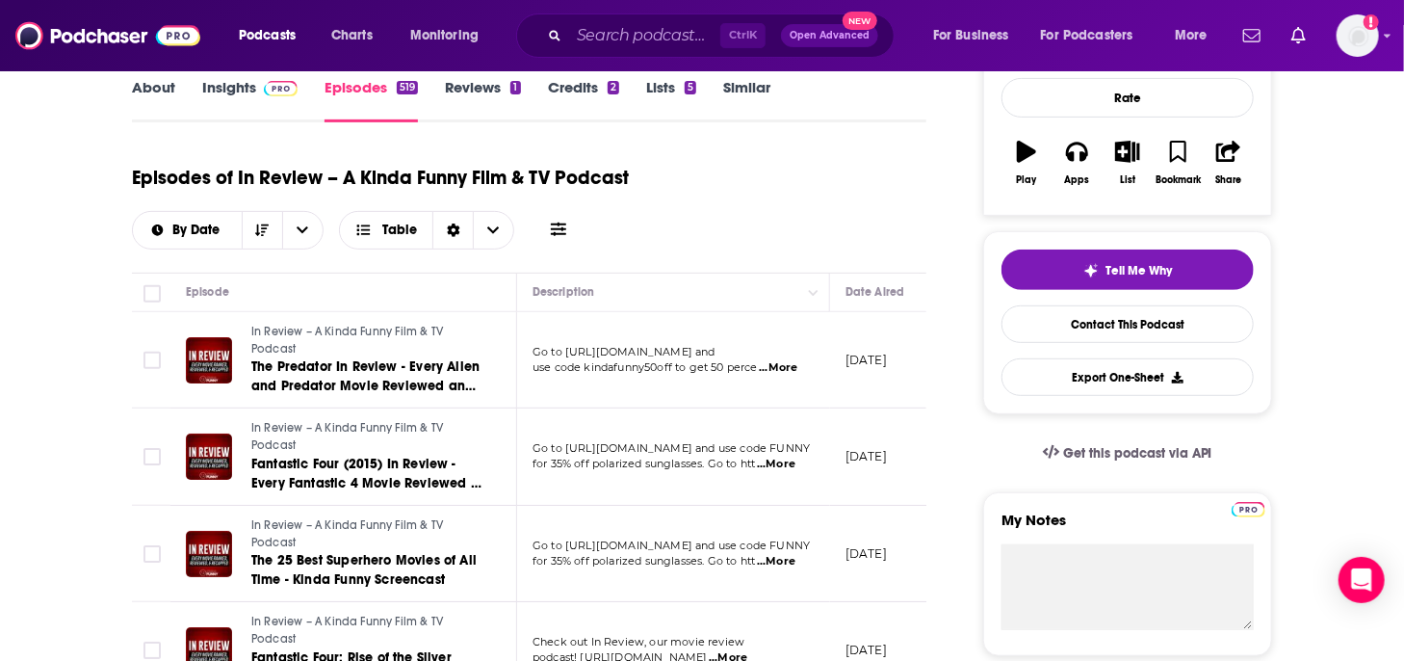
click at [778, 559] on span "...More" at bounding box center [776, 561] width 39 height 15
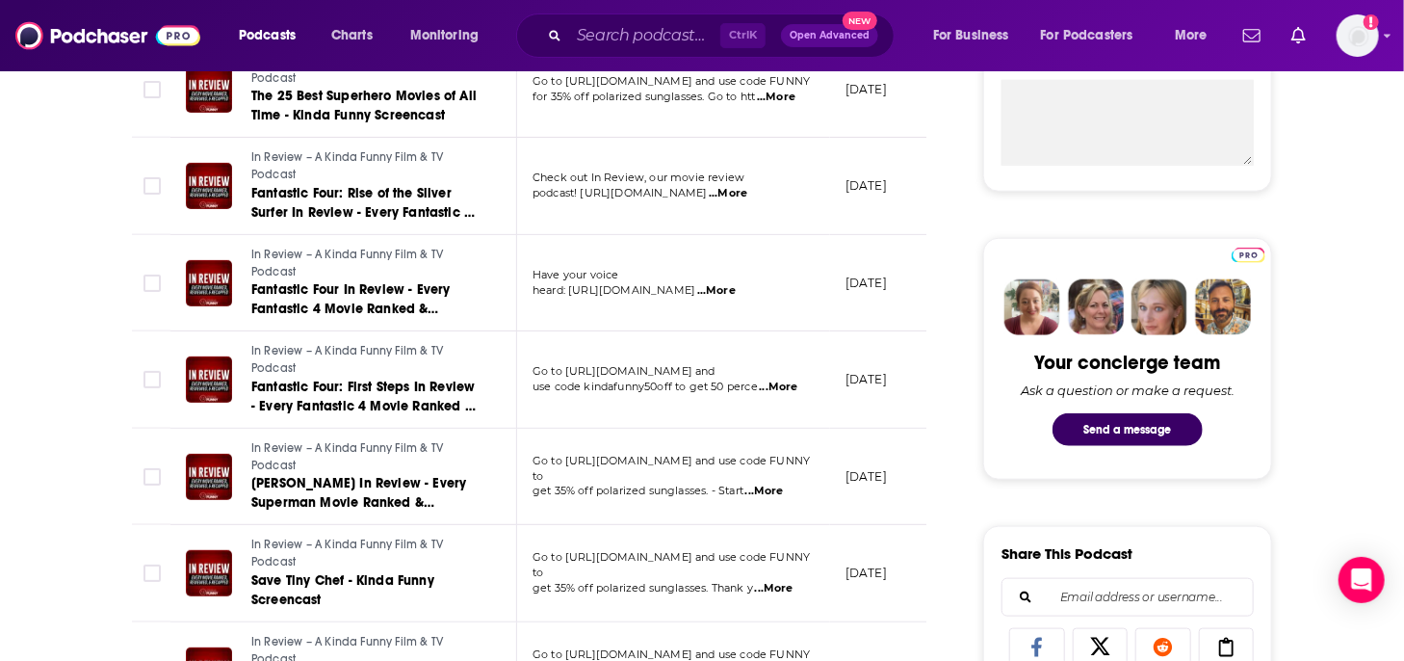
scroll to position [770, 0]
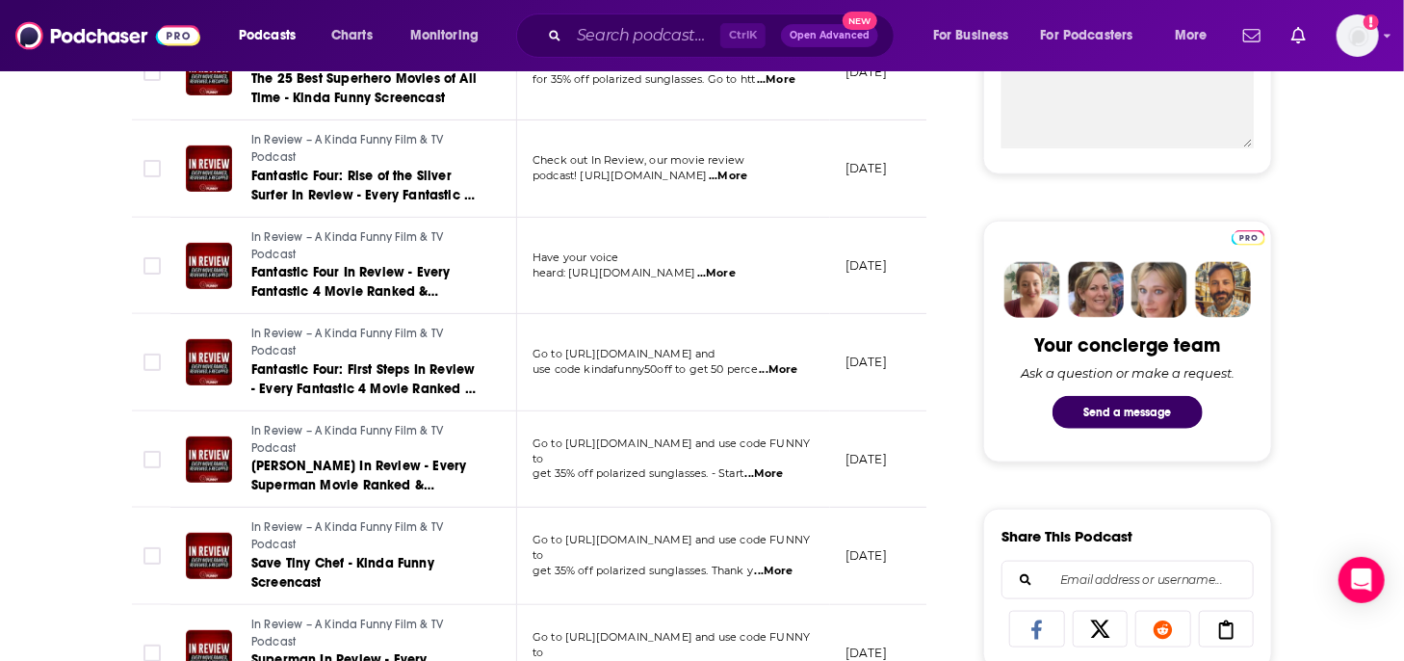
click at [736, 271] on span "...More" at bounding box center [716, 273] width 39 height 15
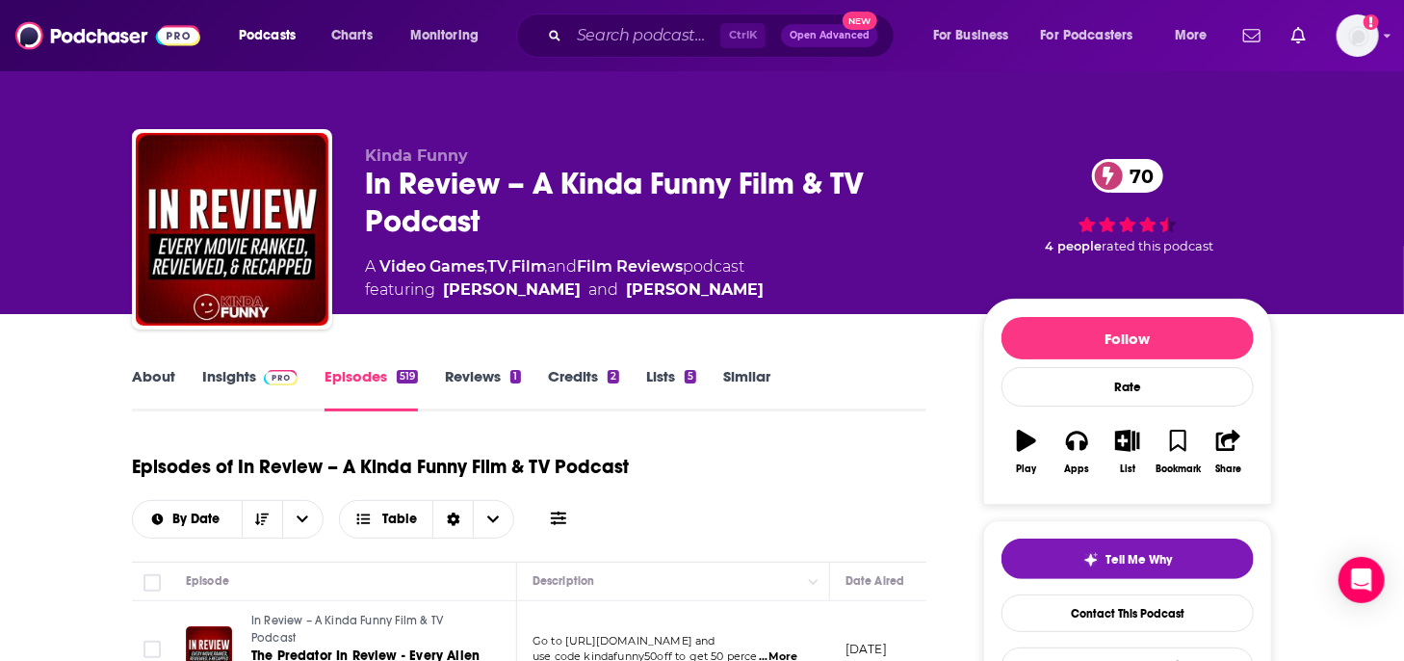
scroll to position [0, 0]
click at [1129, 436] on icon "button" at bounding box center [1128, 440] width 24 height 21
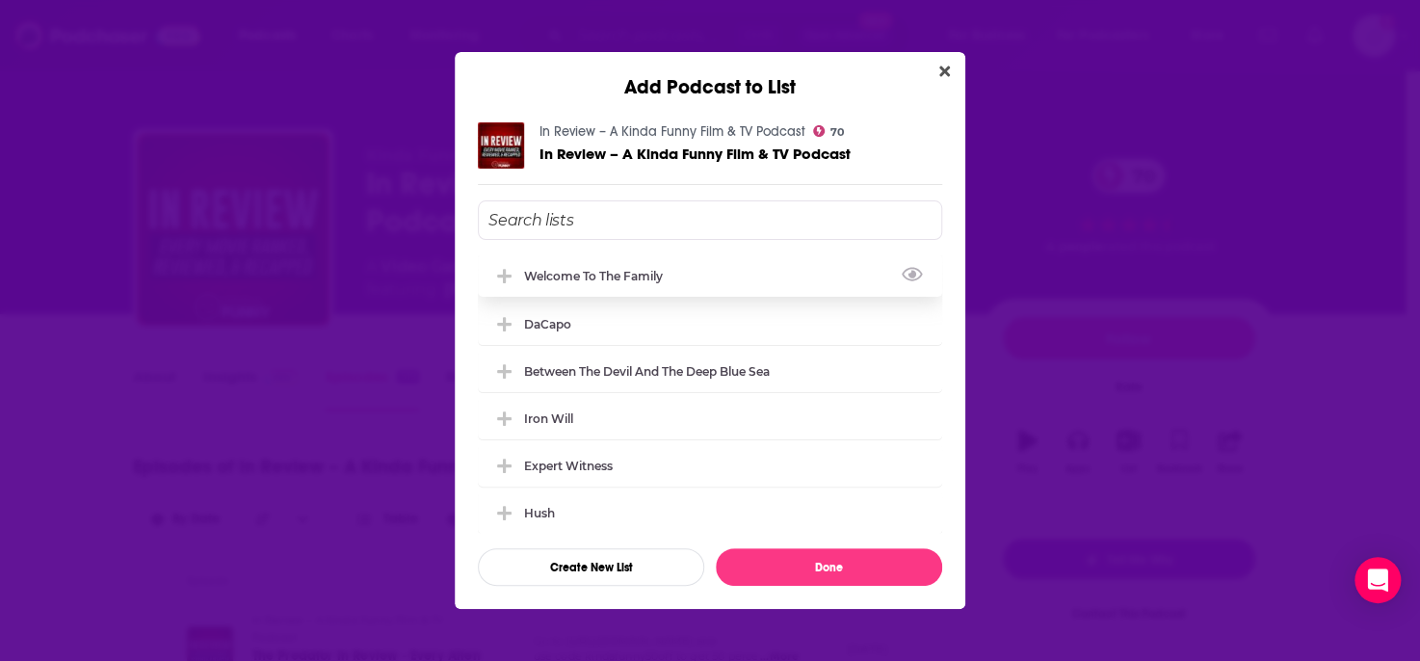
click at [664, 271] on div "Welcome to the Family" at bounding box center [599, 276] width 150 height 14
click at [809, 561] on button "Done" at bounding box center [829, 567] width 226 height 38
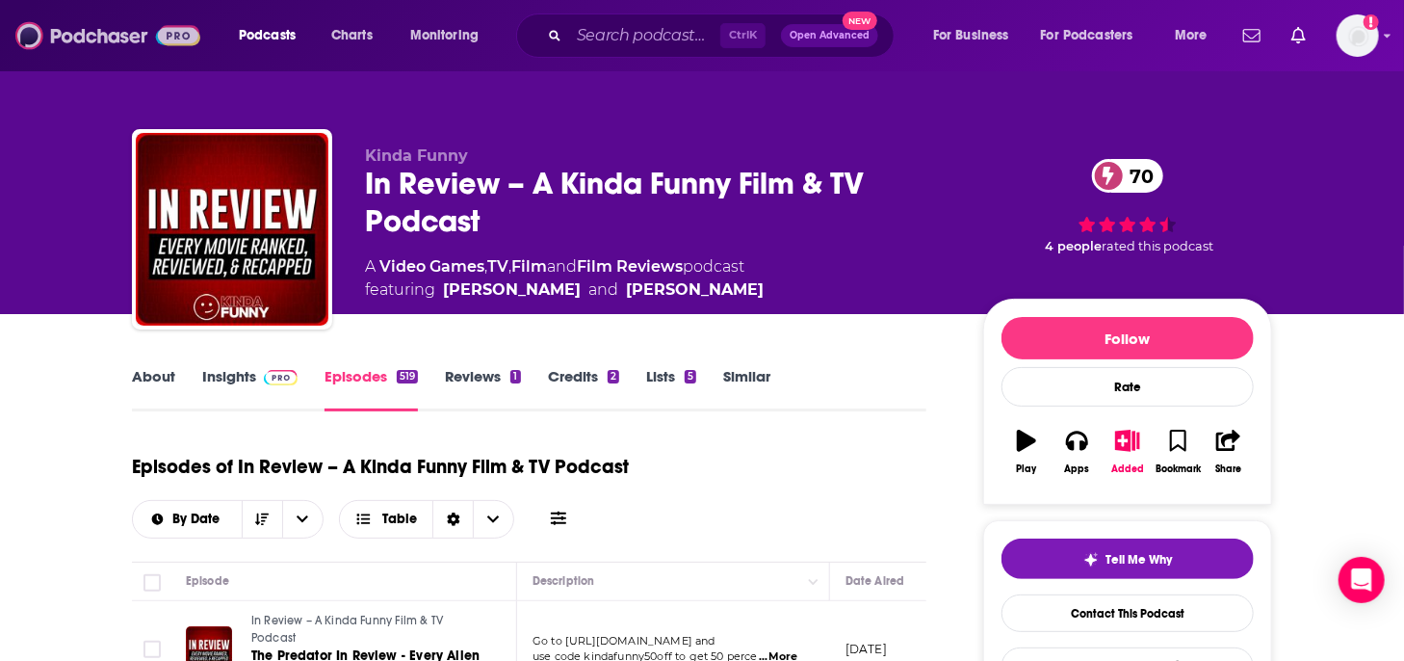
click at [119, 41] on img at bounding box center [107, 35] width 185 height 37
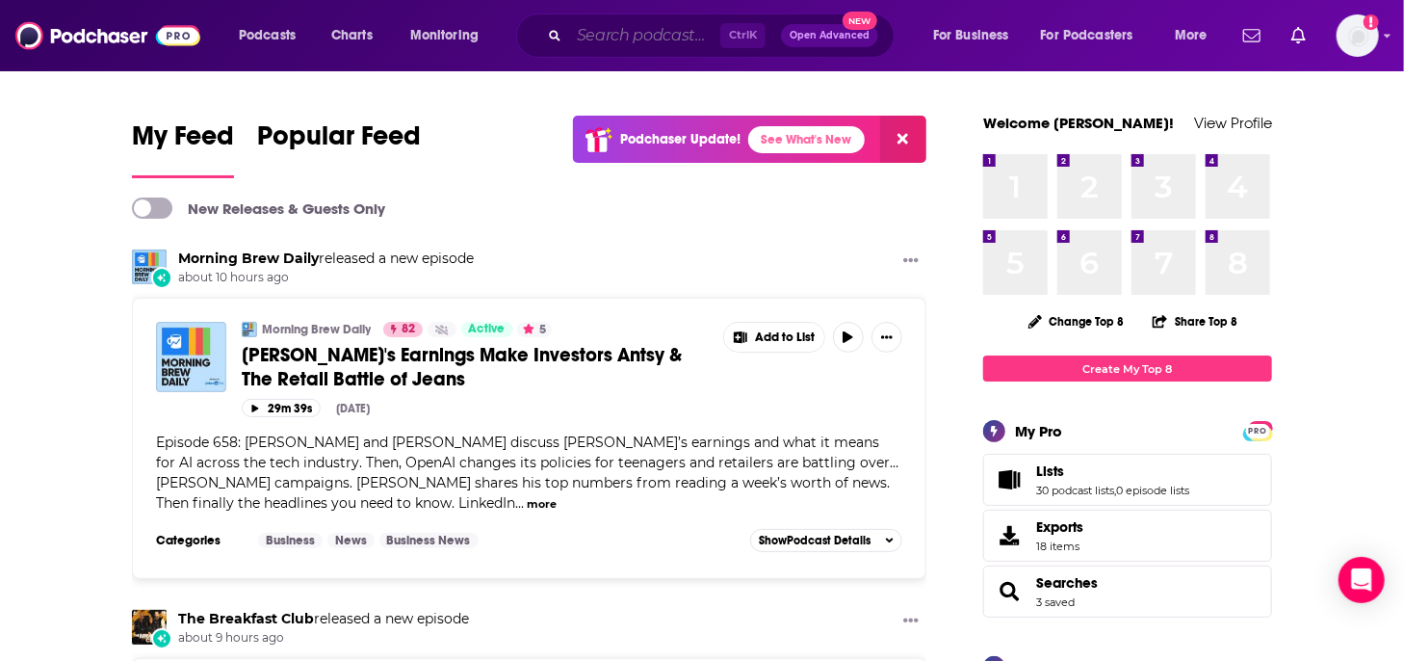
click at [640, 39] on input "Search podcasts, credits, & more..." at bounding box center [644, 35] width 151 height 31
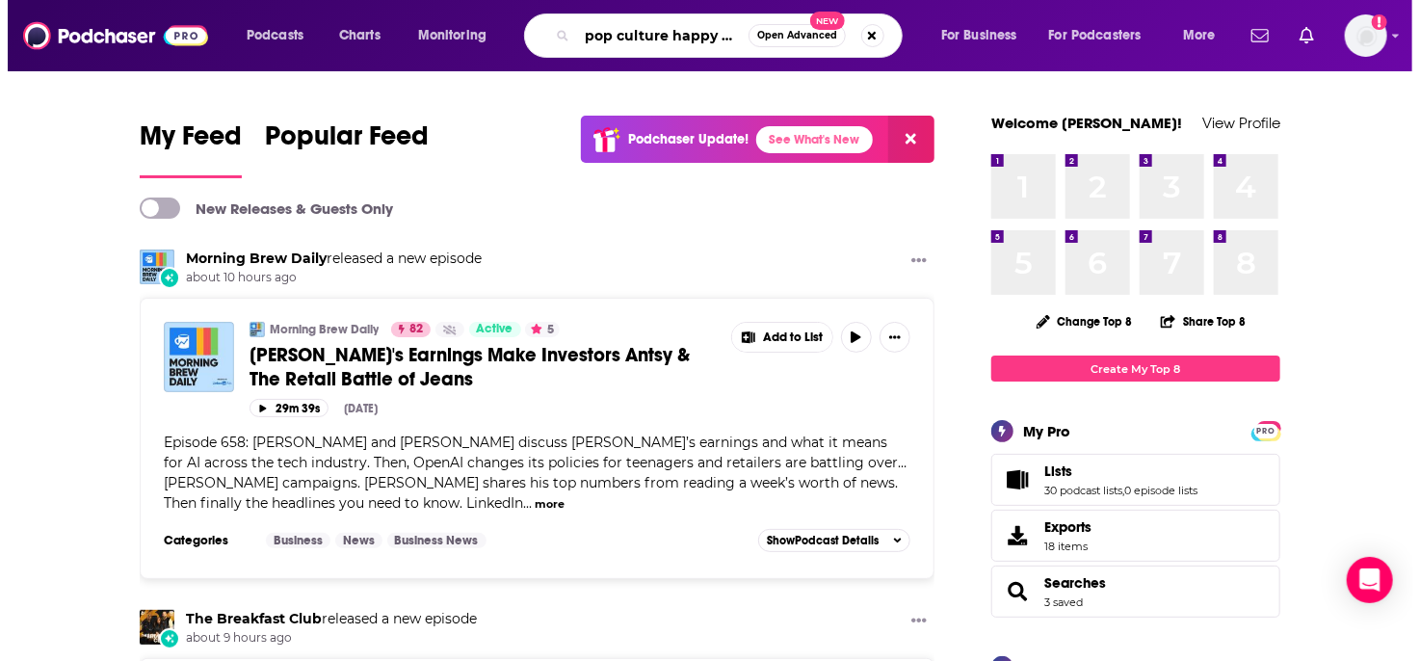
scroll to position [0, 12]
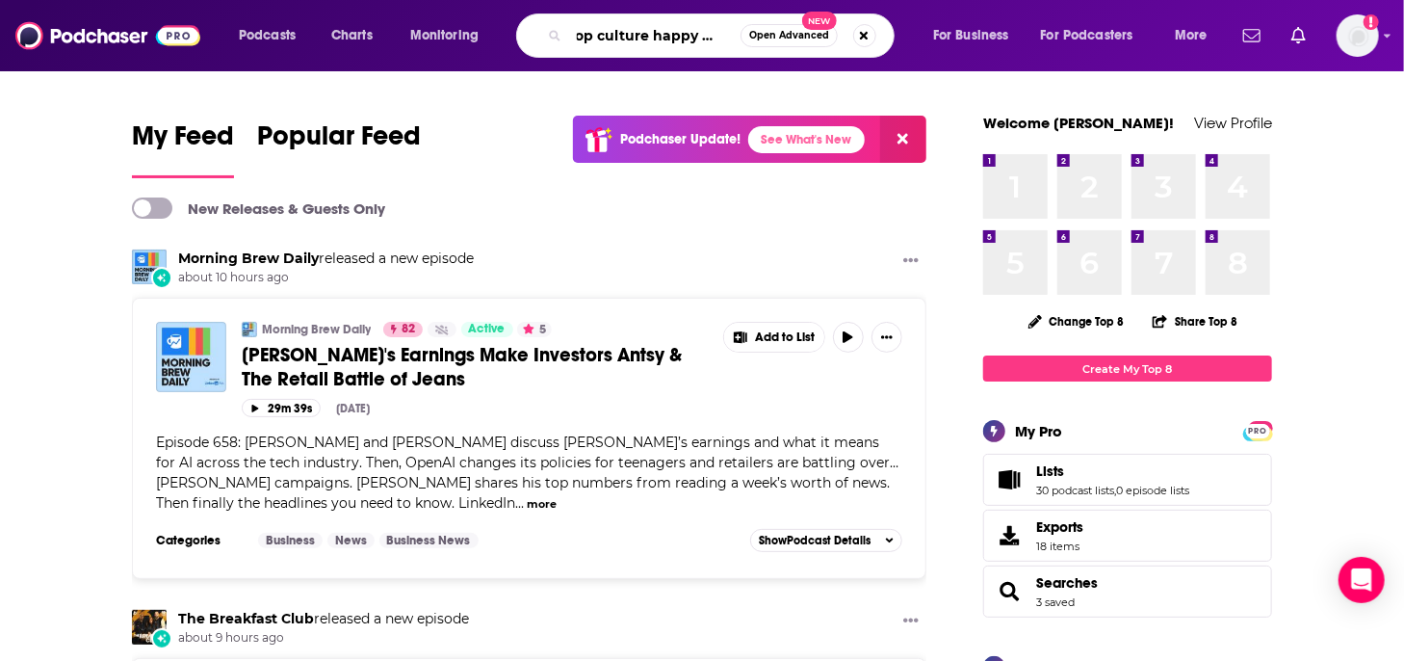
type input "pop culture happy hour"
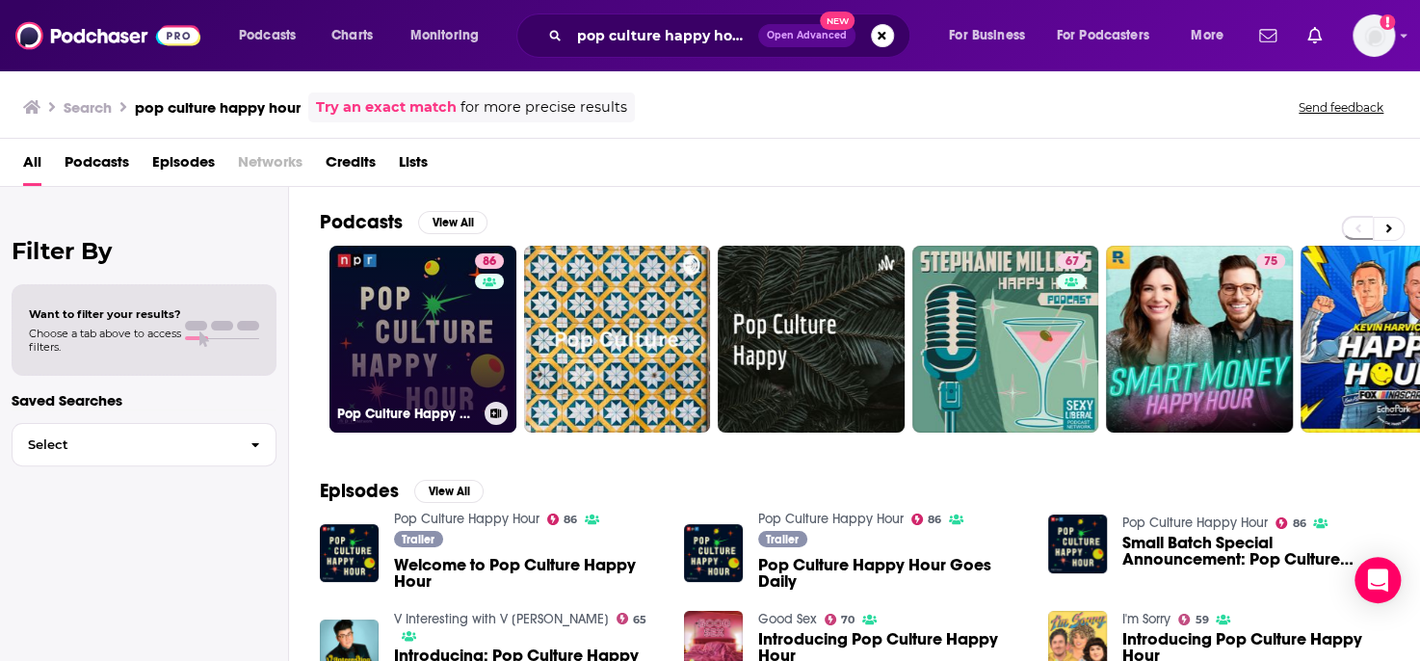
click at [412, 330] on link "86 Pop Culture Happy Hour" at bounding box center [422, 339] width 187 height 187
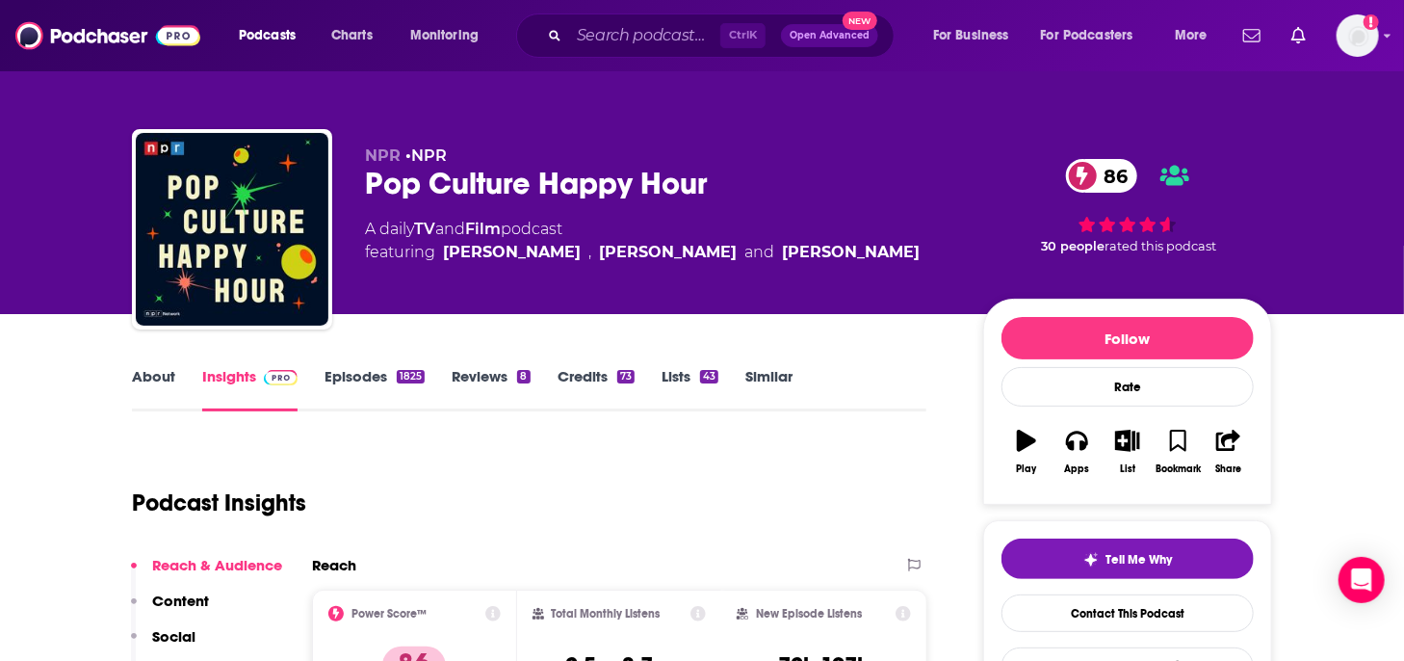
click at [765, 369] on link "Similar" at bounding box center [768, 389] width 47 height 44
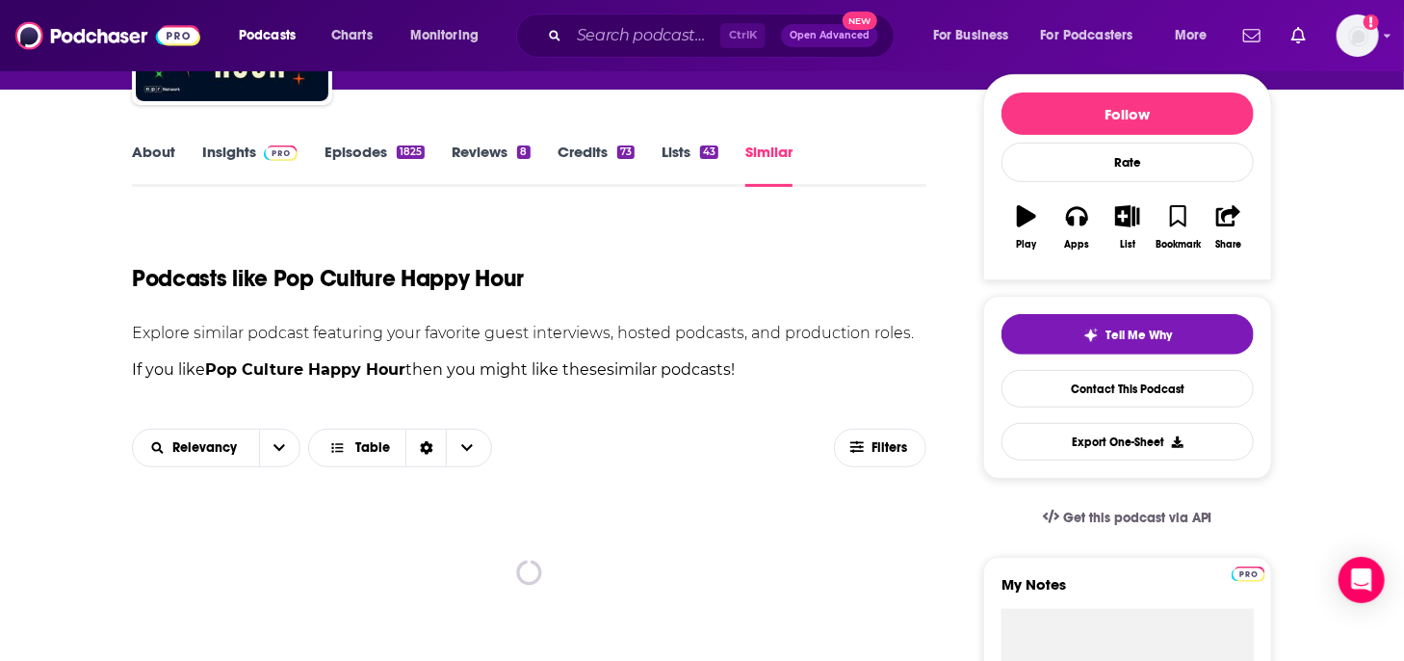
scroll to position [385, 0]
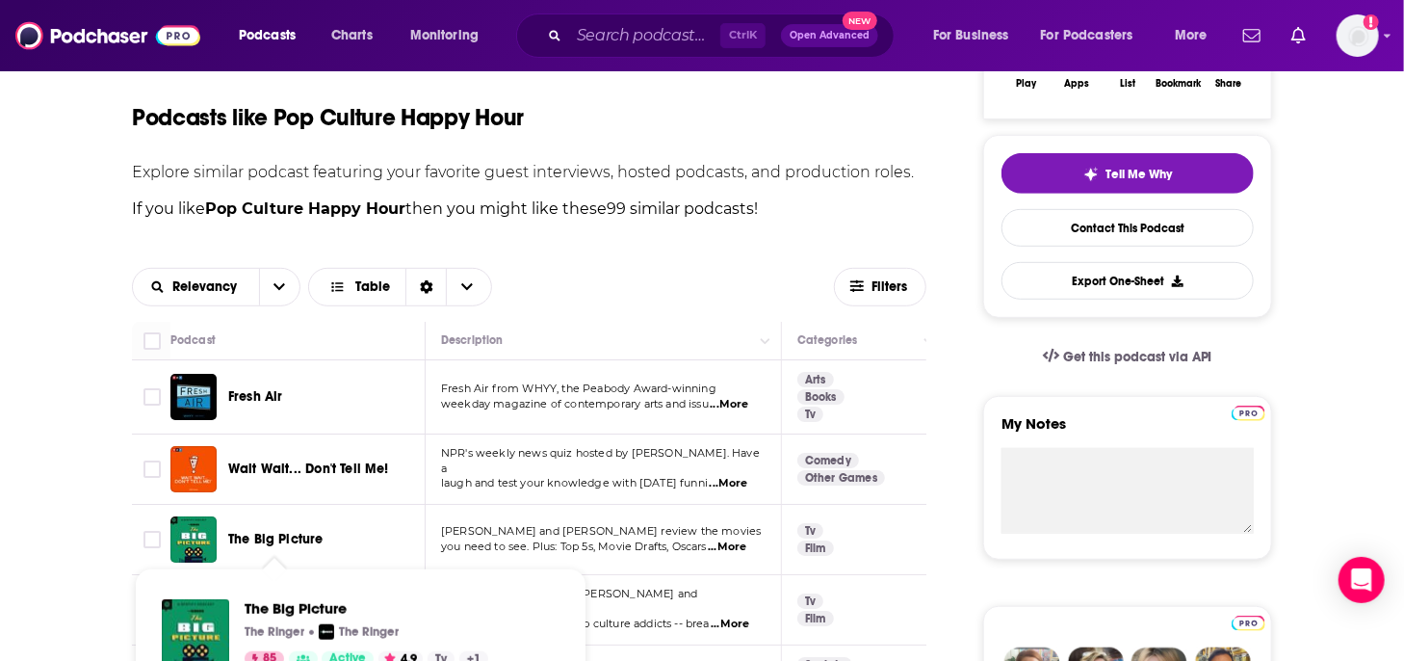
click at [274, 540] on span "The Big Picture" at bounding box center [275, 539] width 95 height 16
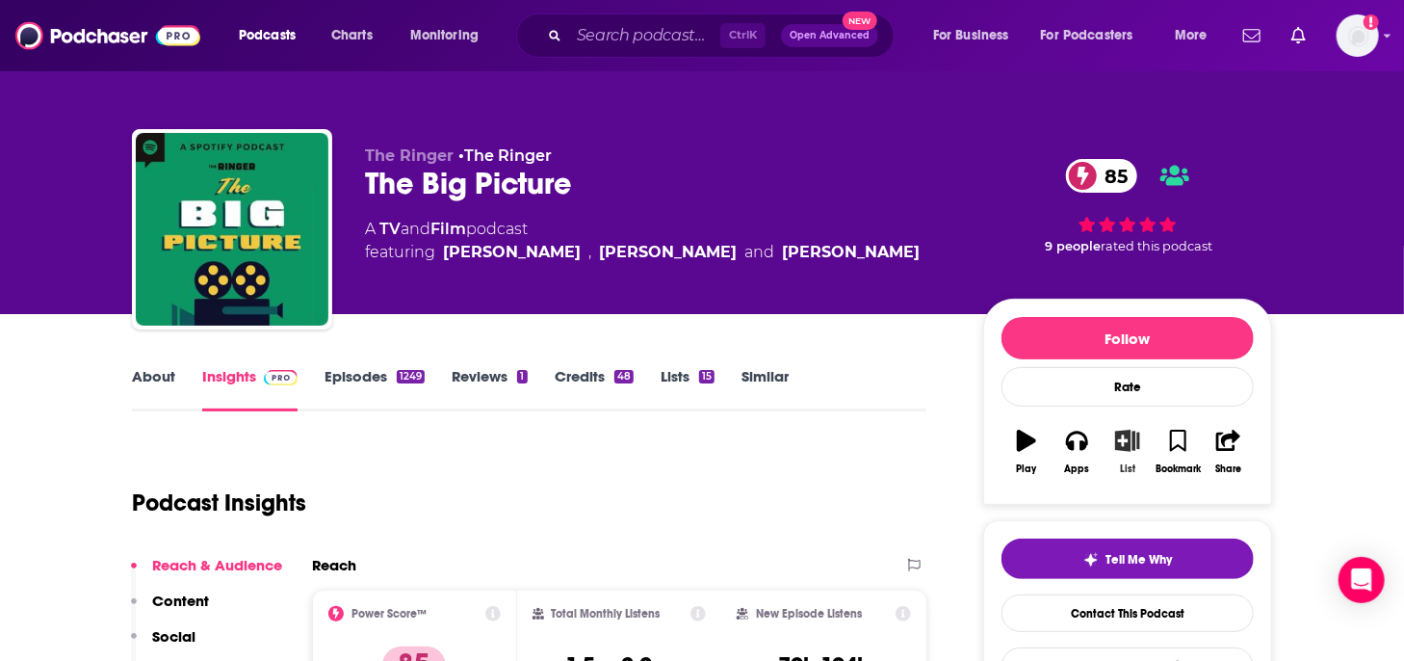
click at [1126, 448] on icon "button" at bounding box center [1128, 440] width 24 height 21
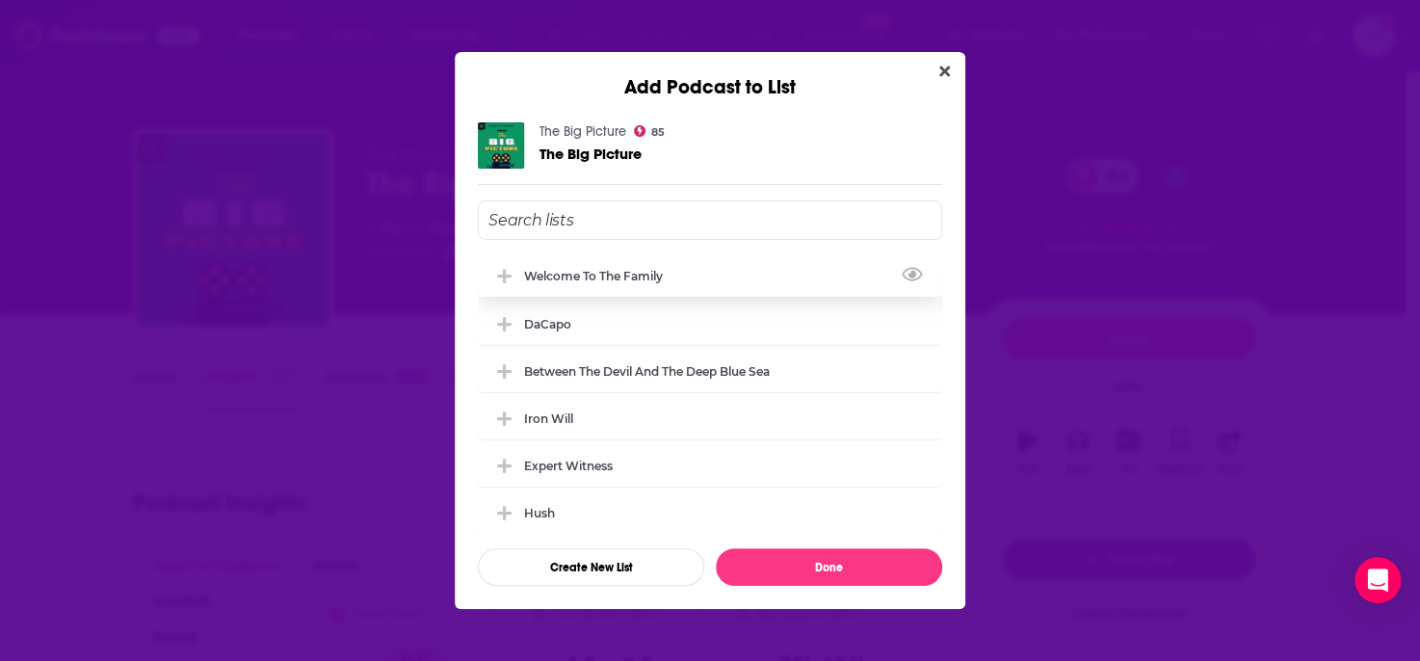
click at [612, 282] on div "Welcome to the Family" at bounding box center [599, 276] width 150 height 14
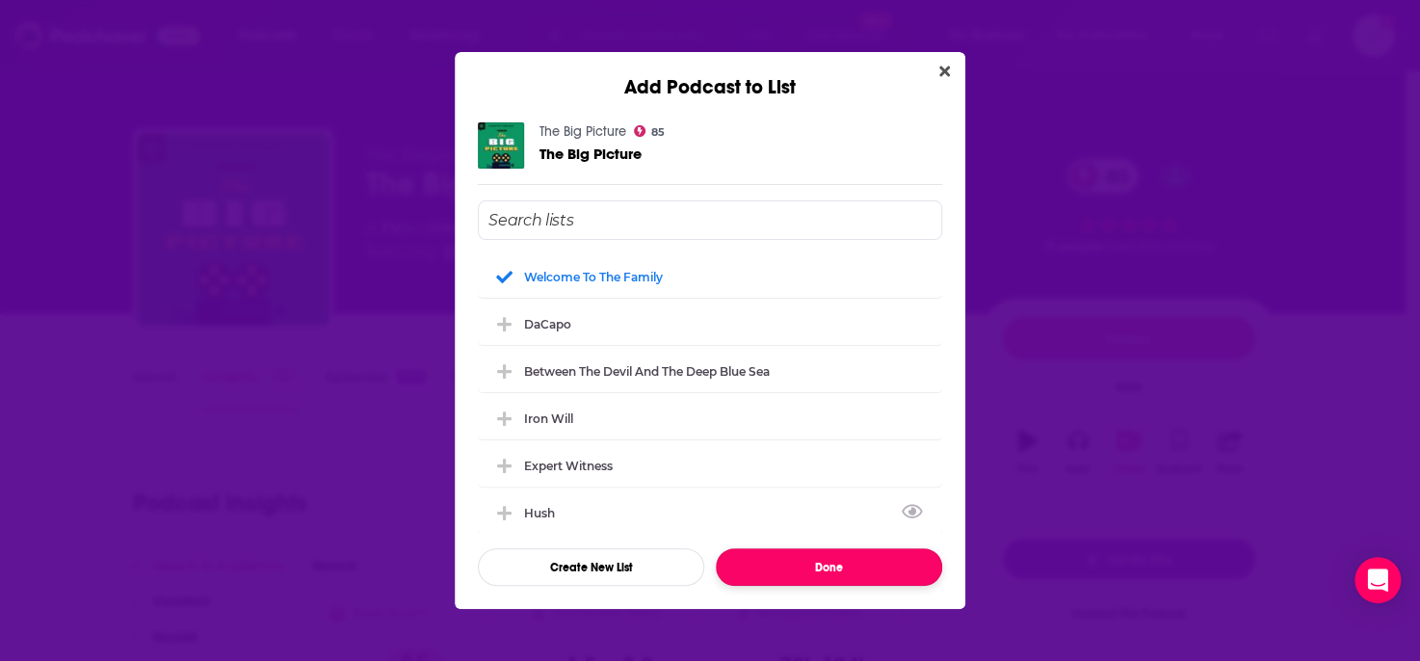
click at [823, 567] on button "Done" at bounding box center [829, 567] width 226 height 38
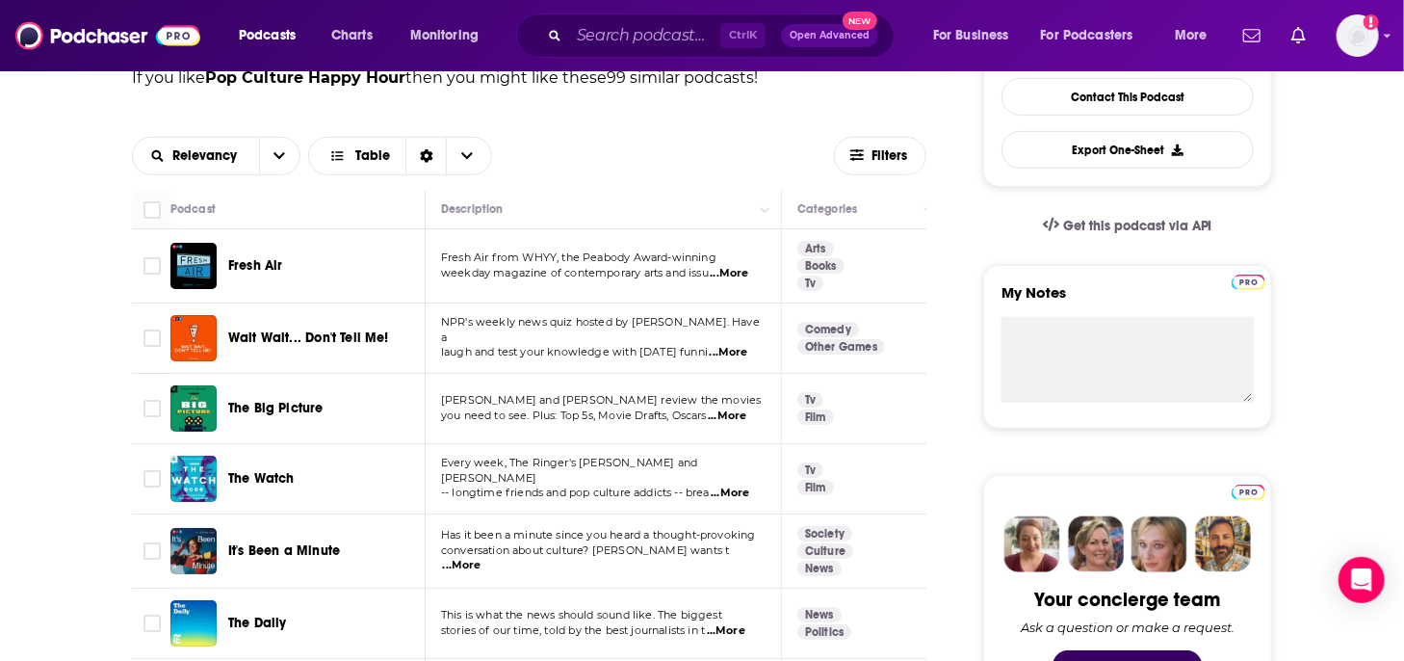
scroll to position [578, 0]
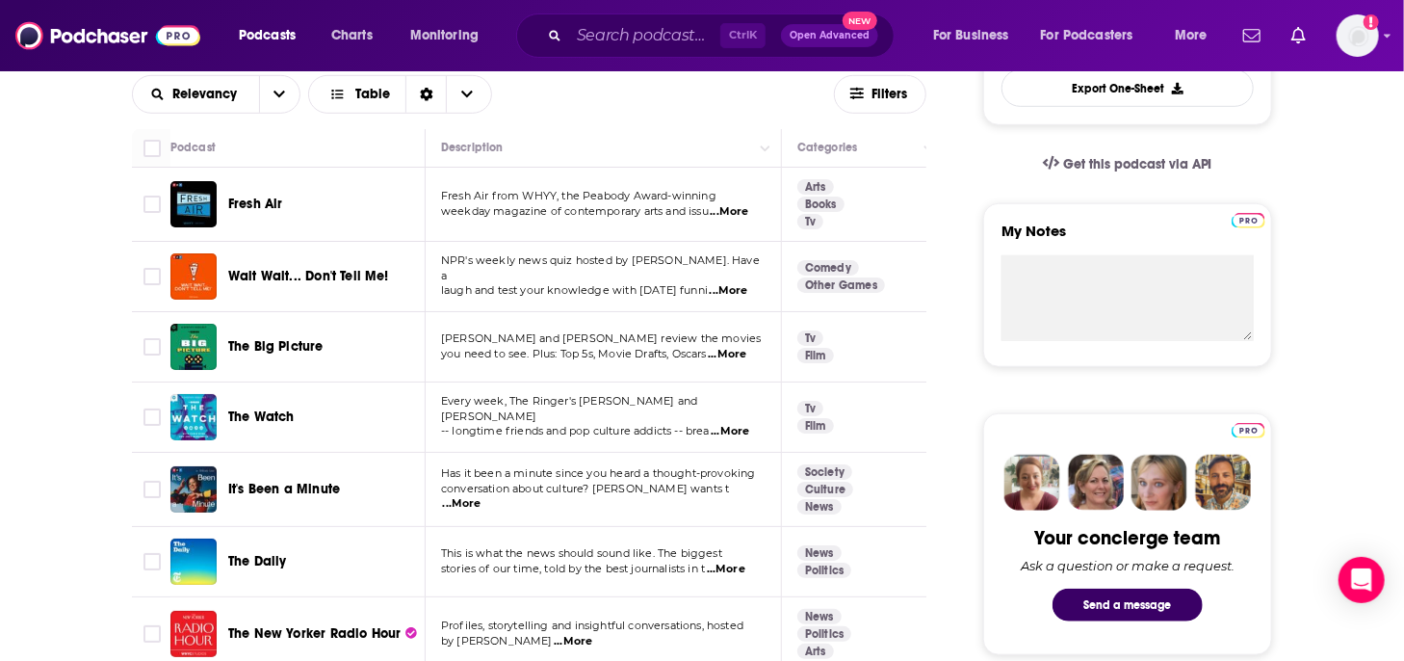
click at [289, 411] on span "The Watch" at bounding box center [261, 416] width 66 height 16
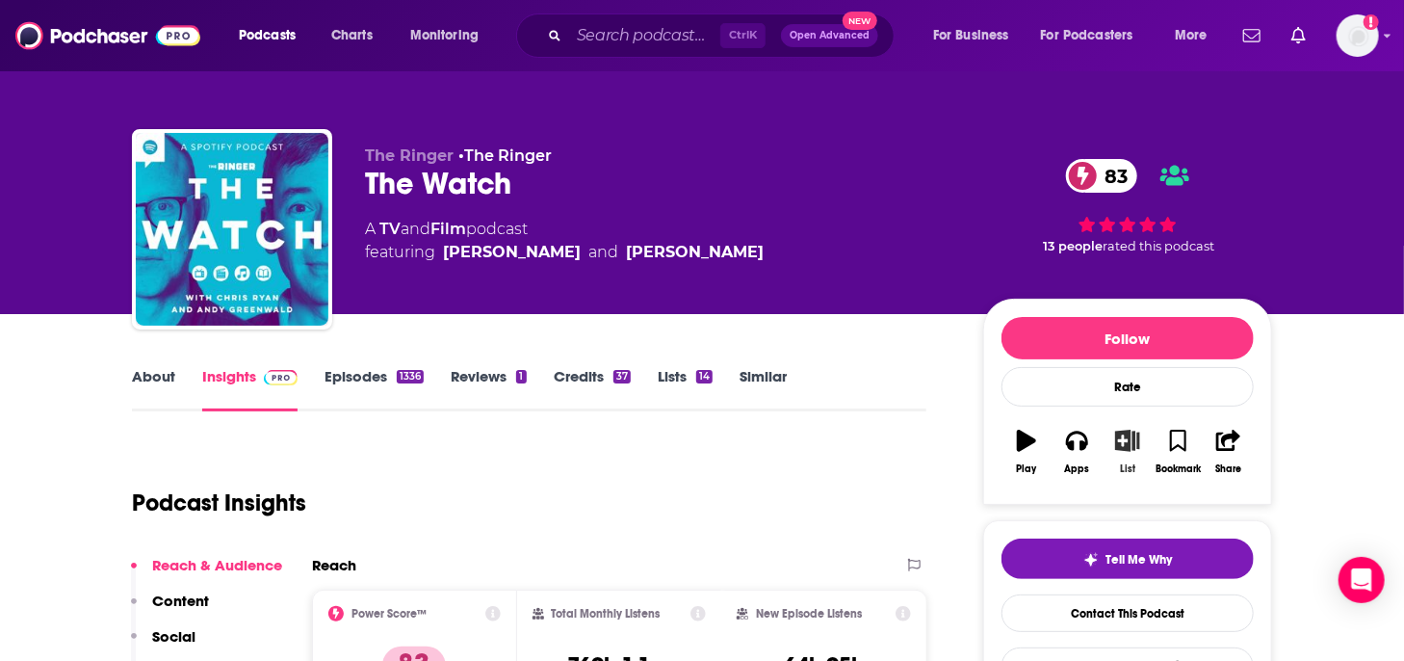
click at [1123, 441] on icon "button" at bounding box center [1127, 440] width 24 height 21
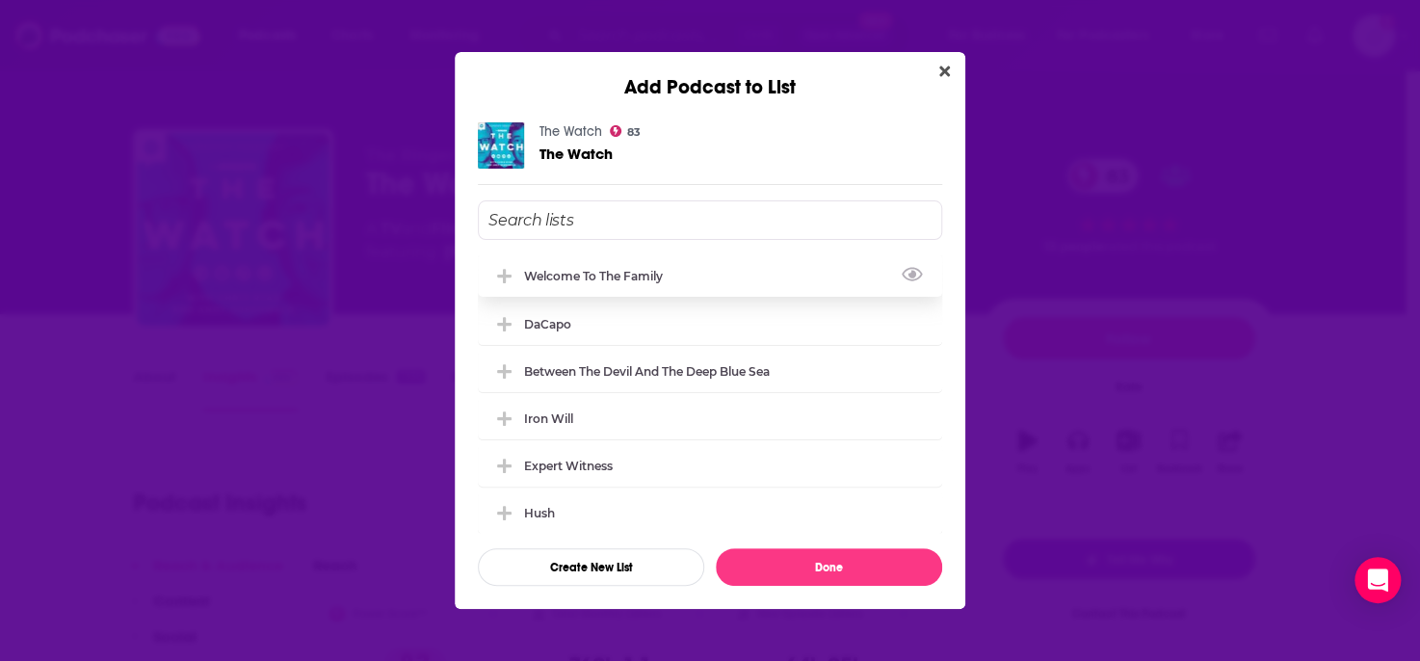
click at [632, 279] on div "Welcome to the Family" at bounding box center [599, 276] width 150 height 14
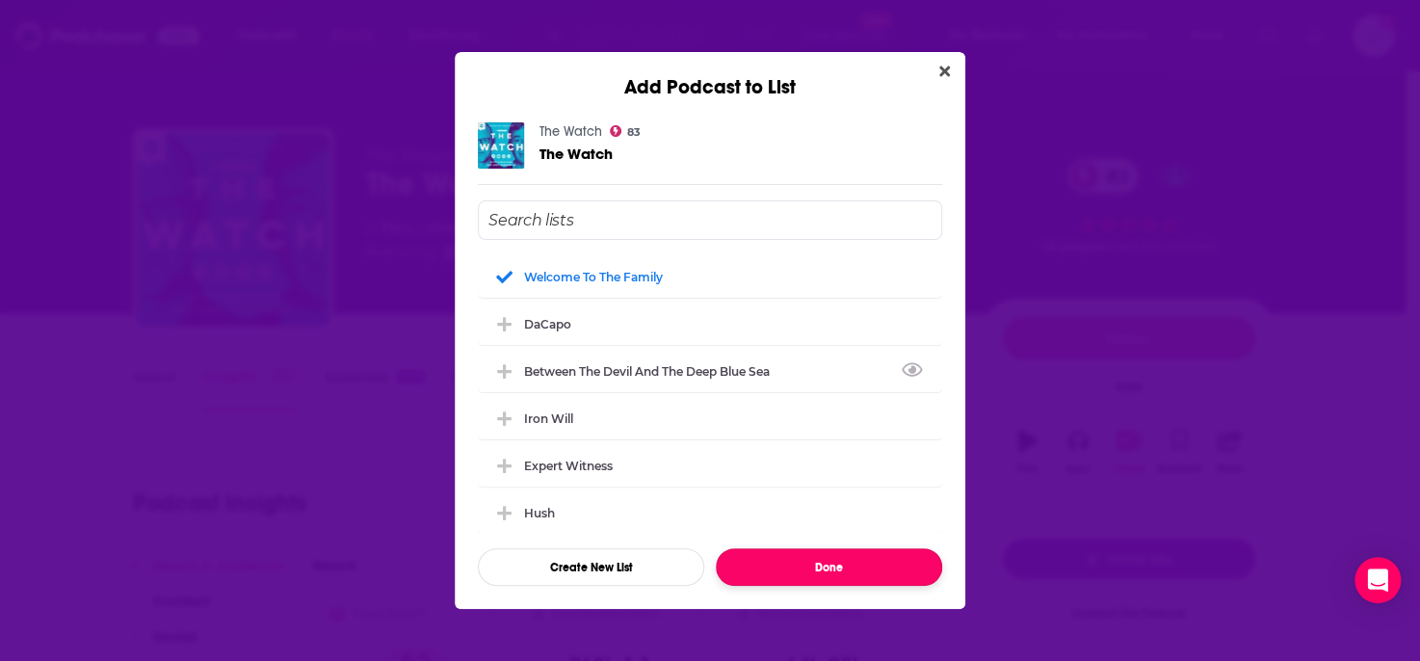
click at [871, 569] on button "Done" at bounding box center [829, 567] width 226 height 38
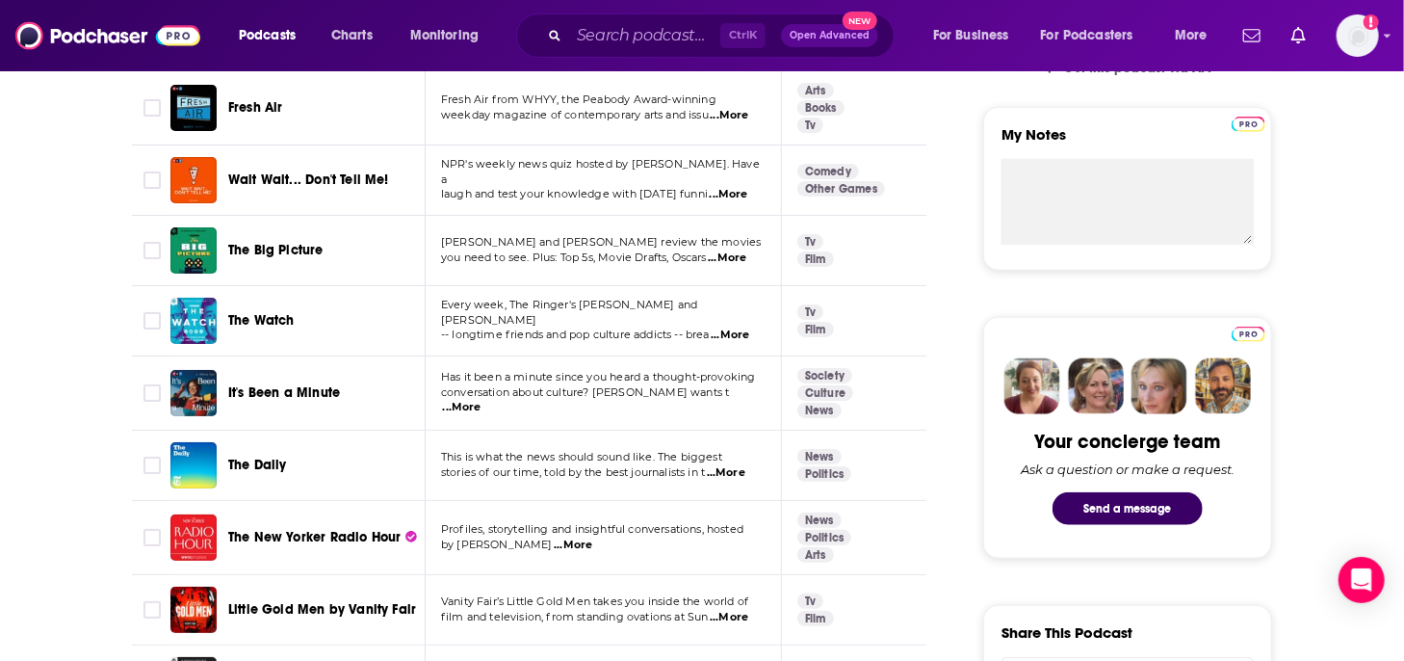
scroll to position [770, 0]
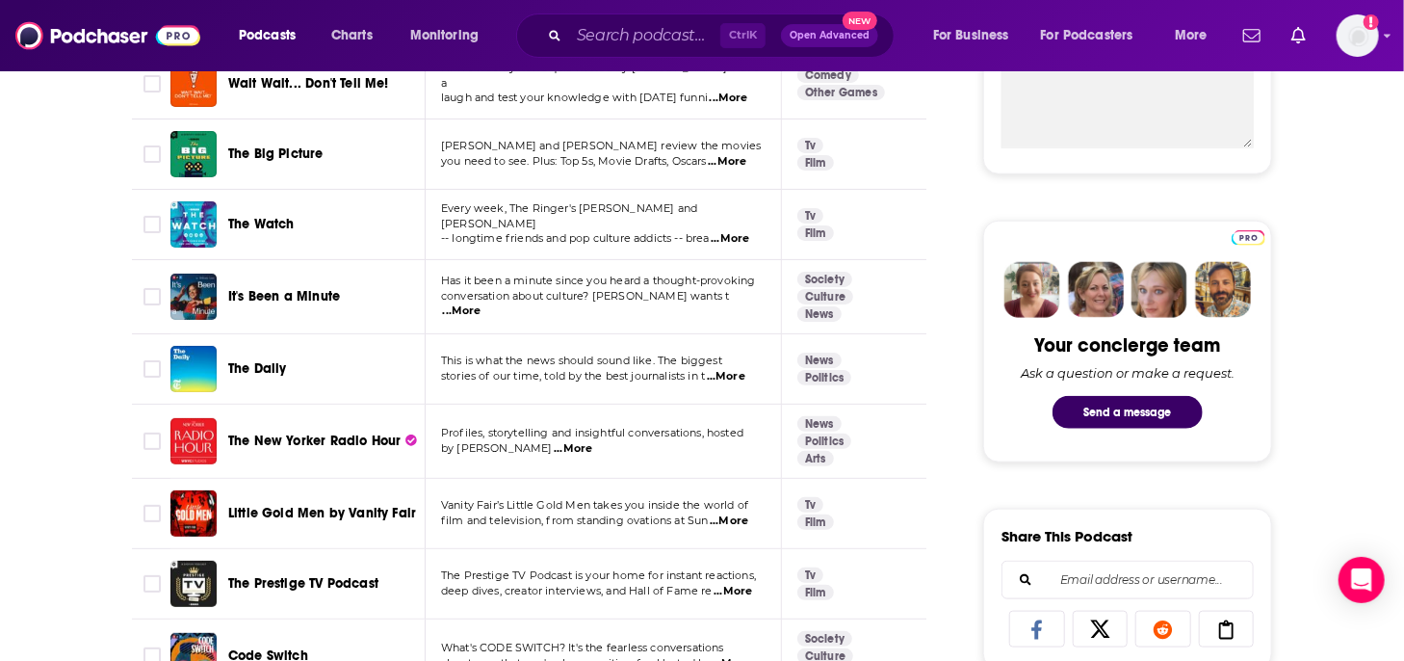
click at [482, 305] on span "...More" at bounding box center [462, 310] width 39 height 15
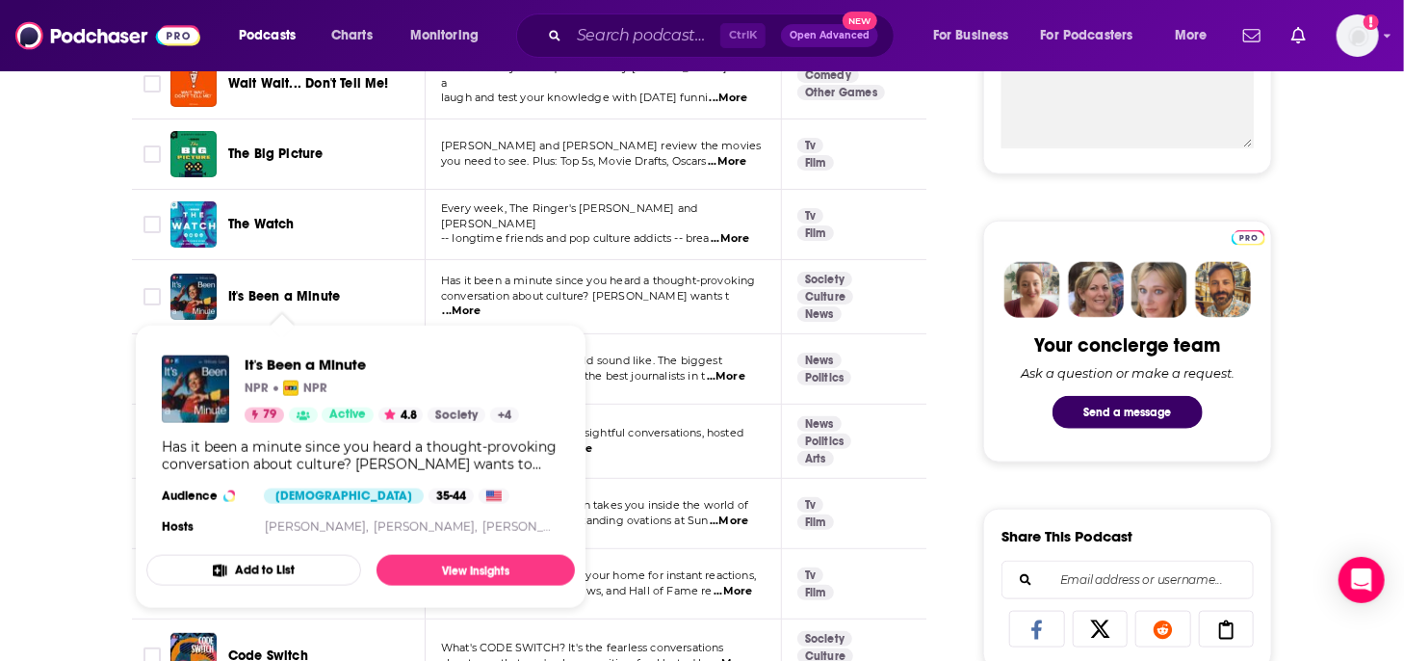
click at [324, 293] on span "It's Been a Minute" at bounding box center [284, 296] width 112 height 16
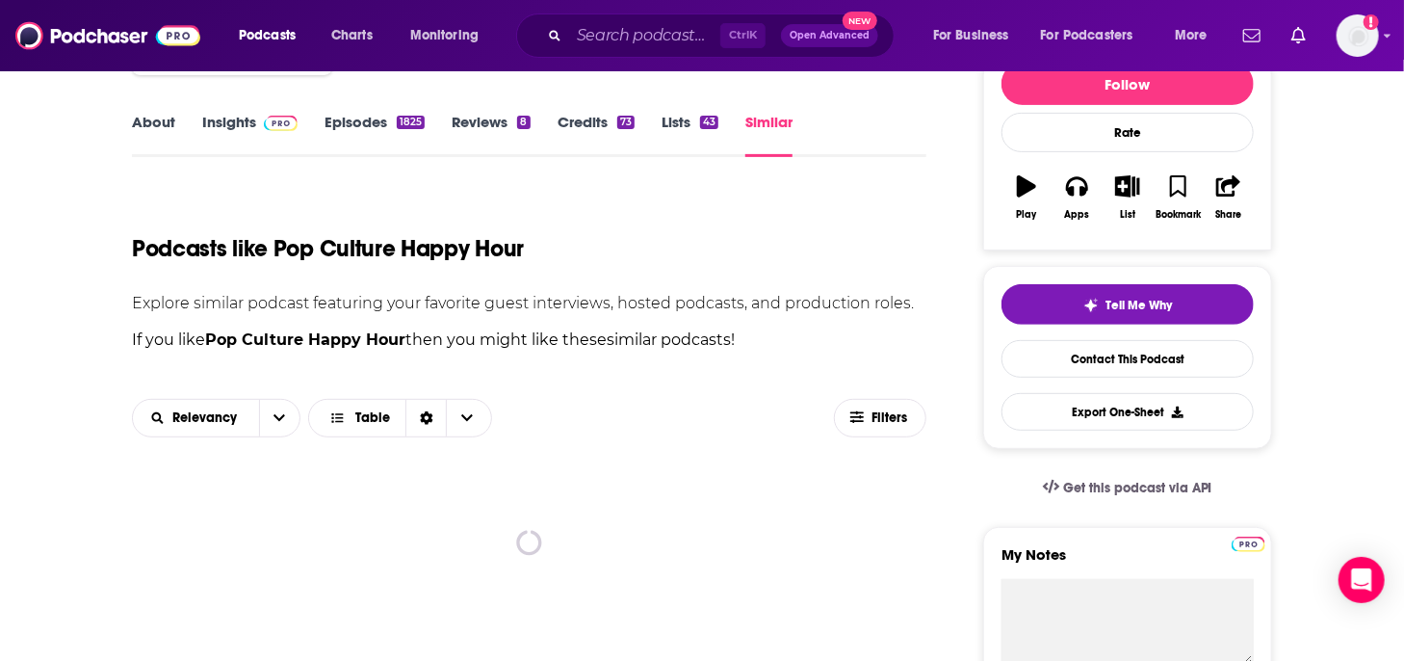
scroll to position [289, 0]
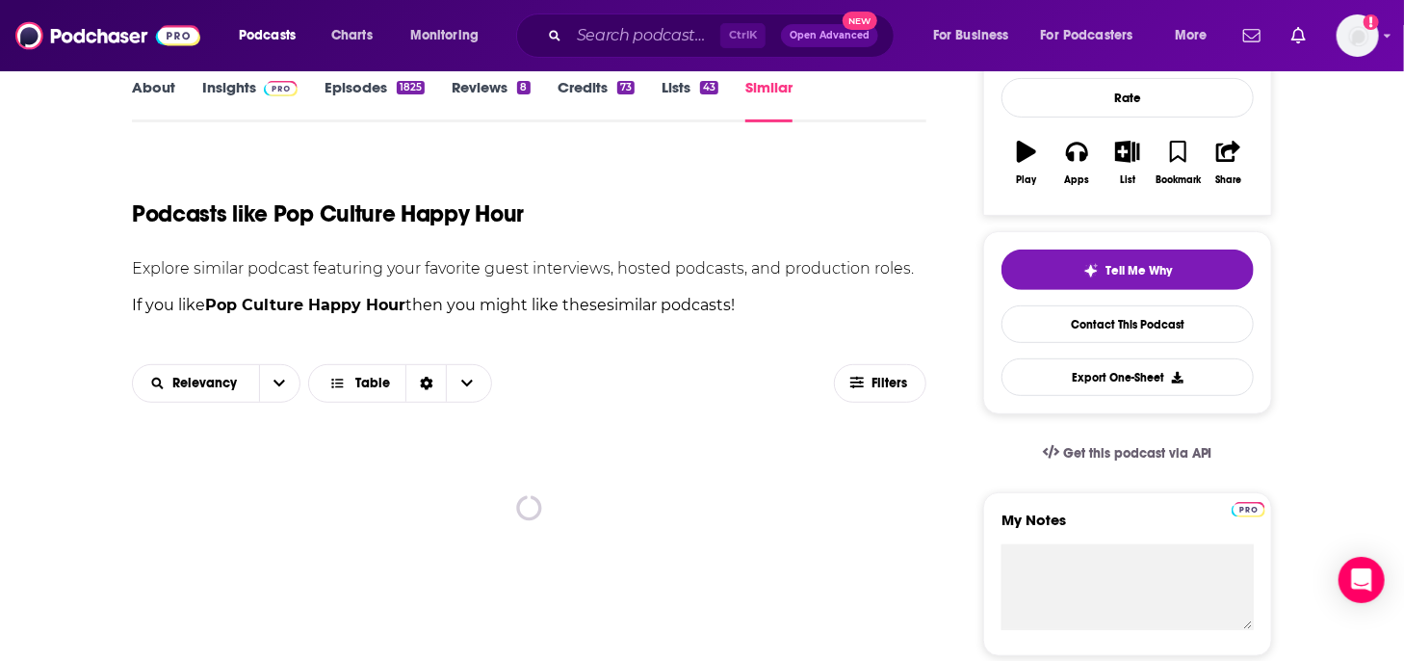
click at [702, 245] on div "Podcasts like Pop Culture Happy Hour" at bounding box center [529, 202] width 795 height 98
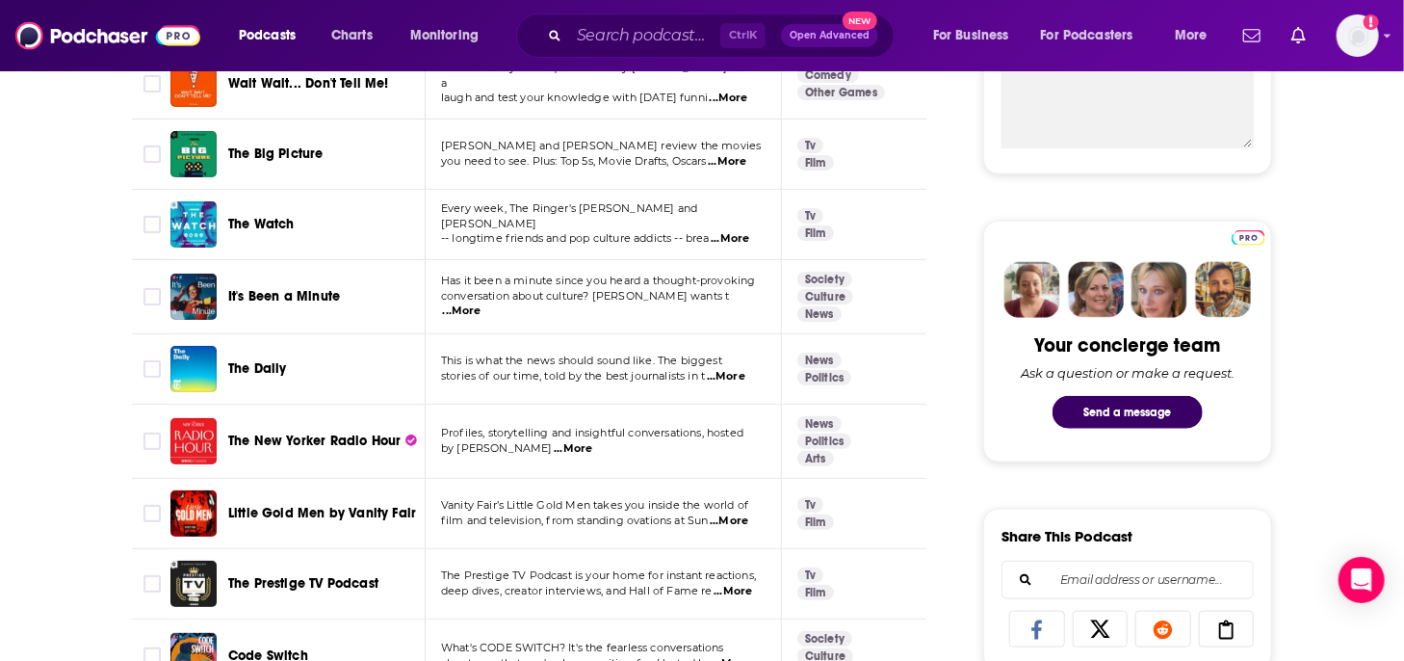
scroll to position [867, 0]
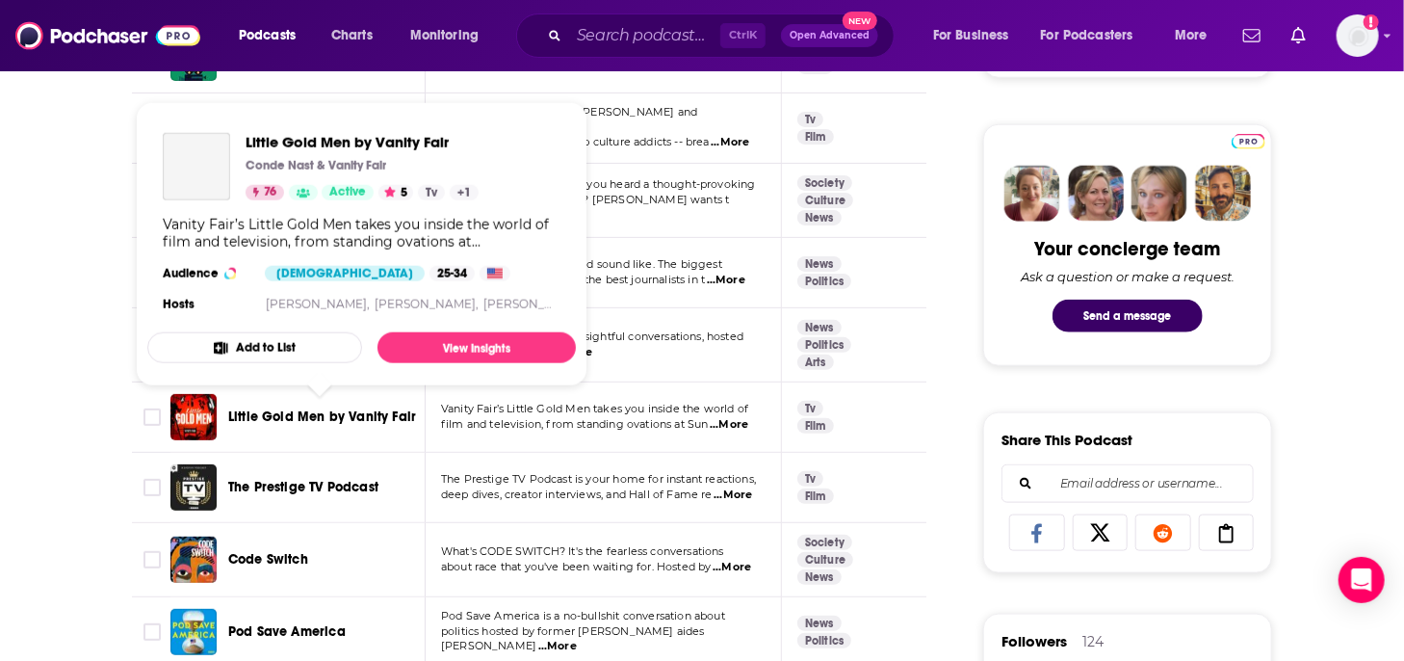
click at [368, 415] on span "Little Gold Men by Vanity Fair" at bounding box center [322, 416] width 188 height 16
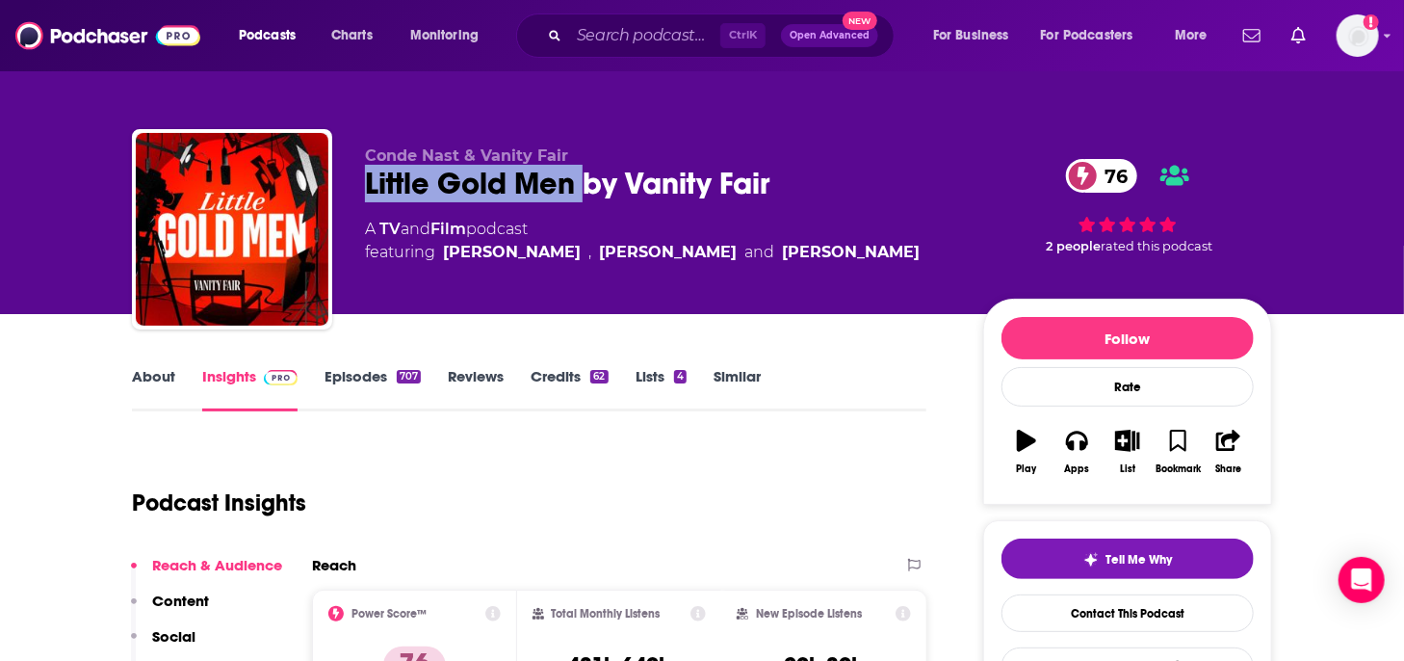
drag, startPoint x: 362, startPoint y: 186, endPoint x: 581, endPoint y: 196, distance: 218.8
click at [581, 196] on div "Conde Nast & Vanity Fair Little Gold Men by Vanity Fair 76 A TV and Film podcas…" at bounding box center [702, 233] width 1140 height 208
copy h2 "Little Gold Men"
click at [1121, 437] on icon "button" at bounding box center [1128, 440] width 24 height 21
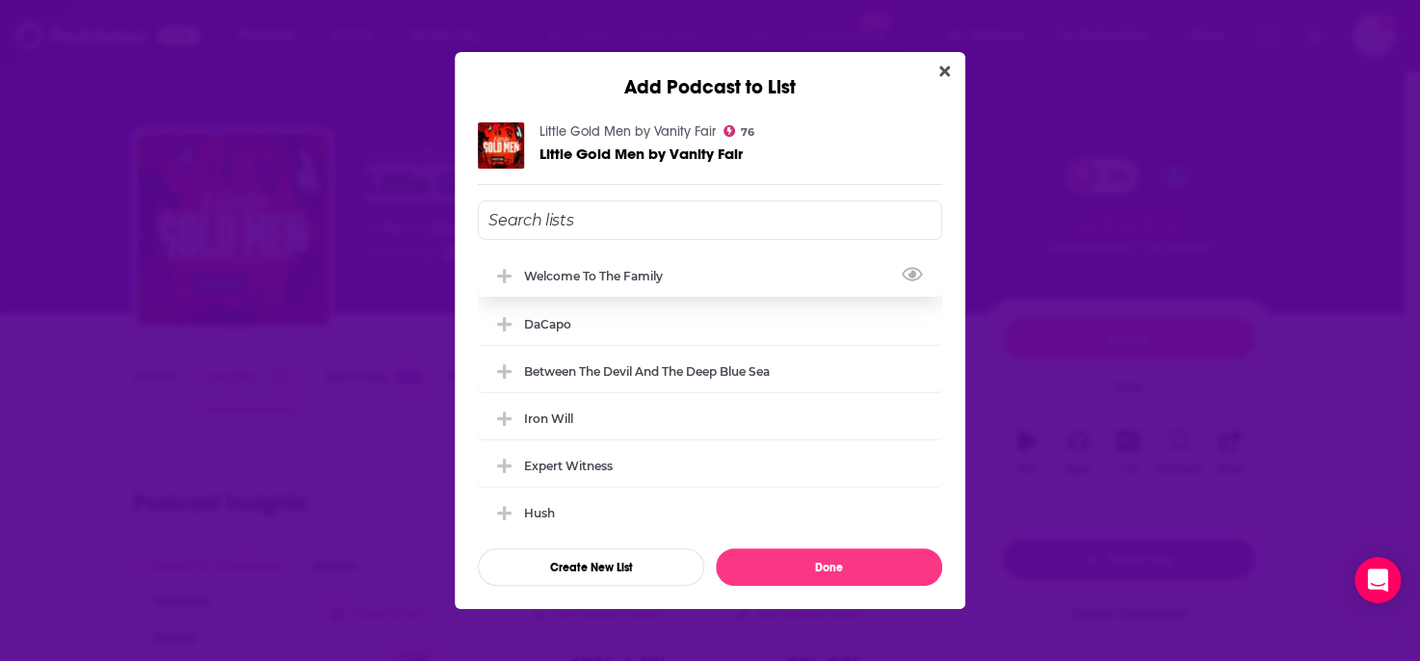
click at [574, 274] on div "Welcome to the Family" at bounding box center [599, 276] width 150 height 14
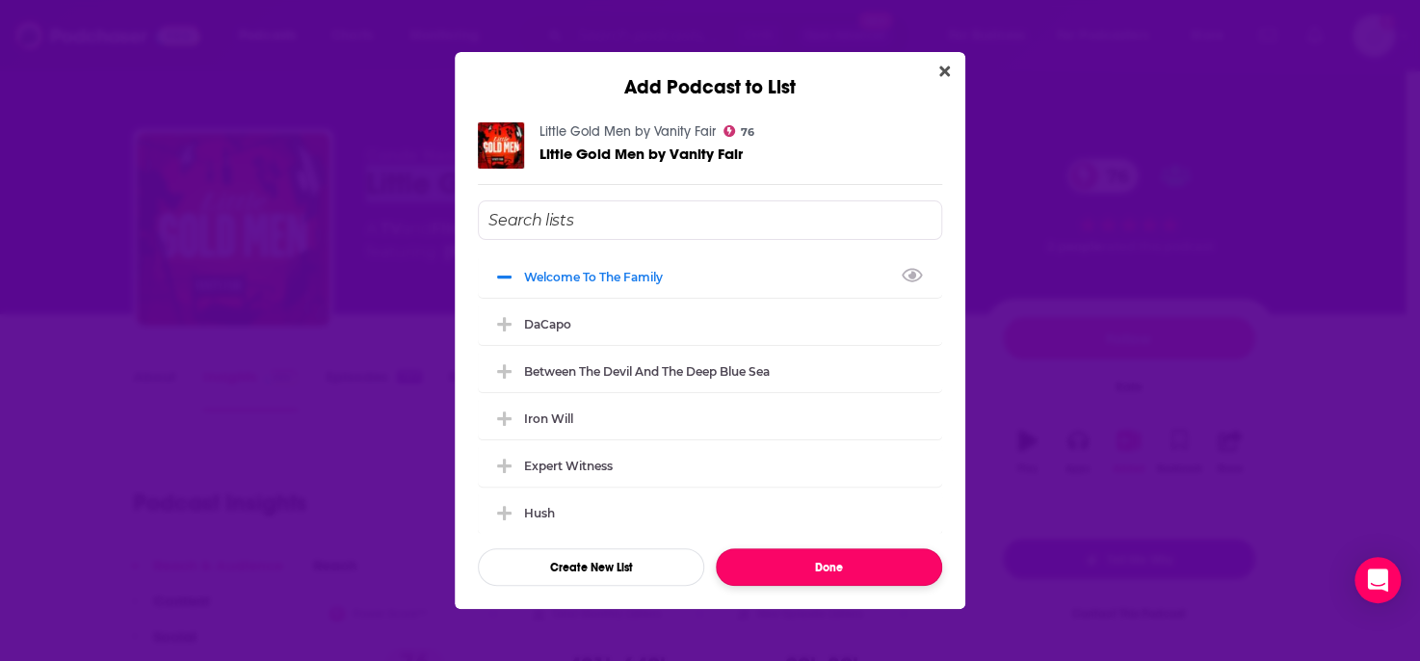
click at [859, 563] on button "Done" at bounding box center [829, 567] width 226 height 38
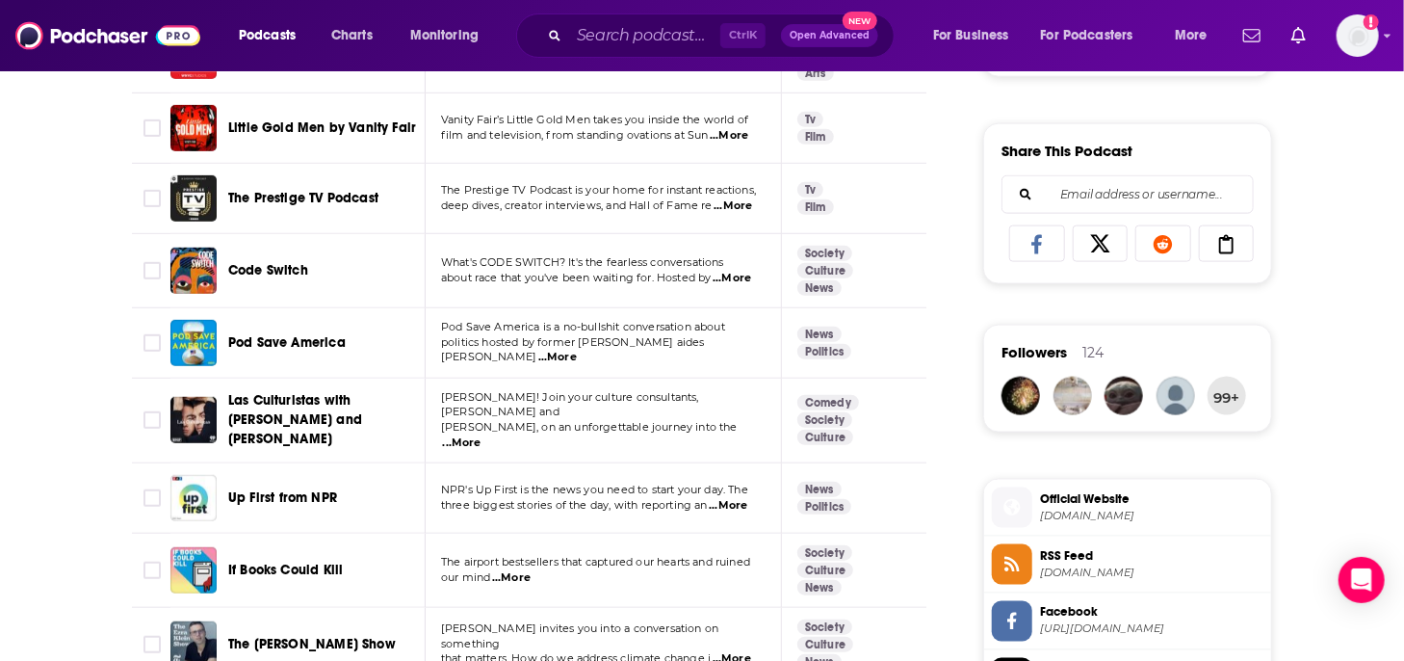
scroll to position [1252, 0]
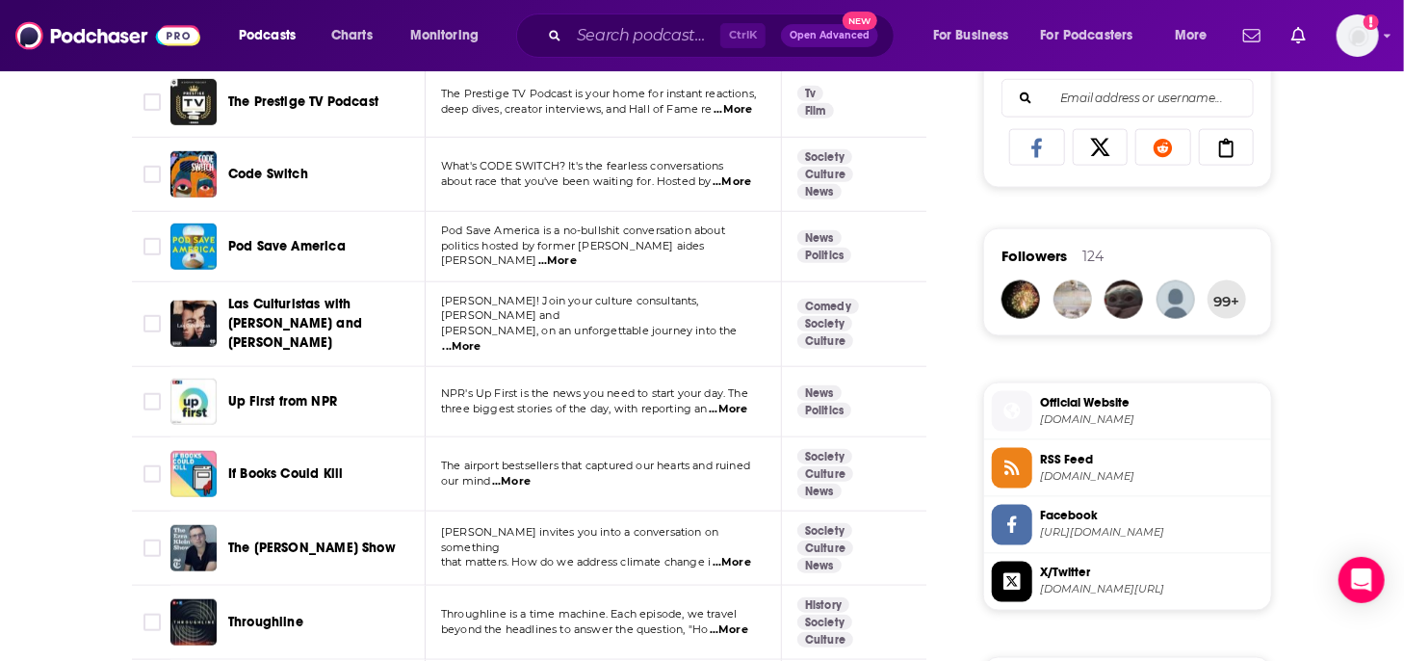
click at [482, 339] on span "...More" at bounding box center [462, 346] width 39 height 15
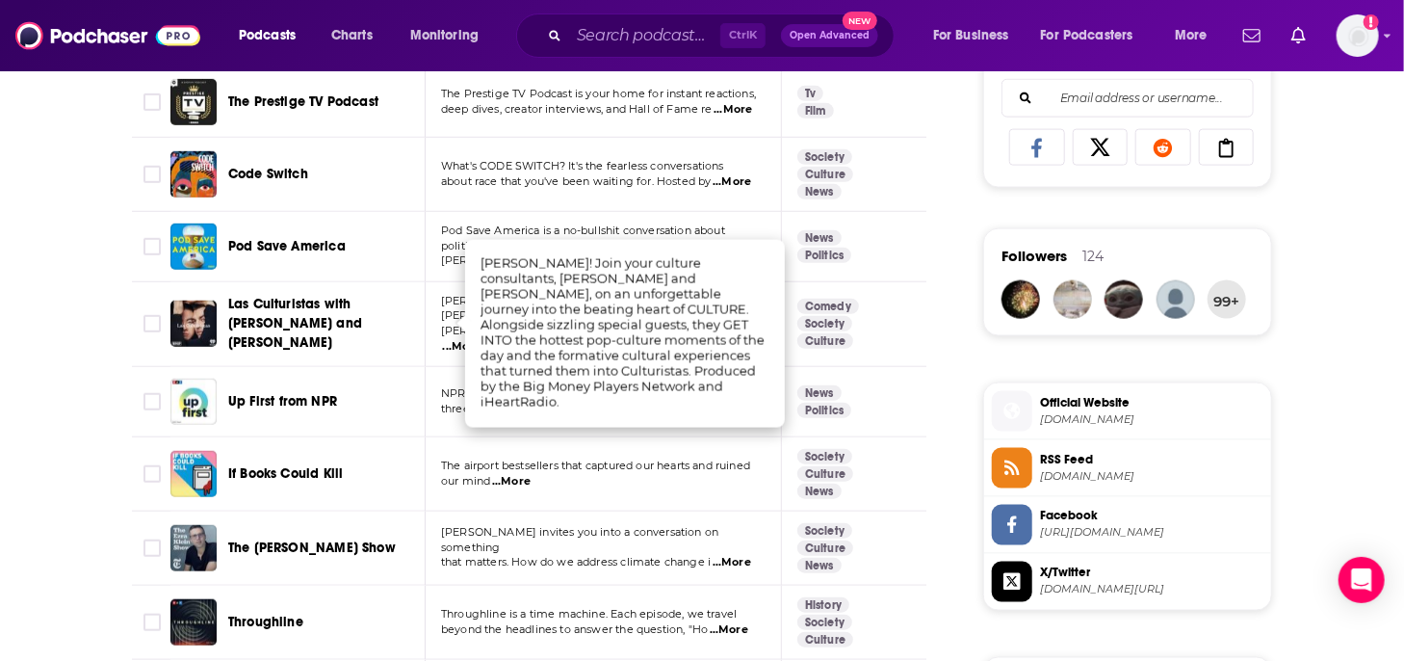
click at [420, 333] on div "Las Culturistas with [PERSON_NAME] and [PERSON_NAME]" at bounding box center [328, 324] width 200 height 58
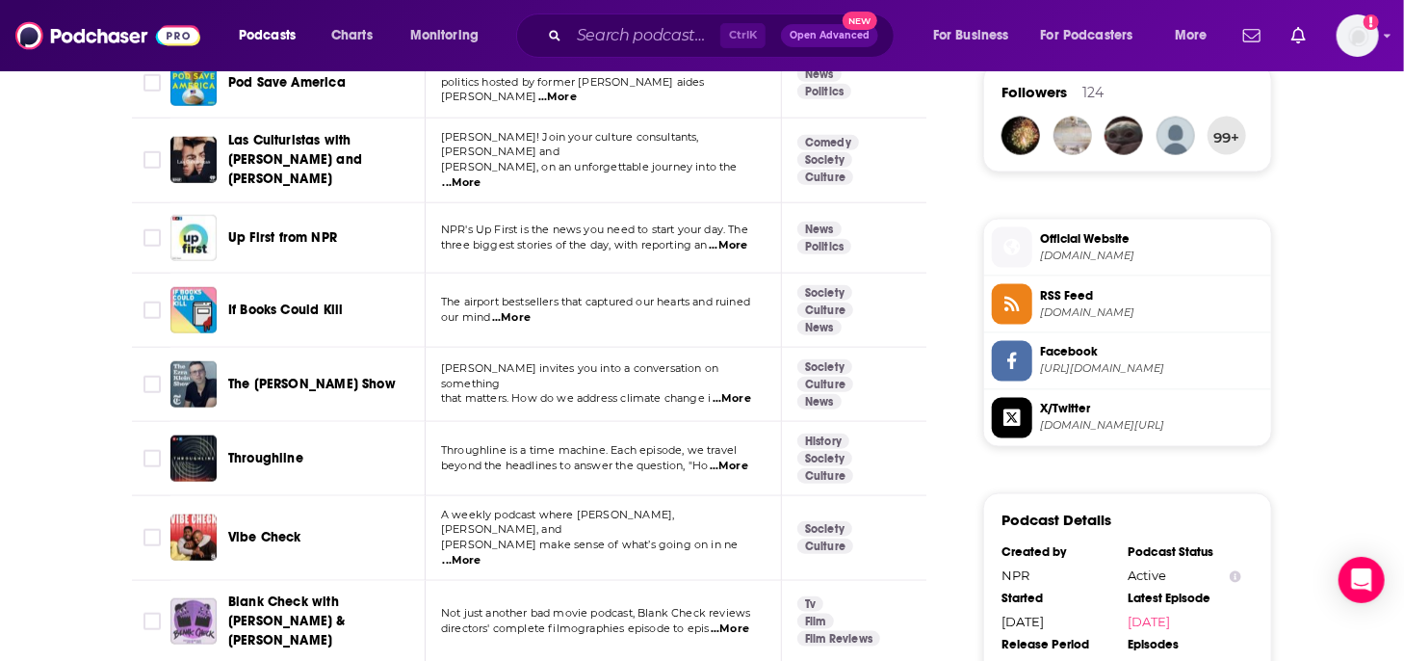
scroll to position [1445, 0]
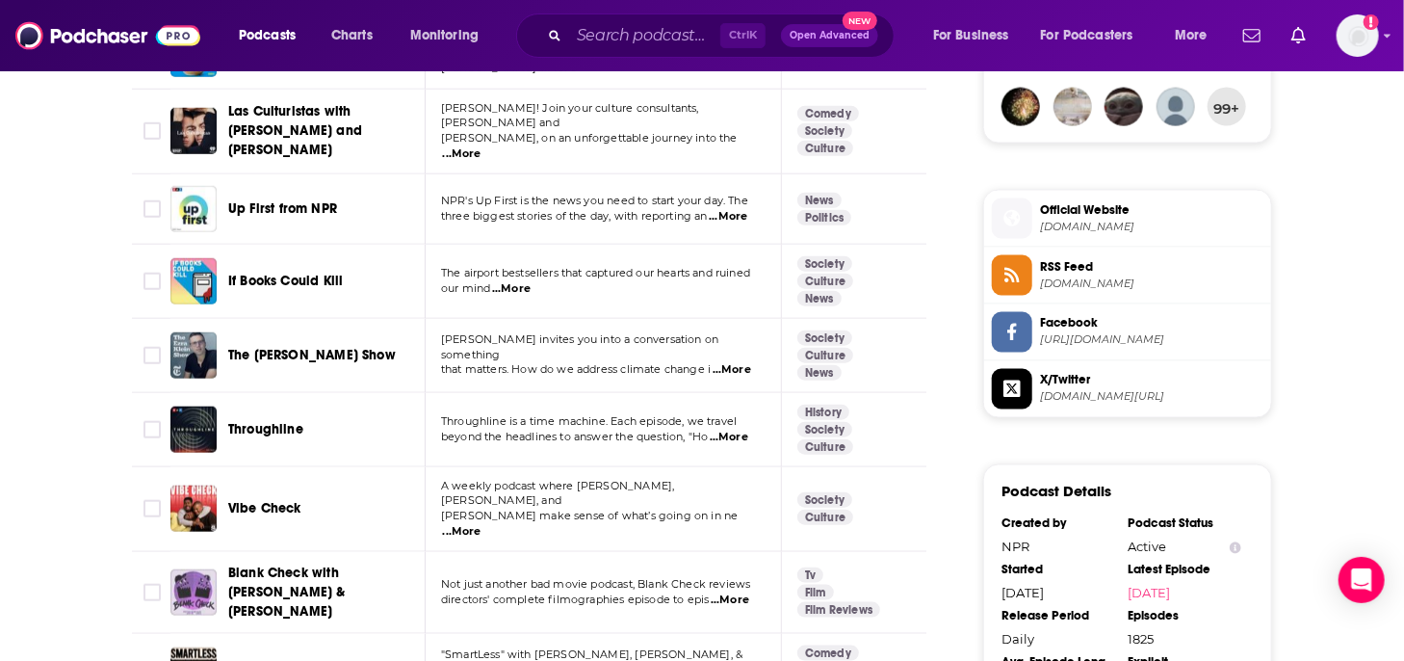
click at [482, 524] on span "...More" at bounding box center [462, 531] width 39 height 15
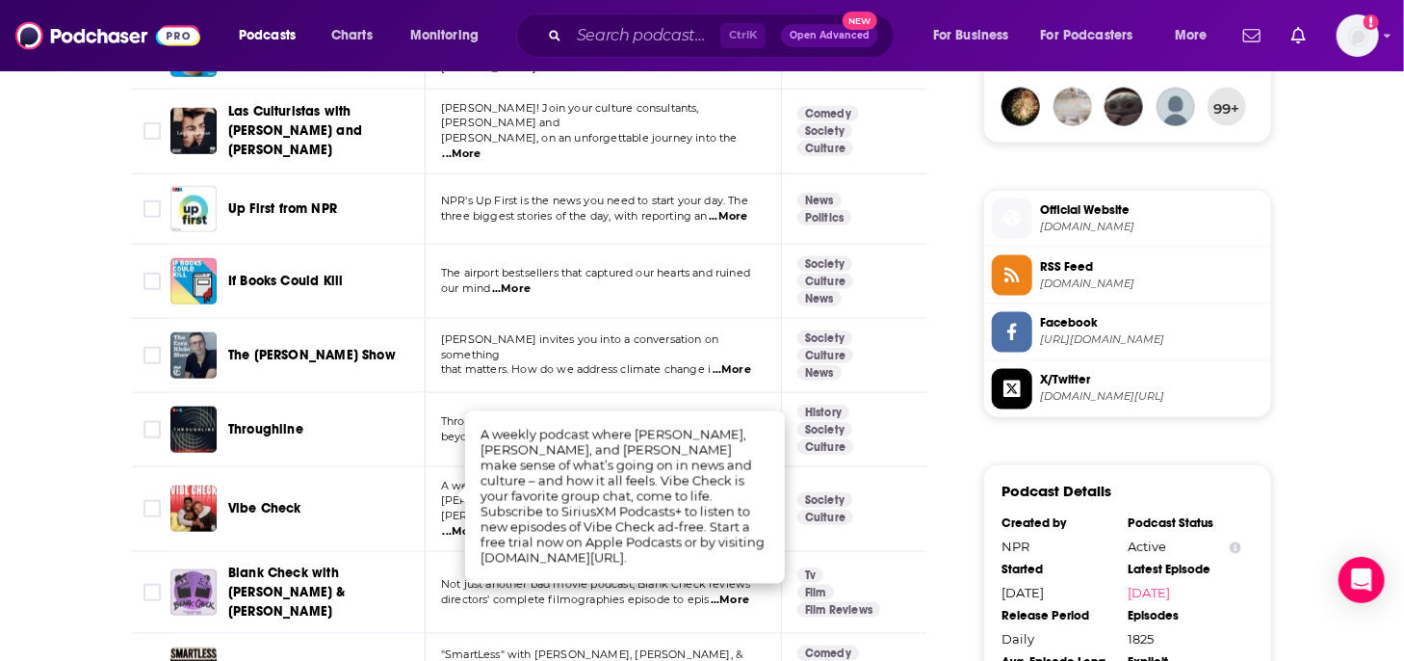
click at [386, 467] on td "Vibe Check" at bounding box center [297, 509] width 255 height 85
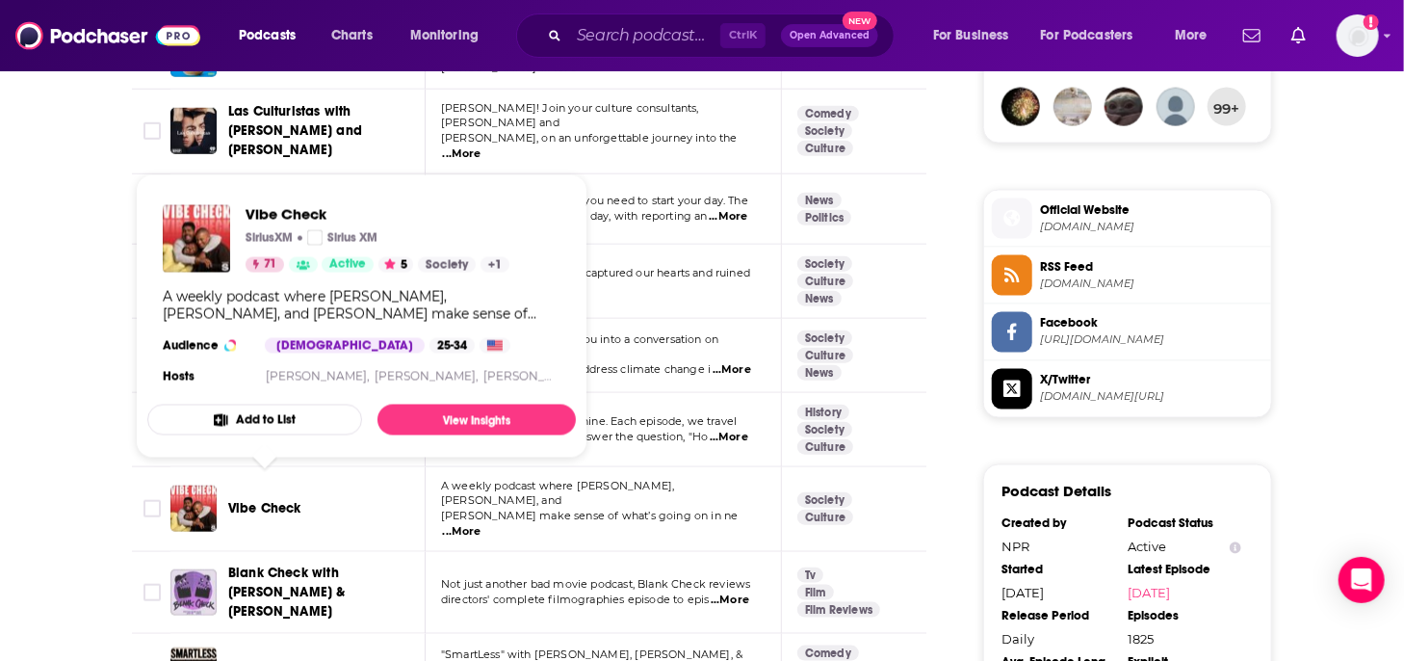
click at [292, 500] on span "Vibe Check" at bounding box center [264, 508] width 73 height 16
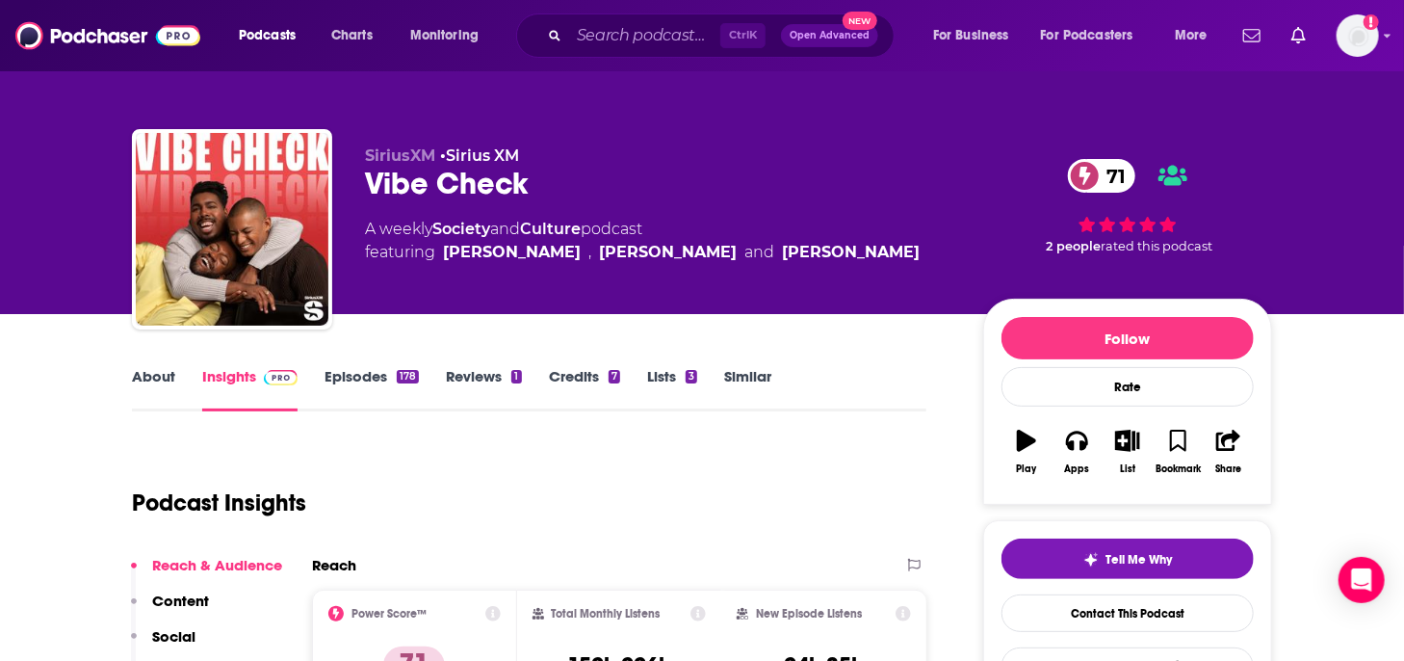
click at [360, 376] on link "Episodes 178" at bounding box center [372, 389] width 94 height 44
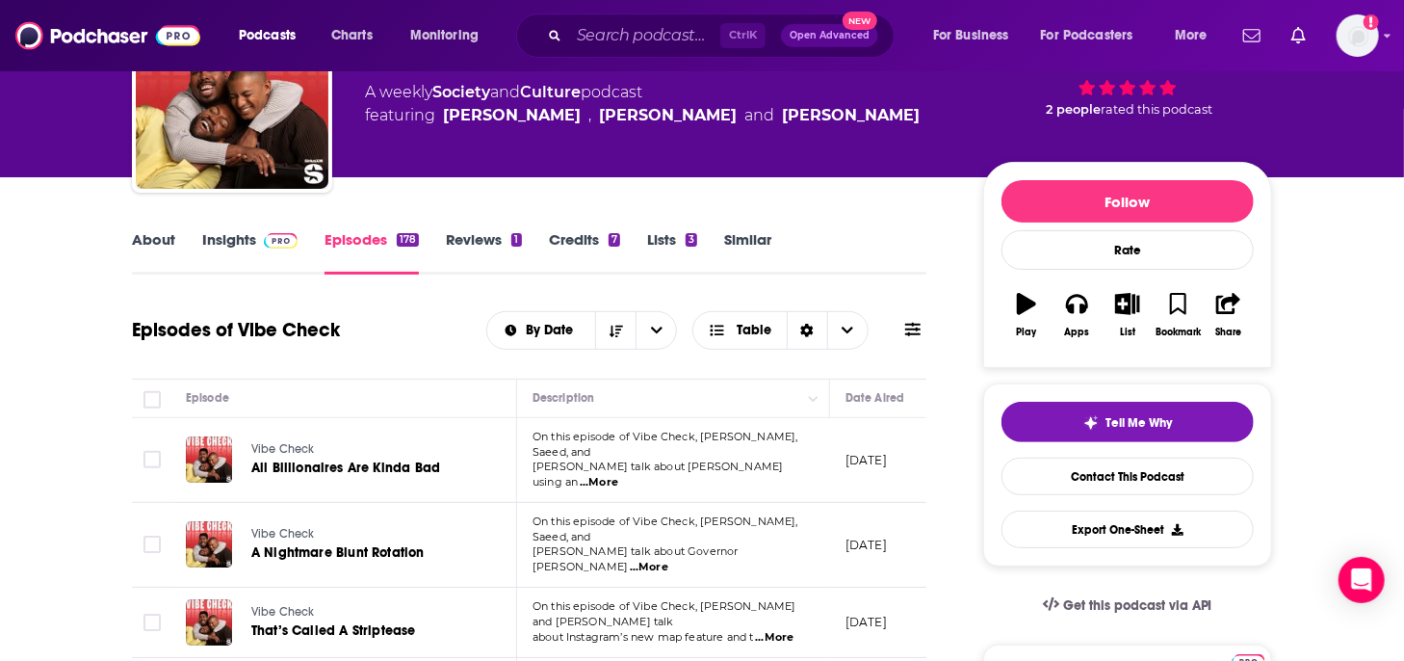
scroll to position [193, 0]
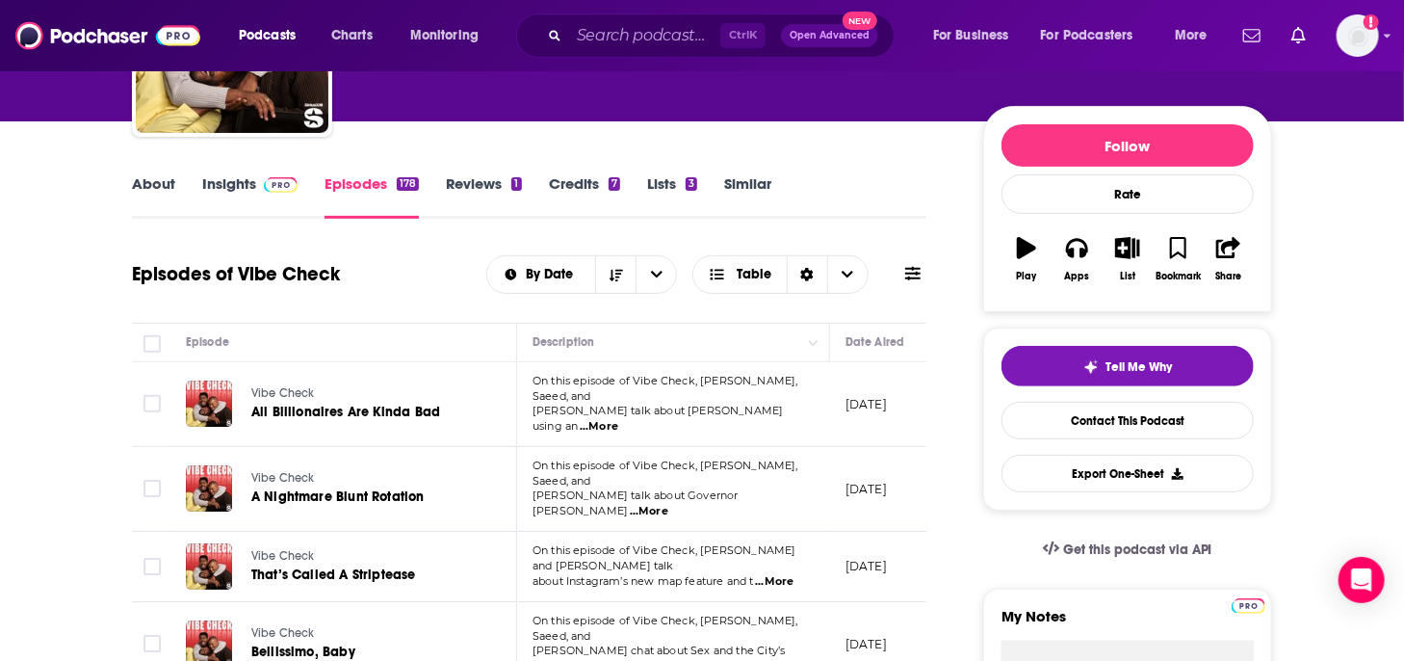
click at [774, 574] on span "...More" at bounding box center [774, 581] width 39 height 15
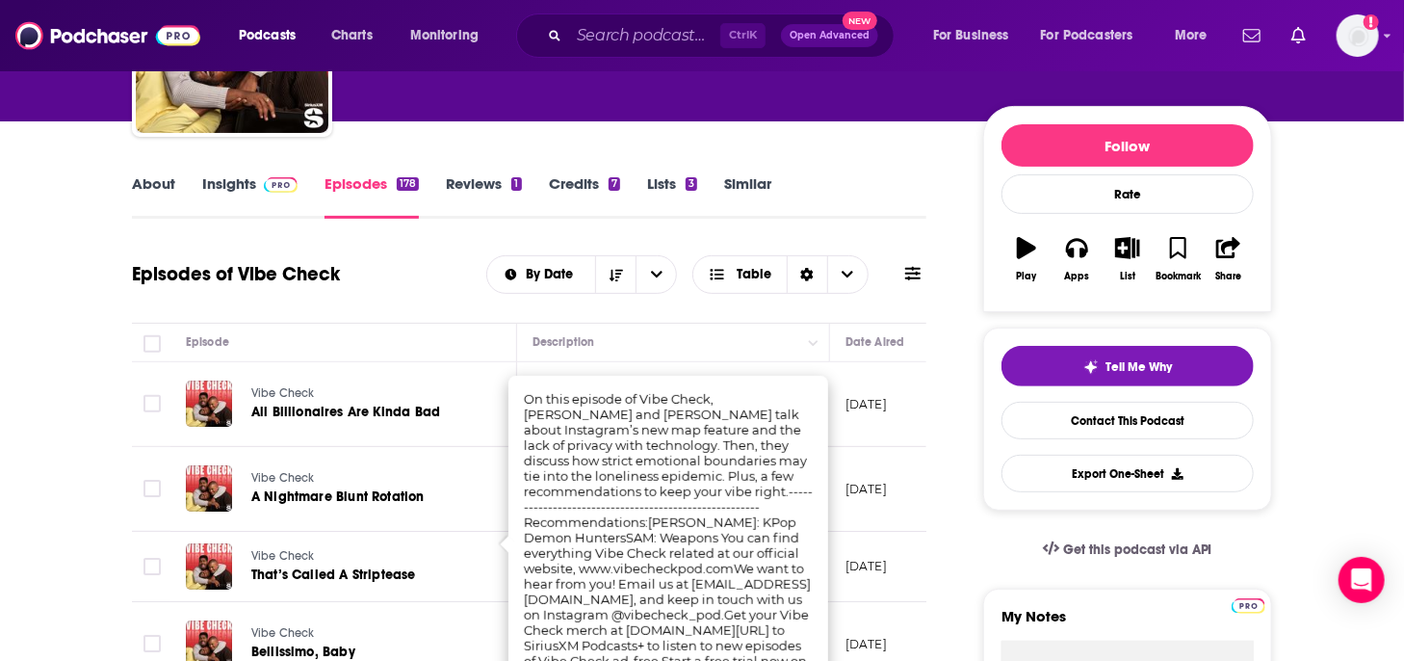
click at [412, 294] on div "Episodes of Vibe Check By Date Table" at bounding box center [529, 274] width 795 height 50
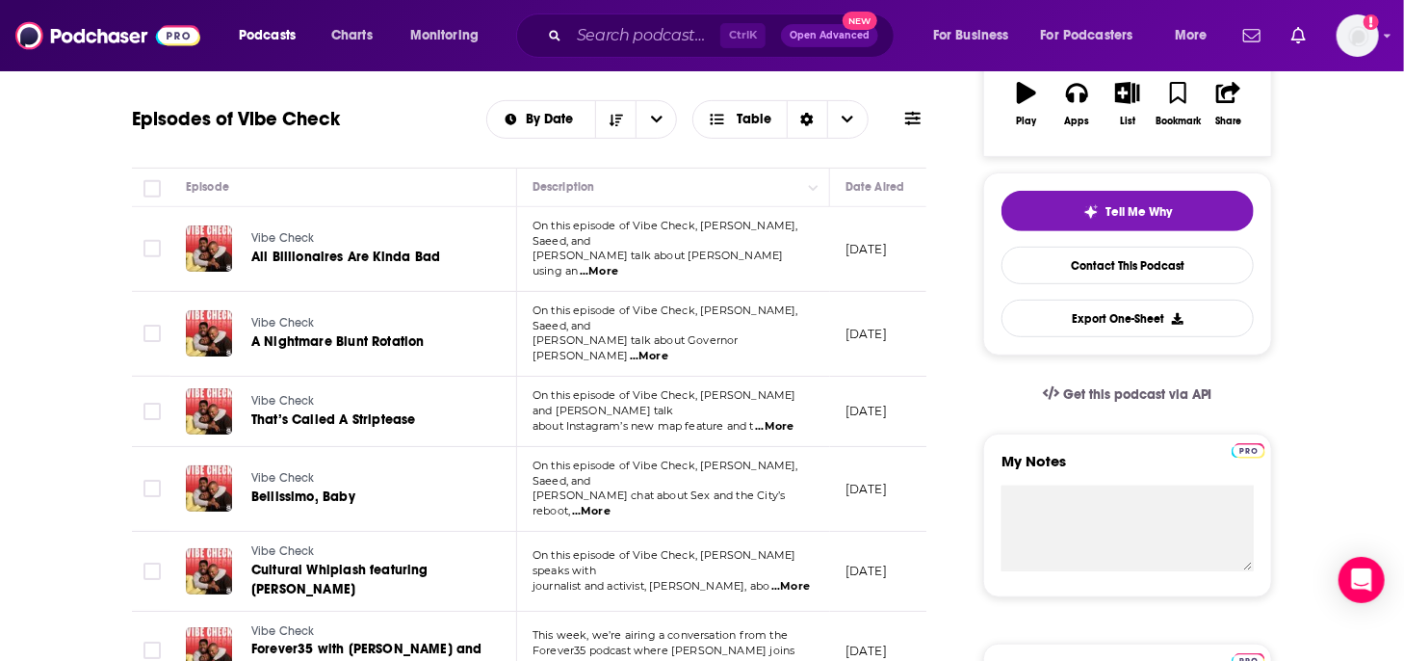
scroll to position [385, 0]
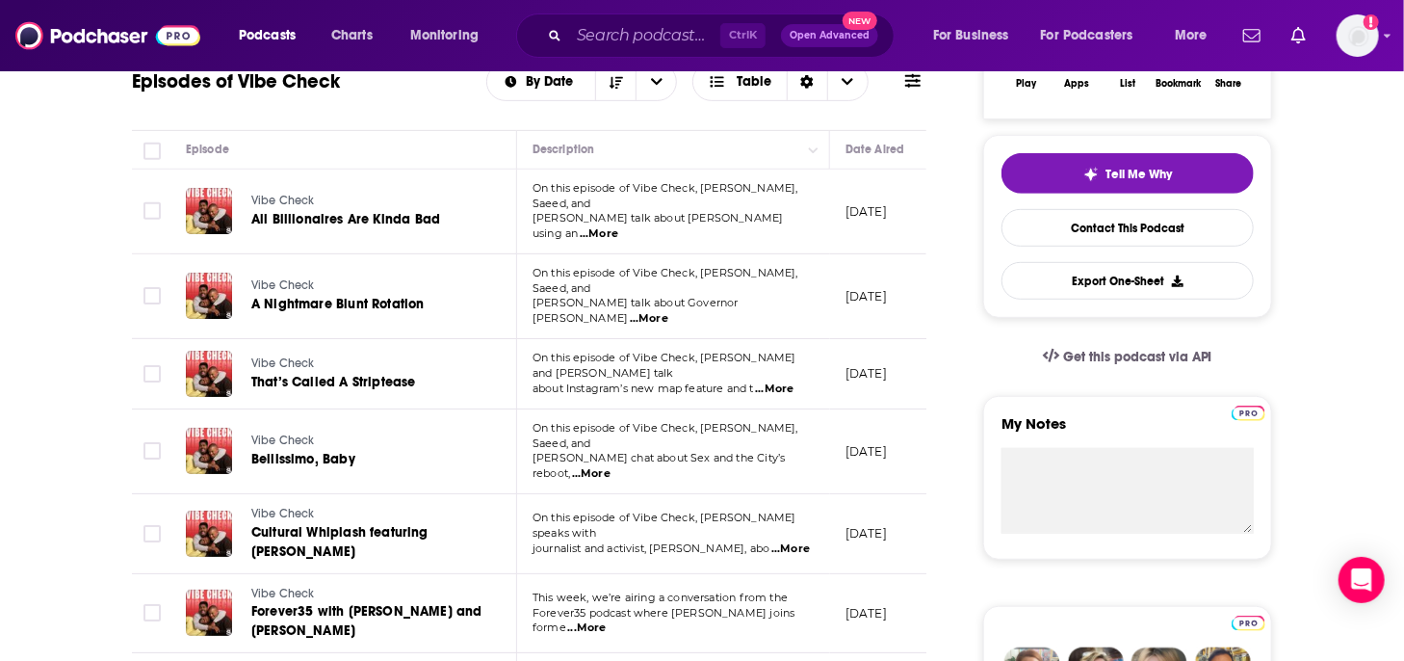
click at [606, 620] on span "...More" at bounding box center [586, 627] width 39 height 15
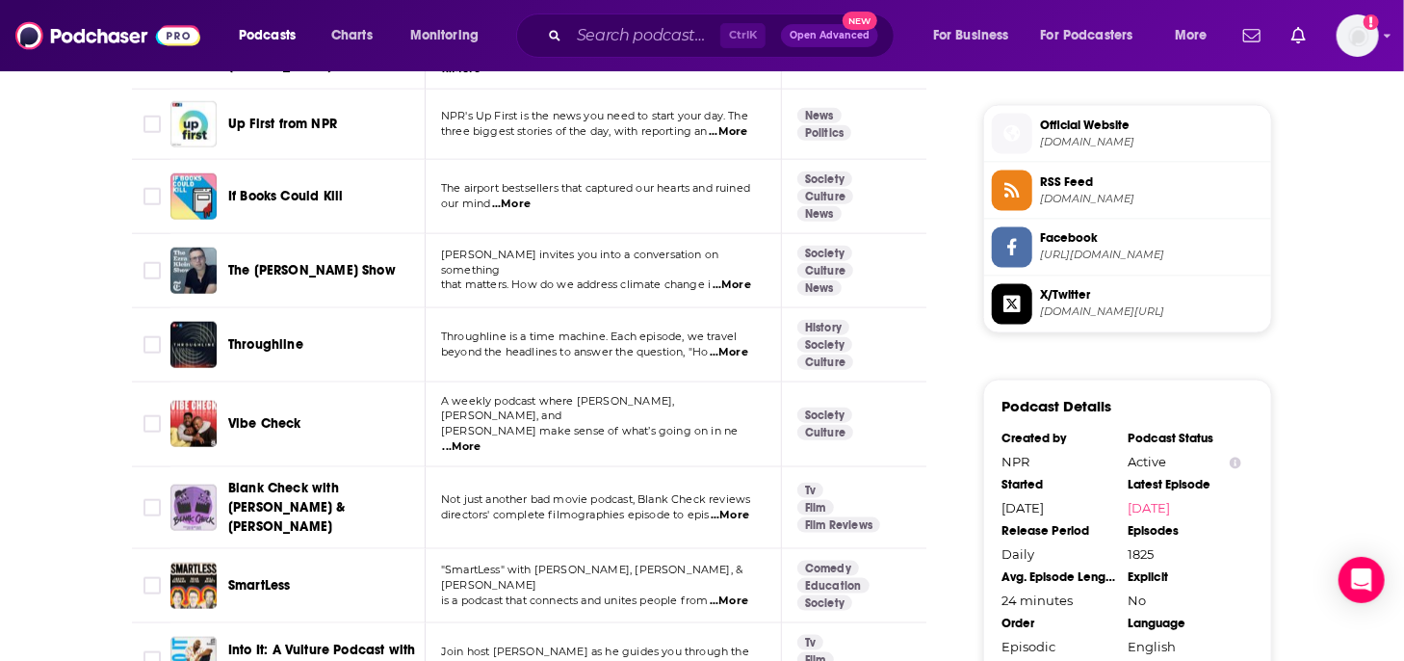
scroll to position [1541, 0]
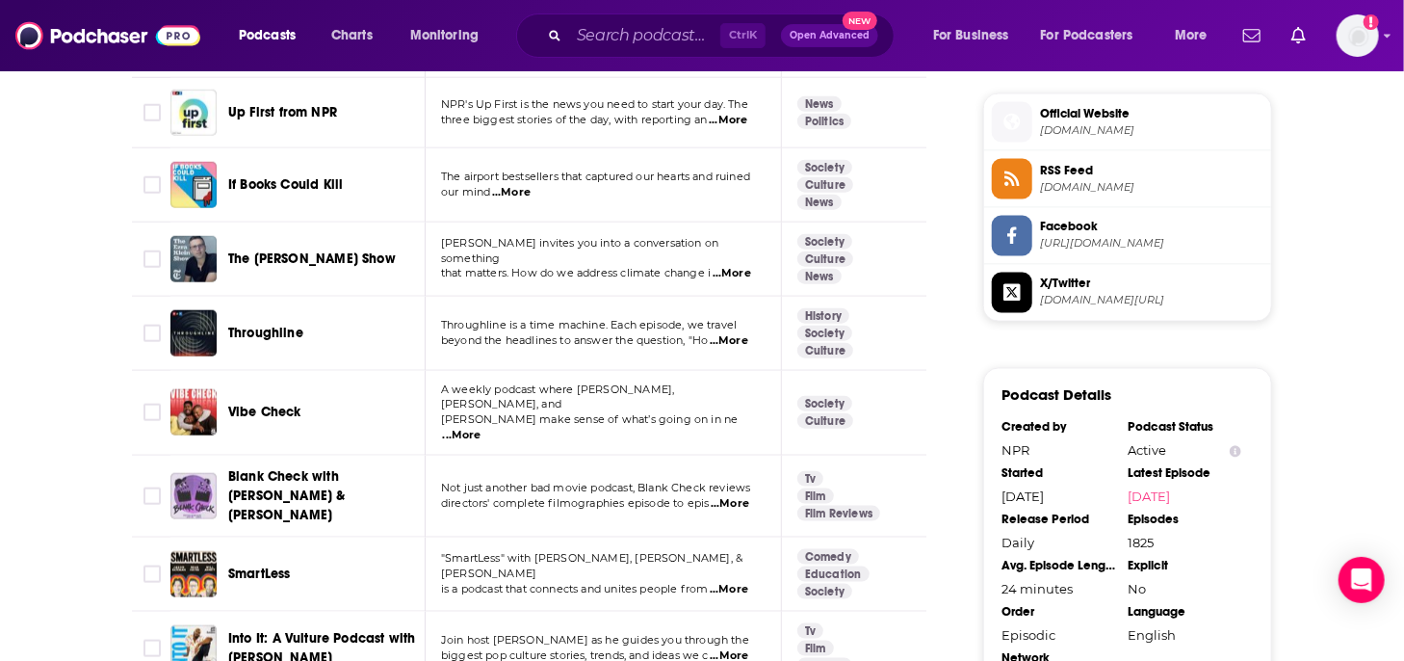
click at [738, 496] on span "...More" at bounding box center [730, 503] width 39 height 15
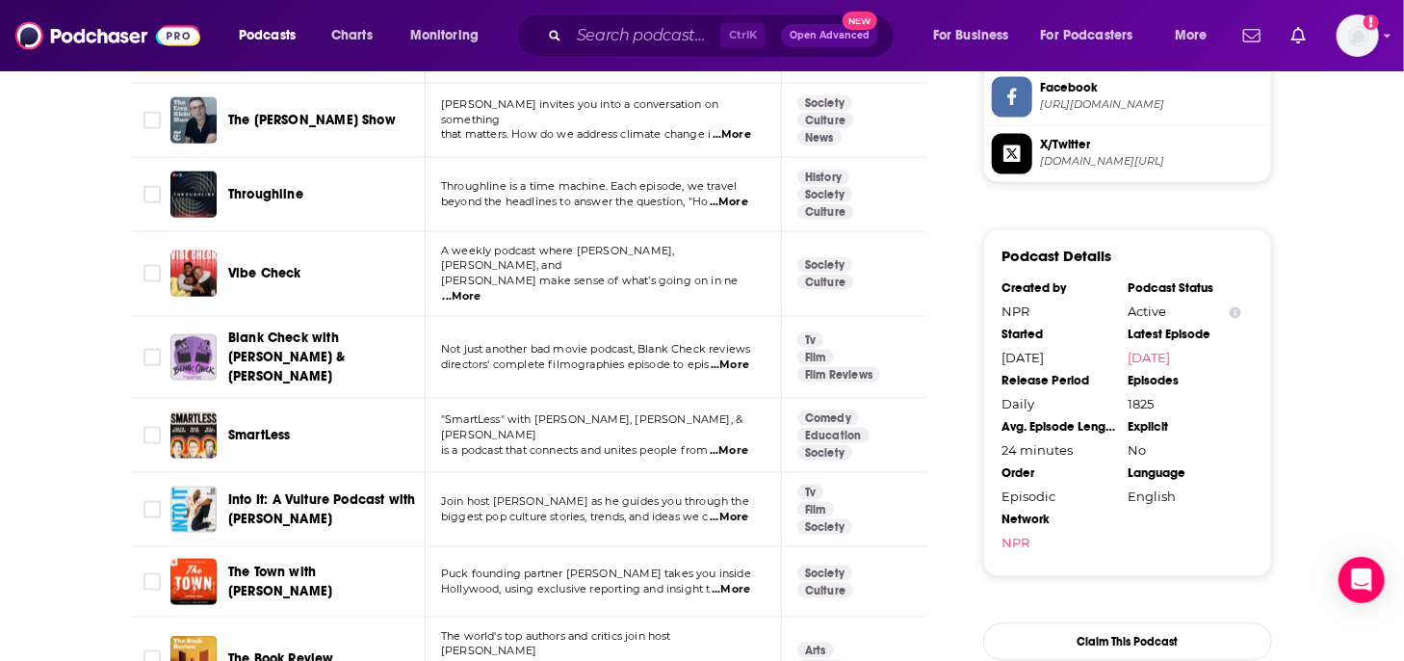
scroll to position [1734, 0]
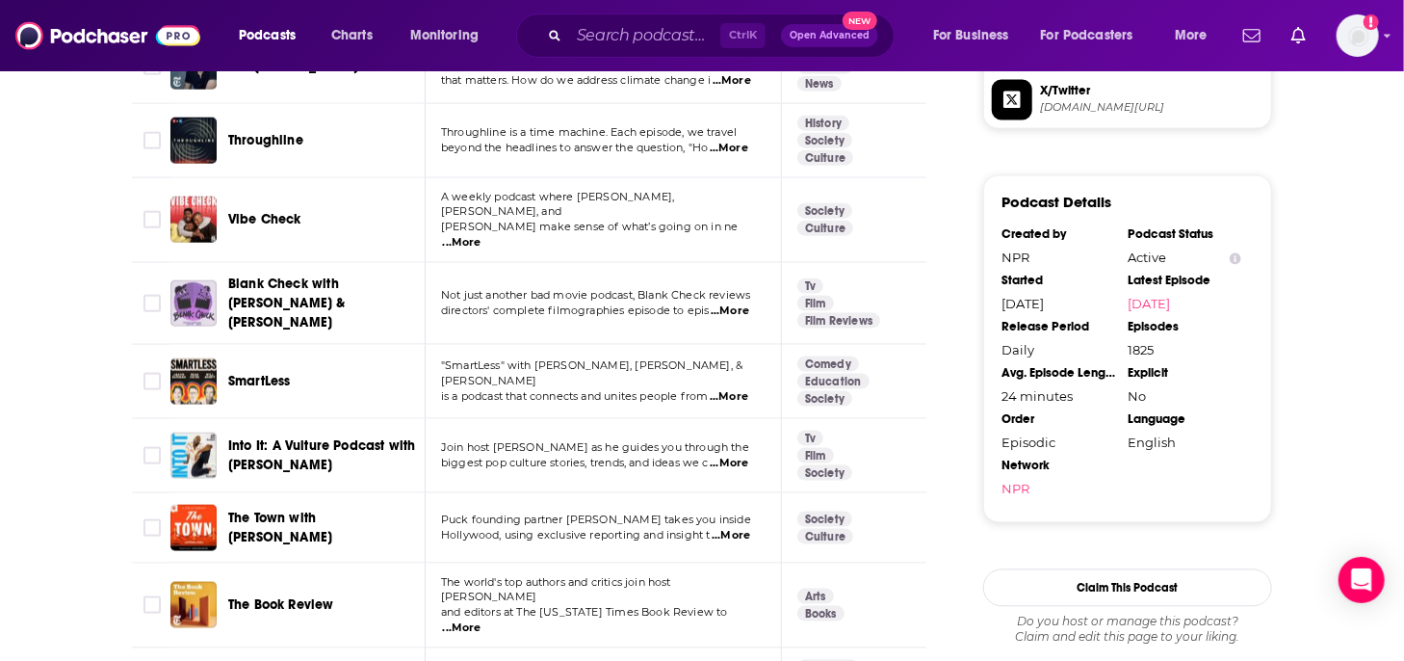
click at [738, 389] on span "...More" at bounding box center [729, 396] width 39 height 15
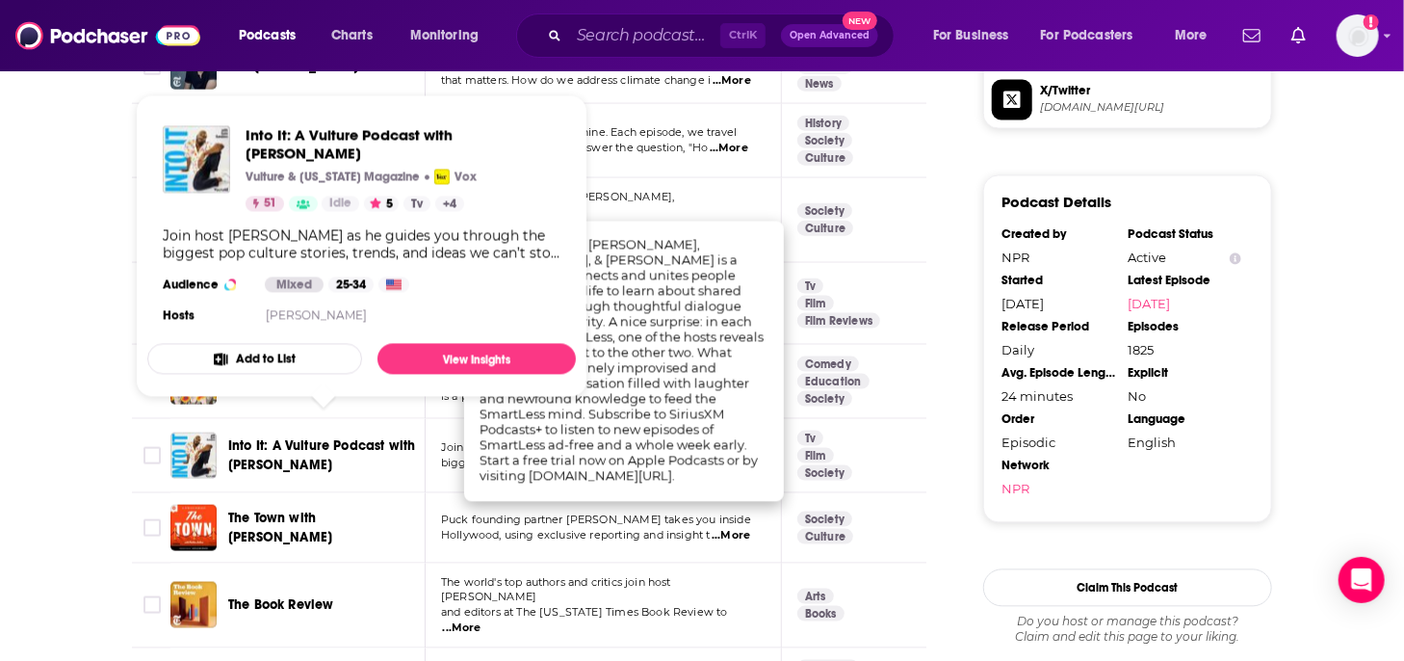
click at [413, 440] on div "Into It: A Vulture Podcast with [PERSON_NAME]" at bounding box center [328, 455] width 200 height 46
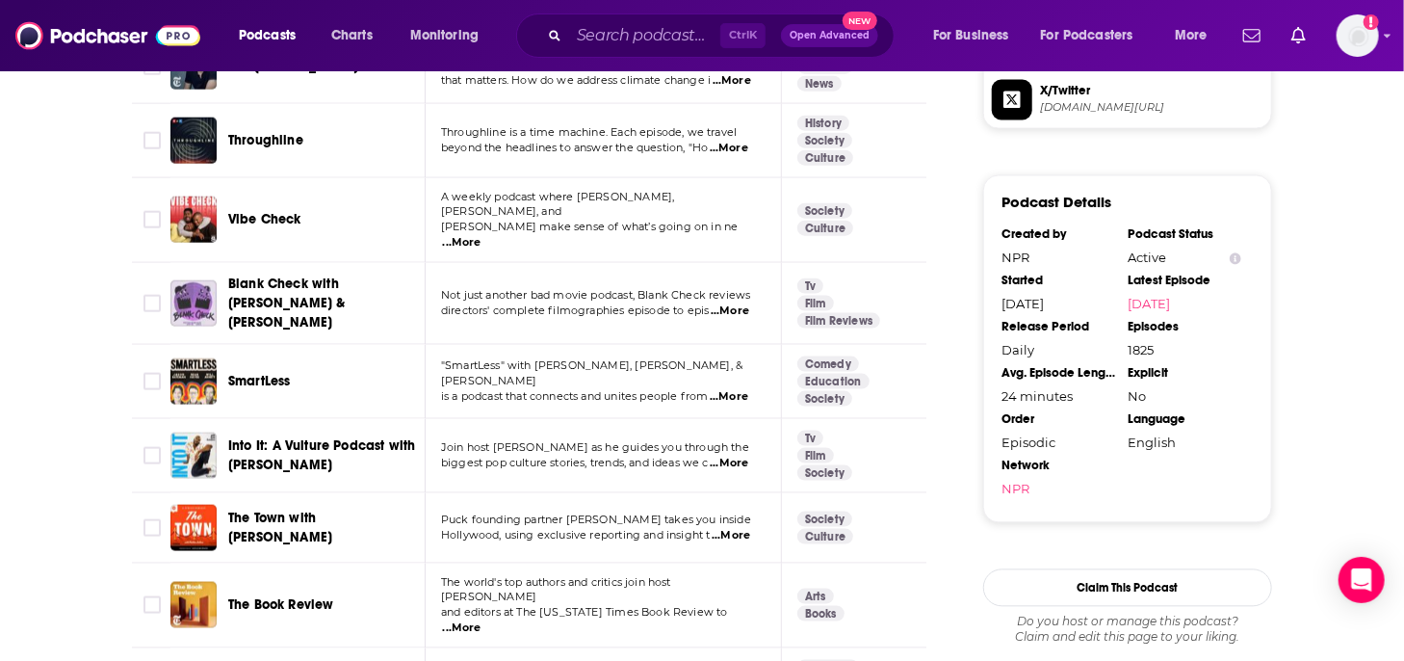
click at [734, 456] on span "...More" at bounding box center [729, 463] width 39 height 15
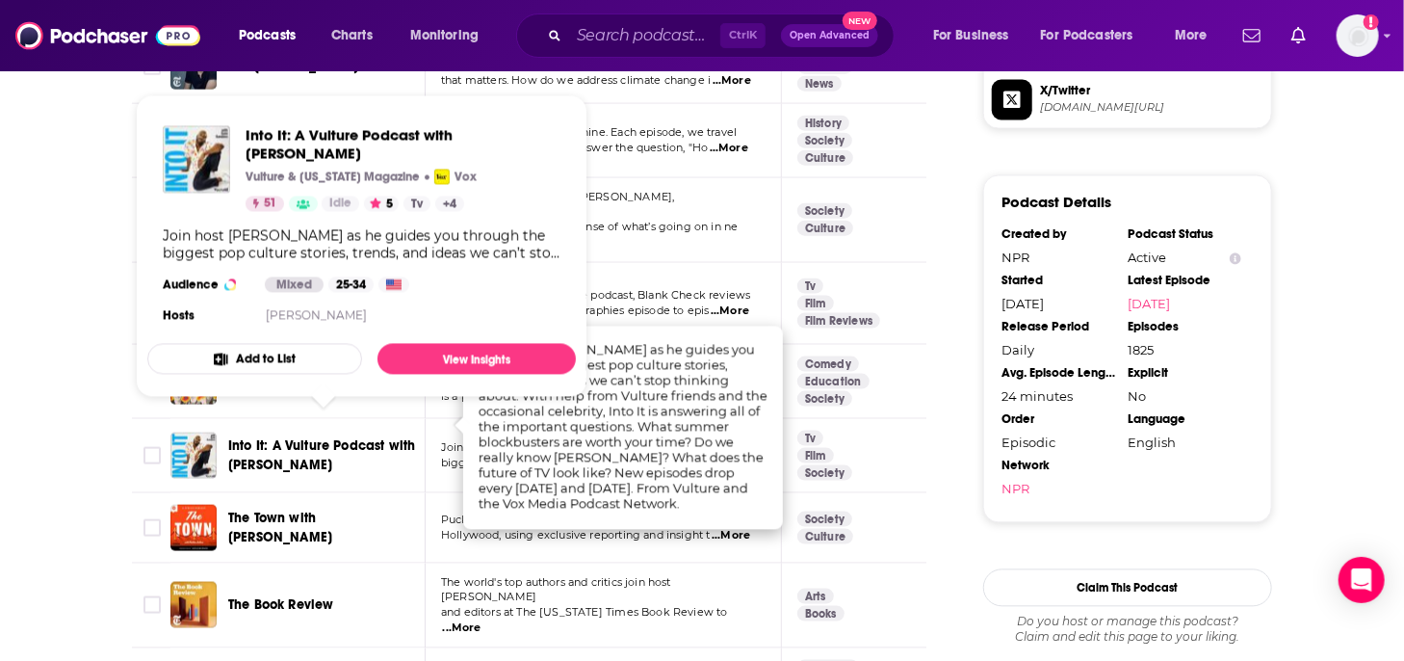
click at [266, 437] on span "Into It: A Vulture Podcast with [PERSON_NAME]" at bounding box center [321, 455] width 187 height 36
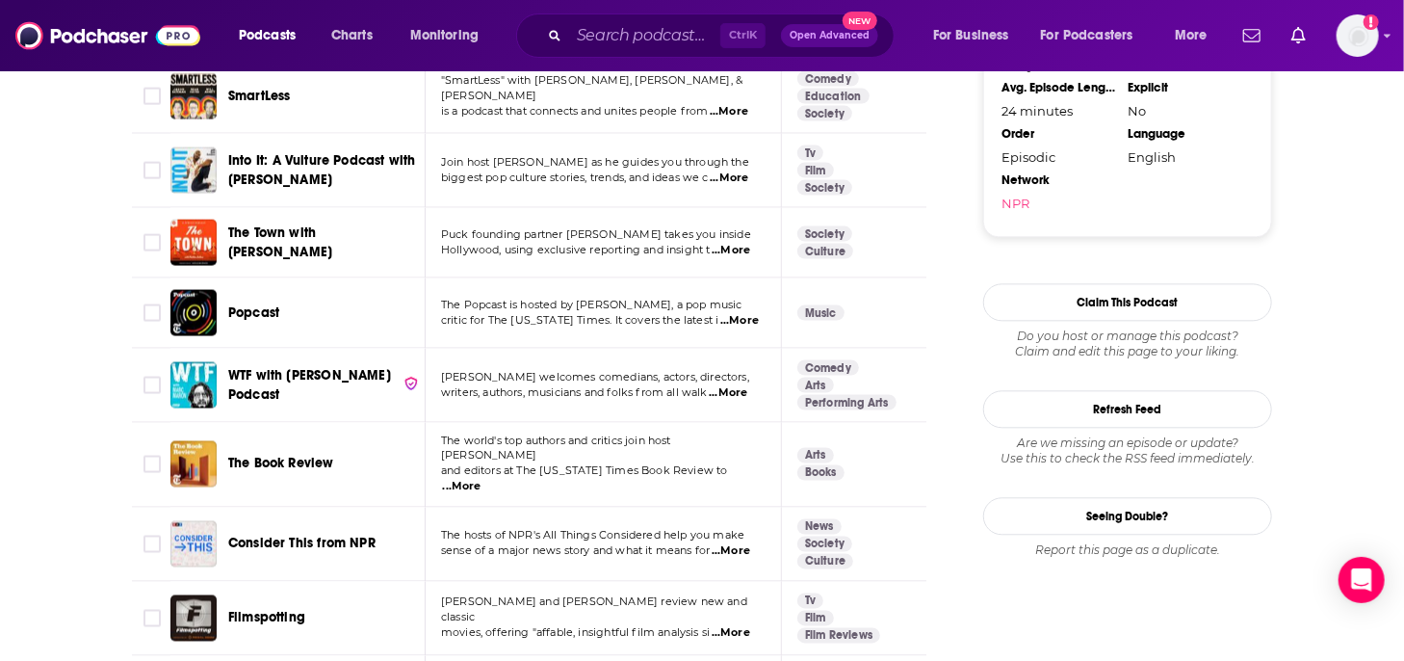
scroll to position [2023, 0]
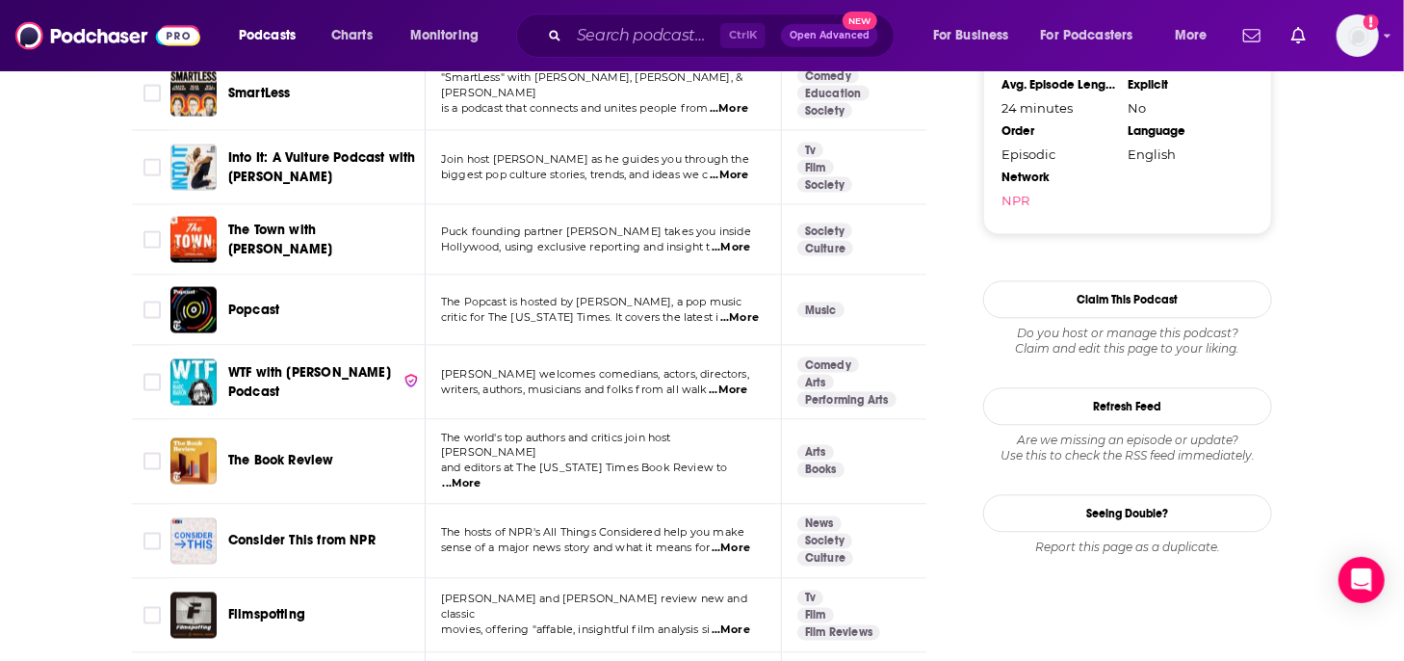
click at [728, 239] on span "...More" at bounding box center [731, 246] width 39 height 15
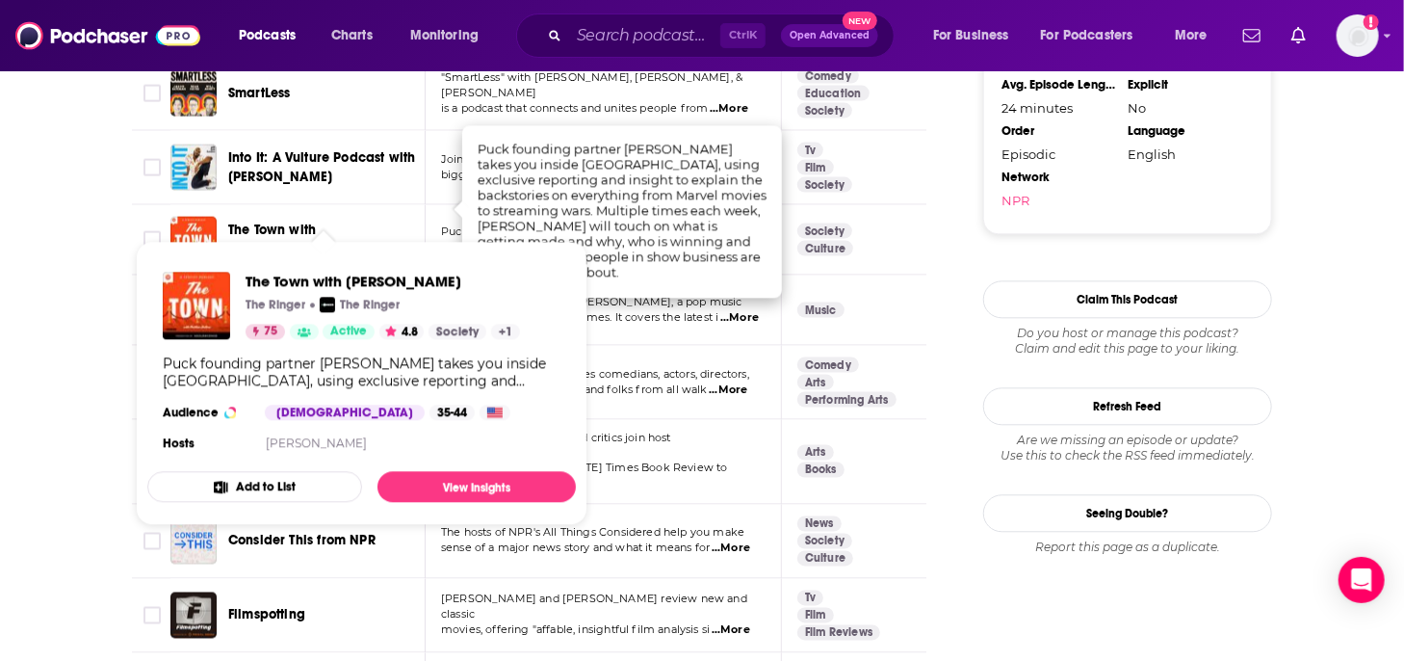
click at [332, 221] on span "The Town with [PERSON_NAME]" at bounding box center [280, 239] width 104 height 36
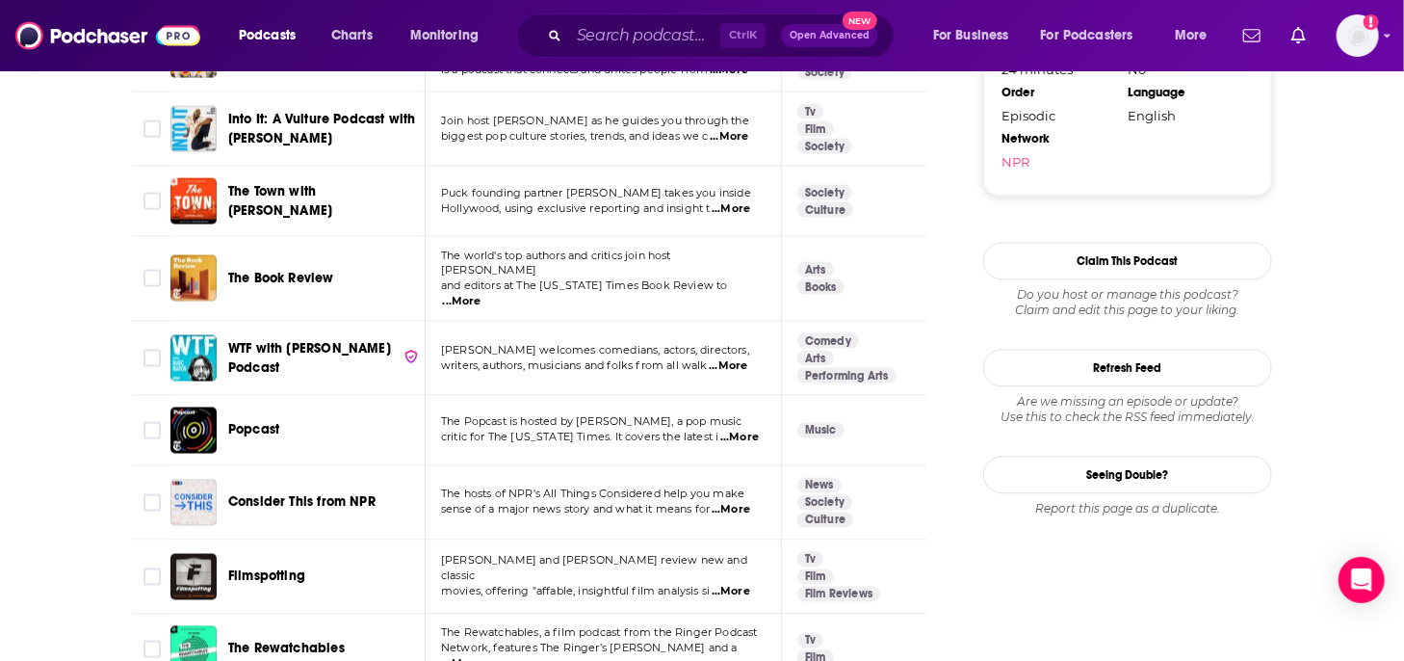
scroll to position [2119, 0]
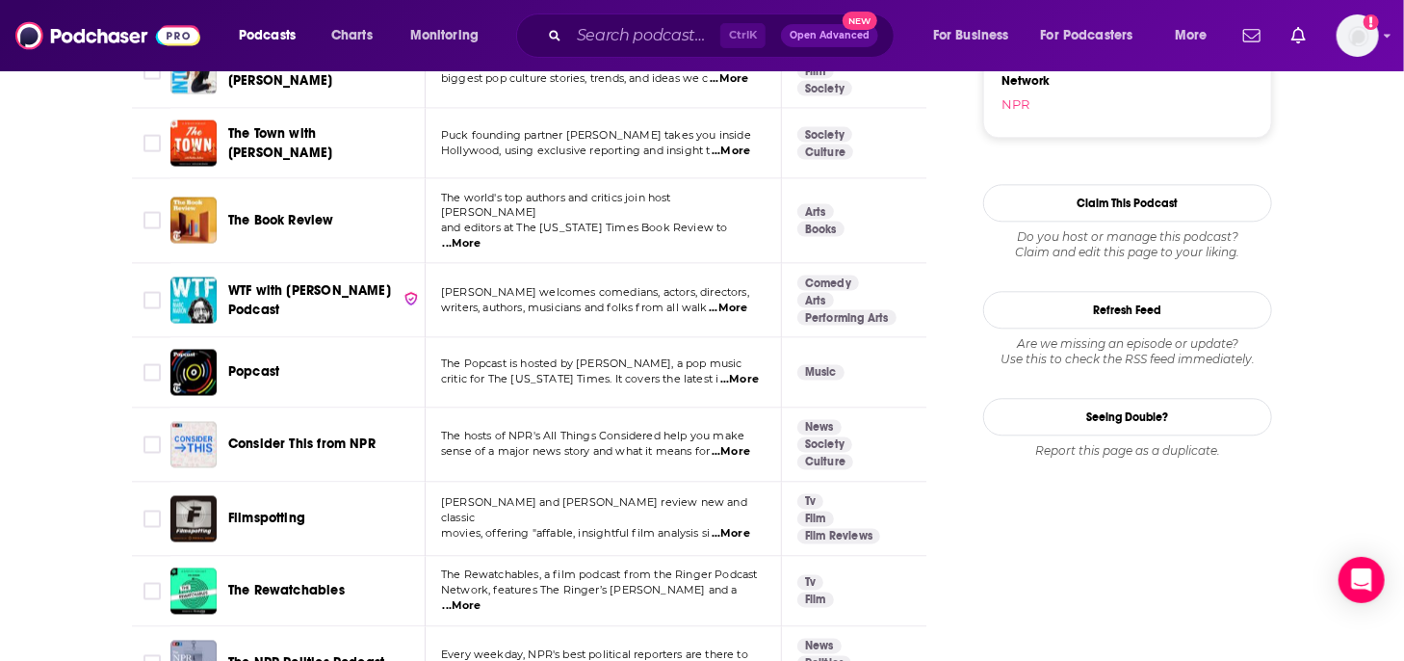
click at [733, 526] on span "...More" at bounding box center [731, 533] width 39 height 15
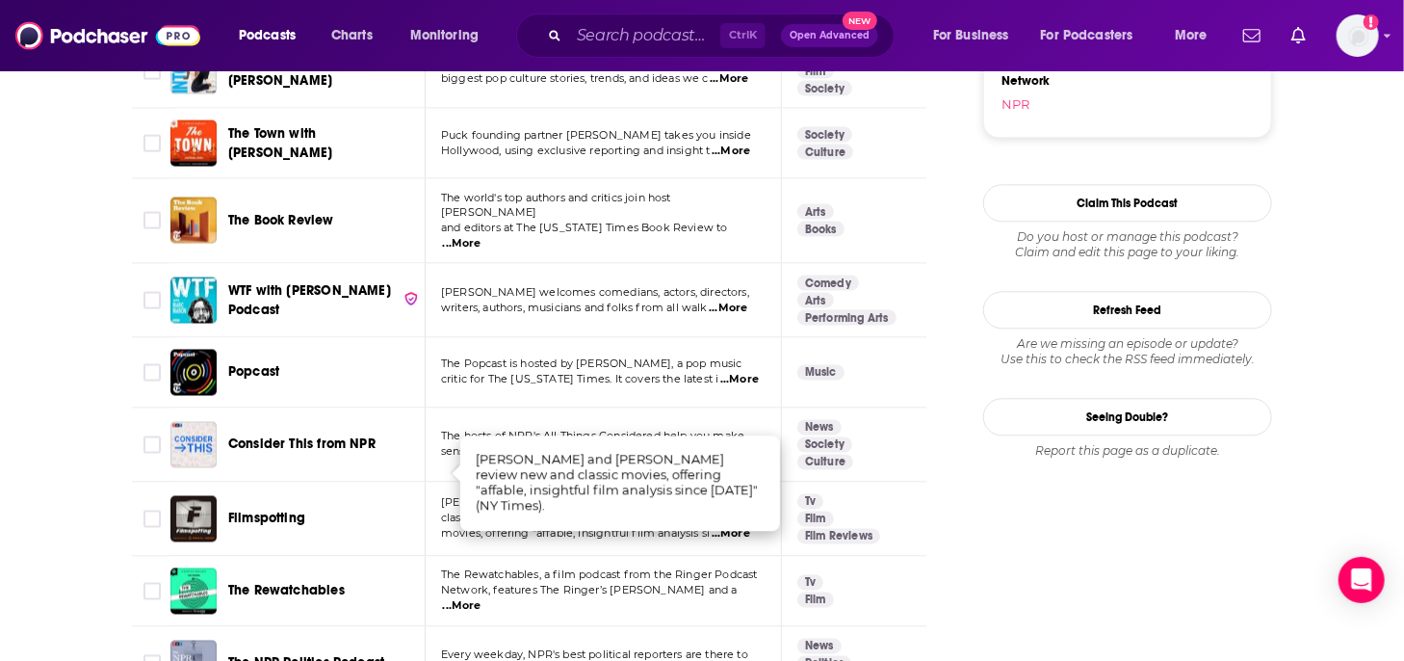
click at [343, 490] on td "Filmspotting" at bounding box center [297, 519] width 255 height 74
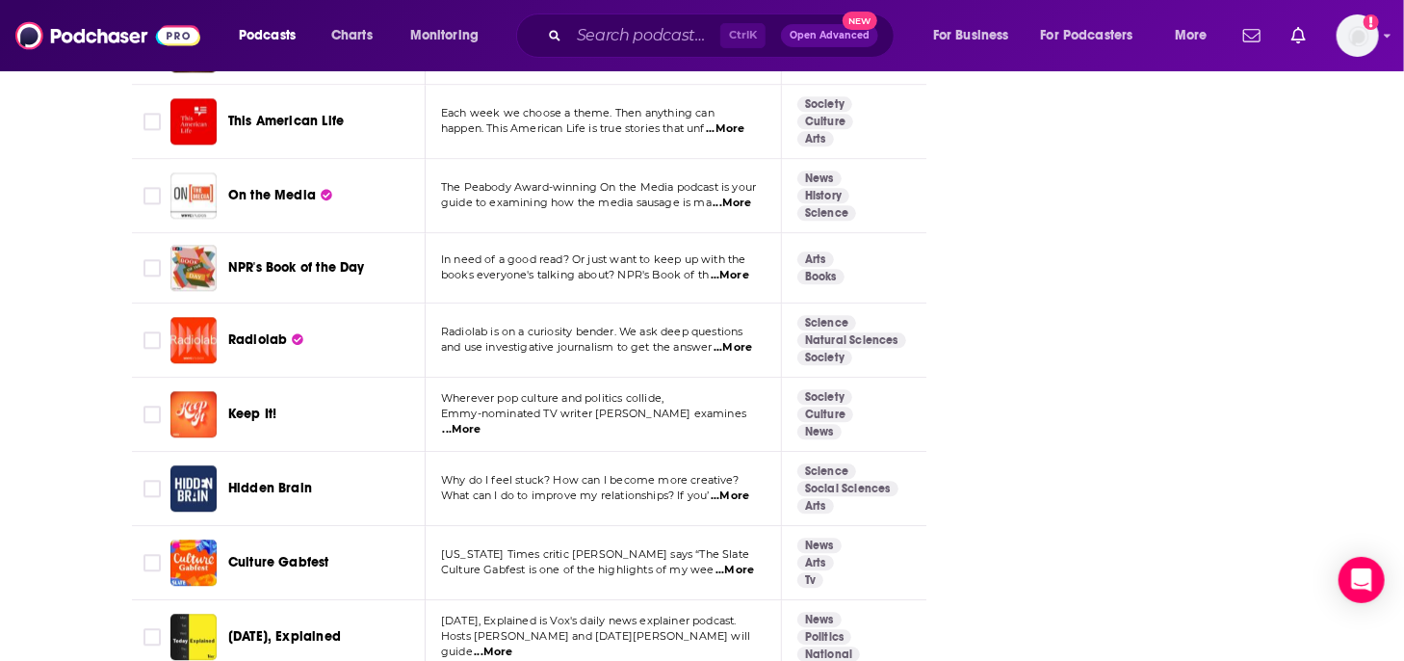
scroll to position [2986, 0]
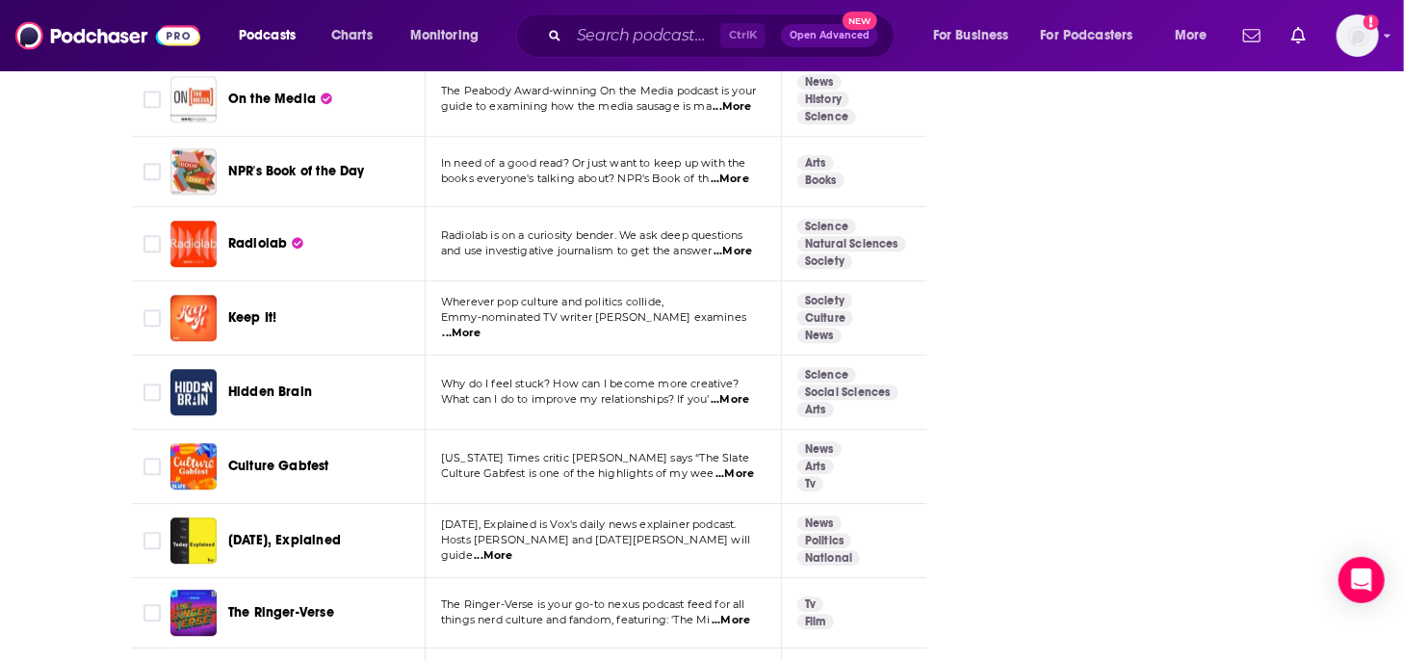
click at [746, 466] on span "...More" at bounding box center [735, 473] width 39 height 15
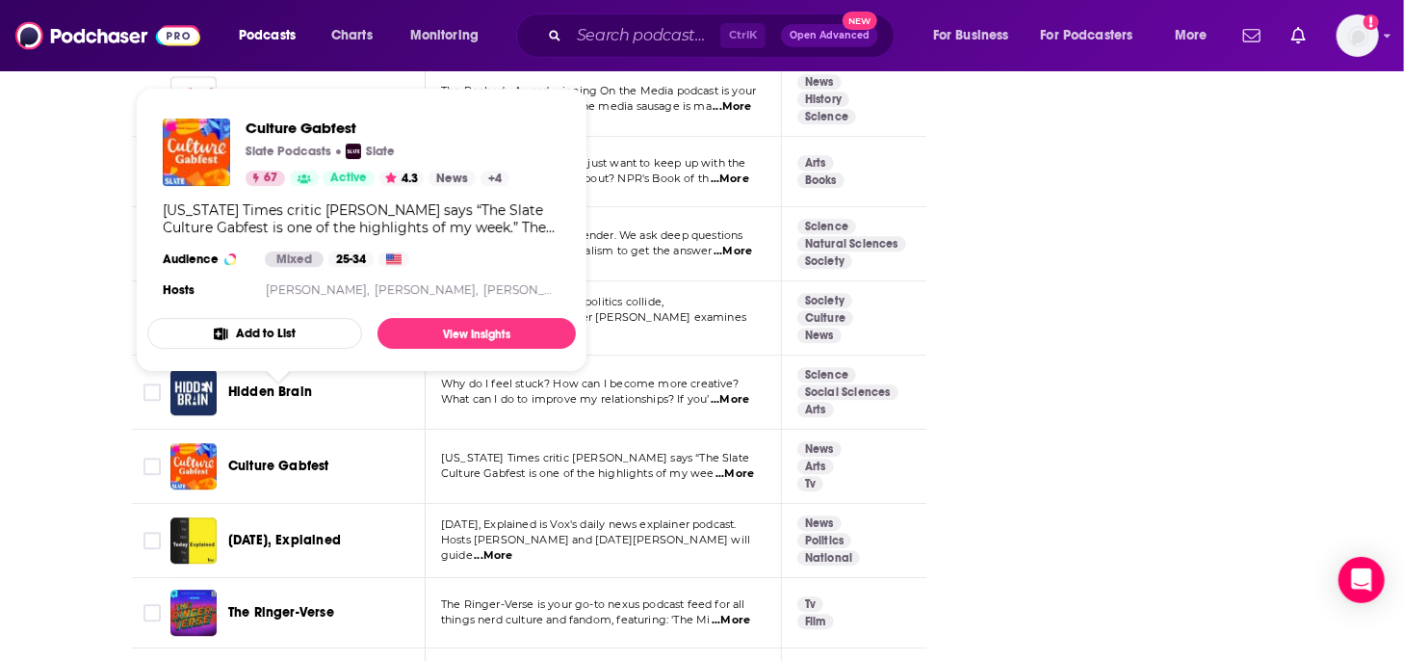
click at [302, 457] on span "Culture Gabfest" at bounding box center [278, 465] width 101 height 16
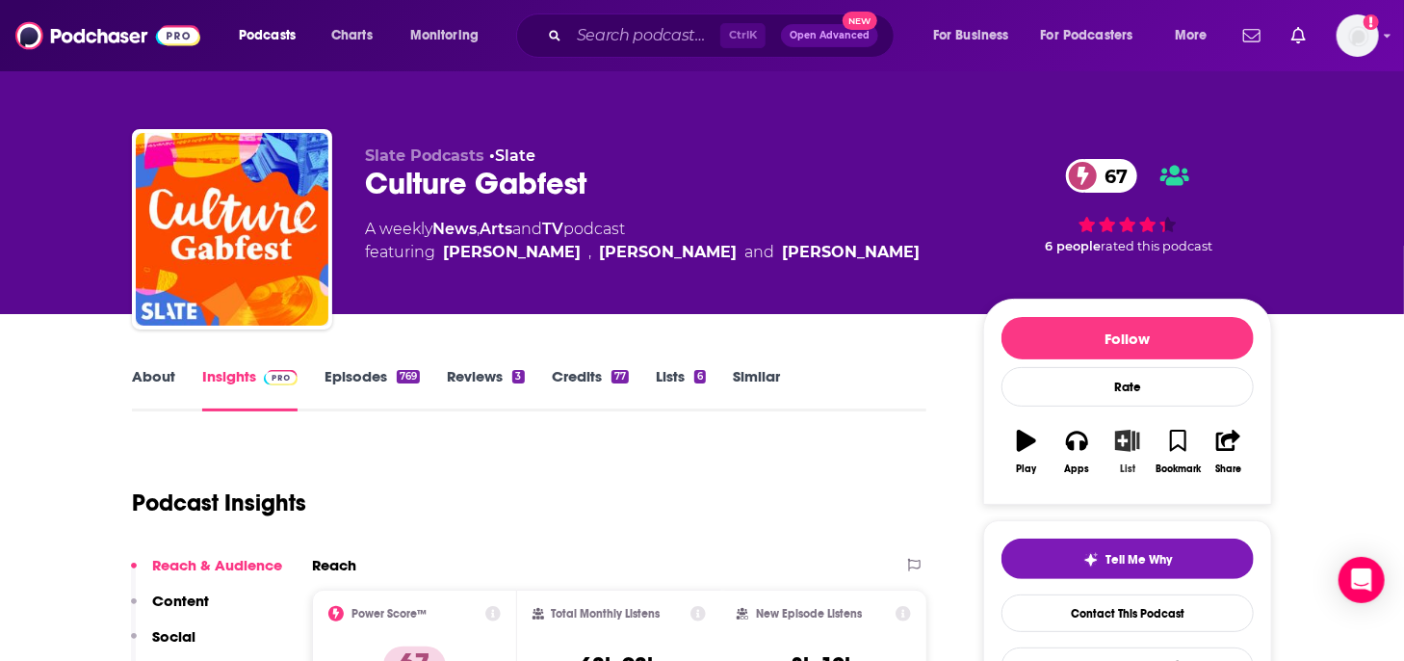
click at [1133, 450] on icon "button" at bounding box center [1127, 440] width 24 height 21
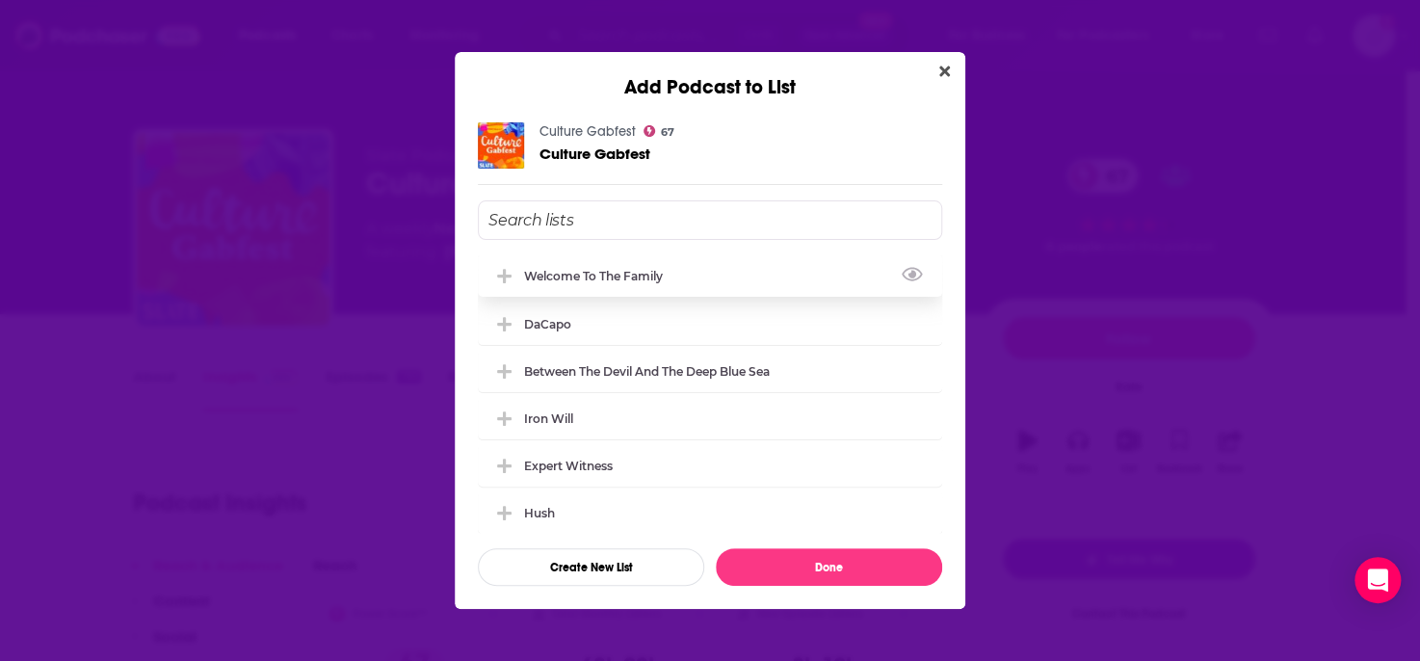
click at [666, 271] on div "Welcome to the Family" at bounding box center [599, 276] width 150 height 14
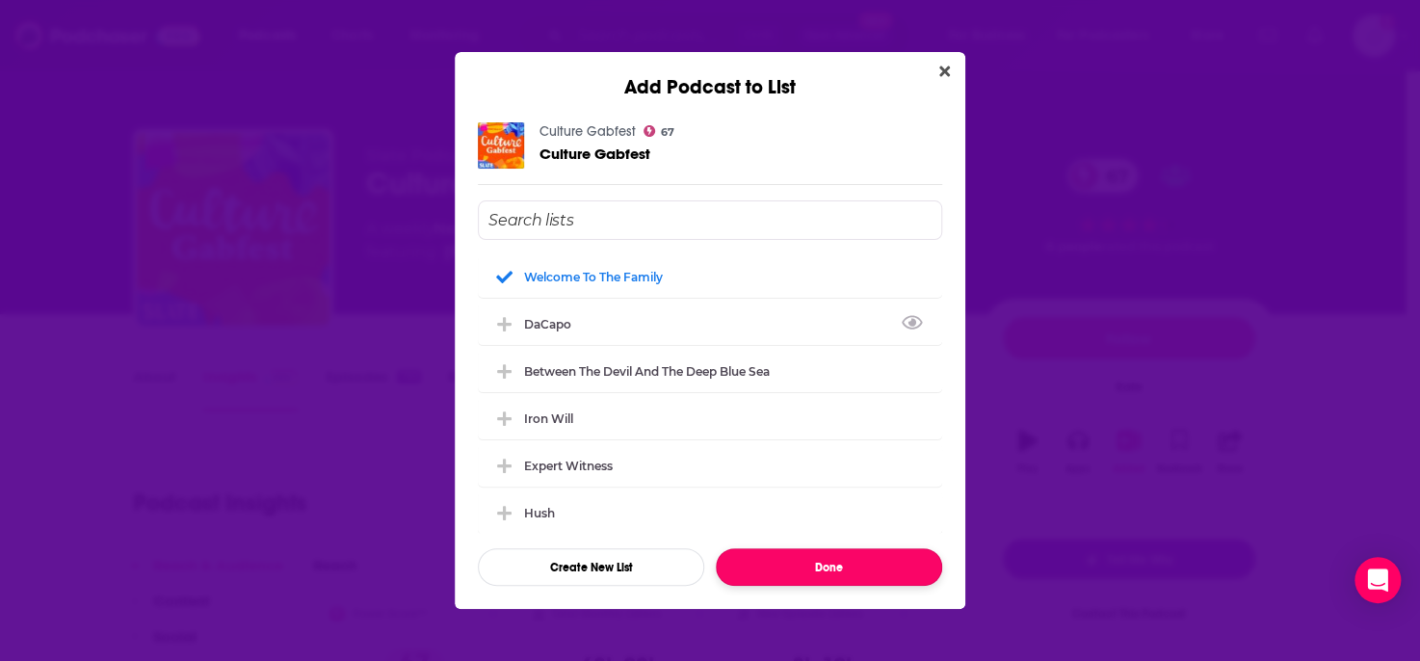
click at [874, 558] on button "Done" at bounding box center [829, 567] width 226 height 38
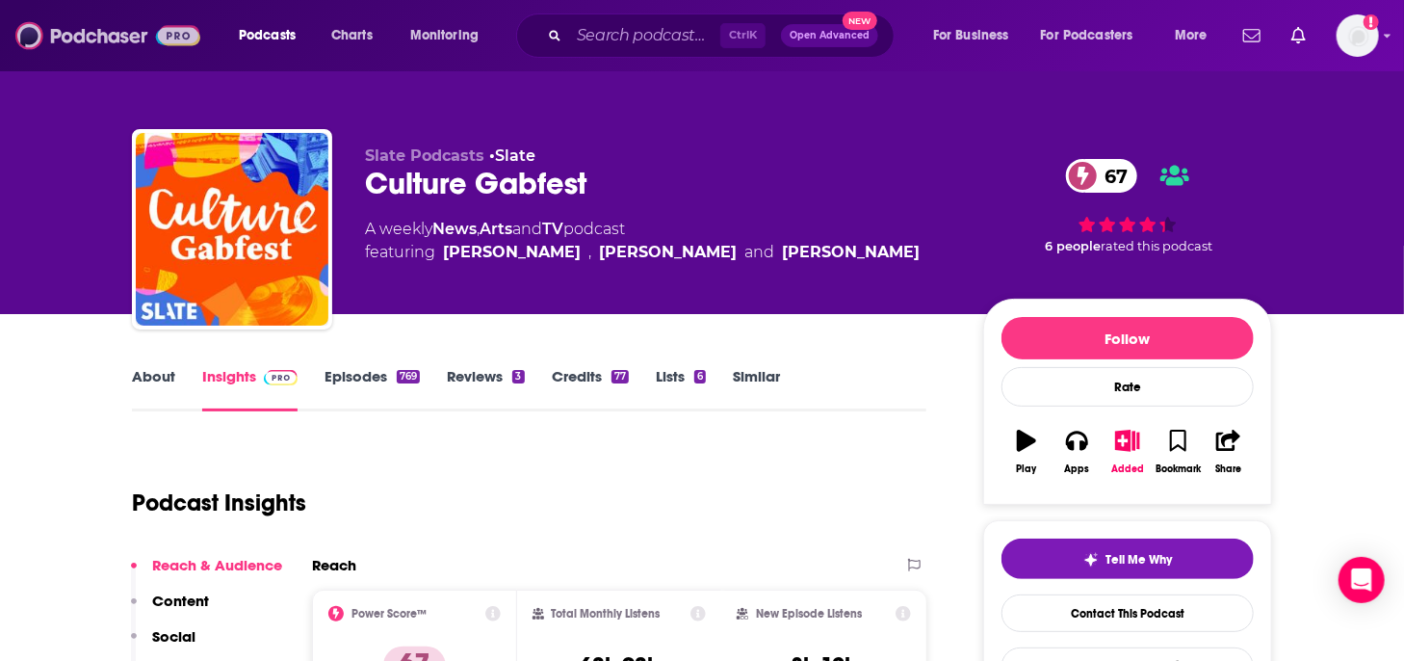
click at [51, 32] on img at bounding box center [107, 35] width 185 height 37
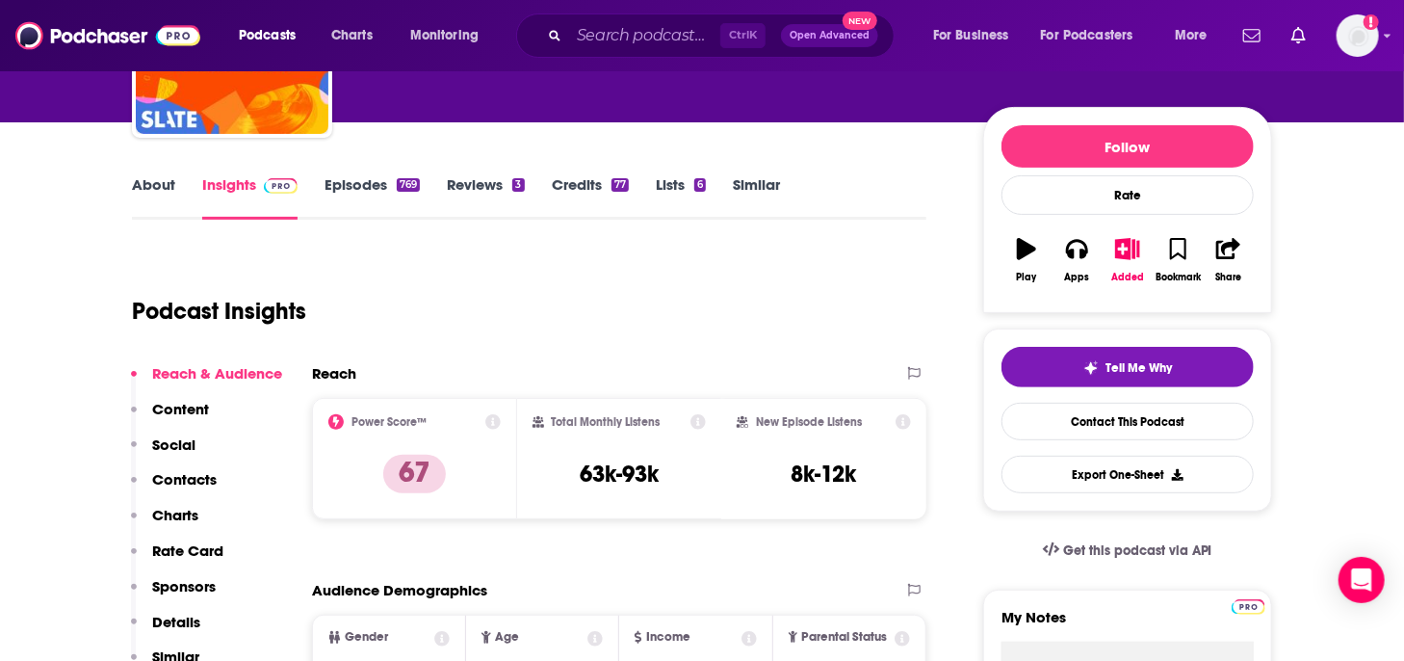
scroll to position [193, 0]
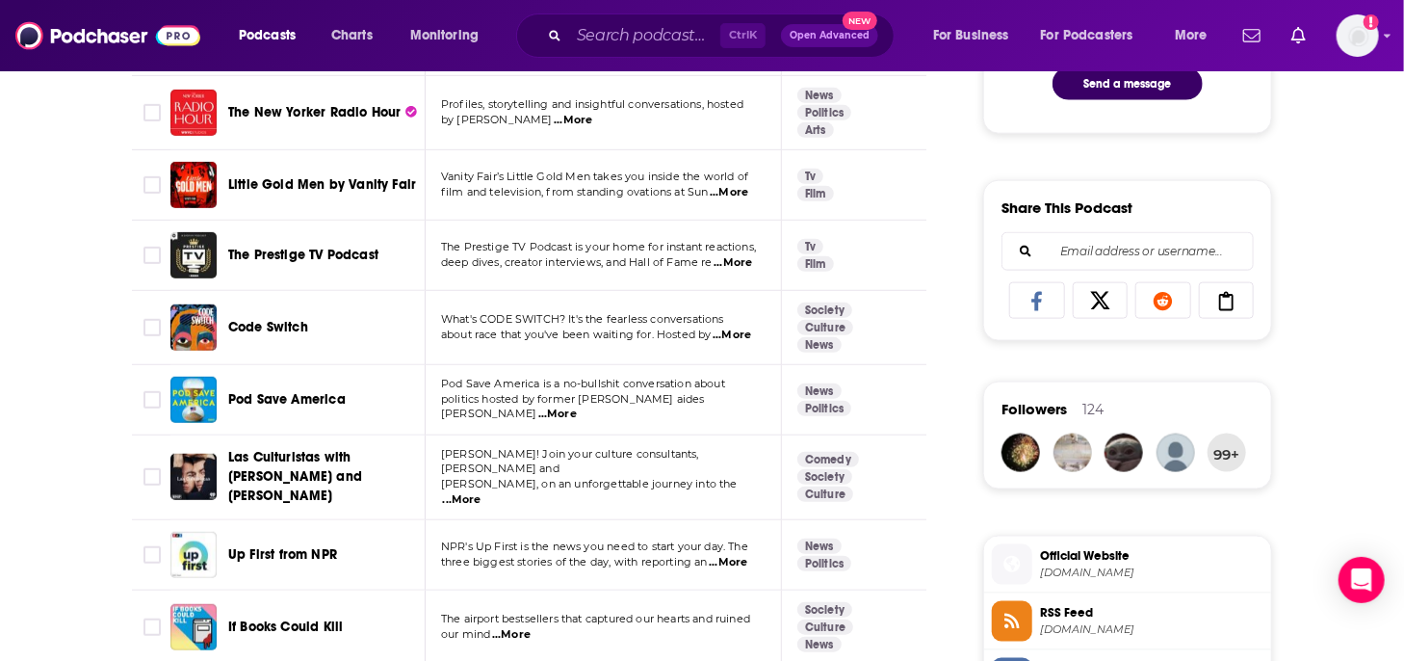
scroll to position [1926, 0]
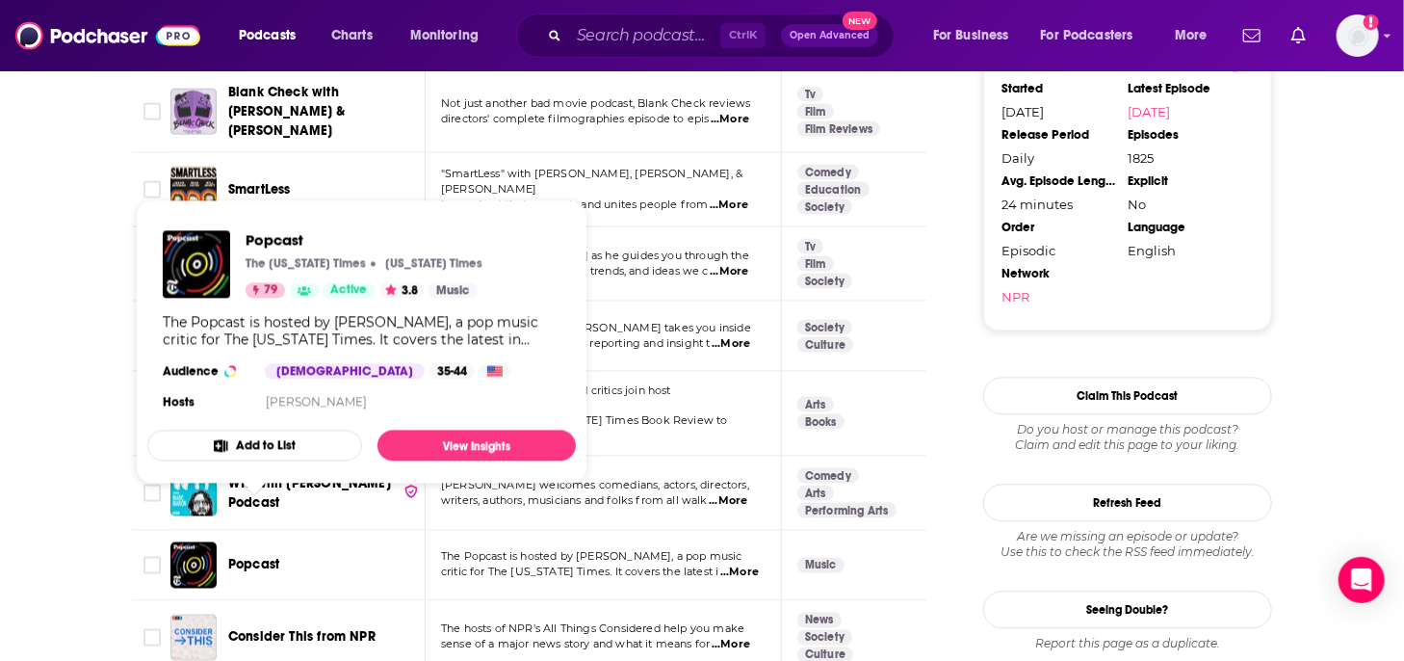
click at [273, 556] on span "Popcast" at bounding box center [253, 564] width 51 height 16
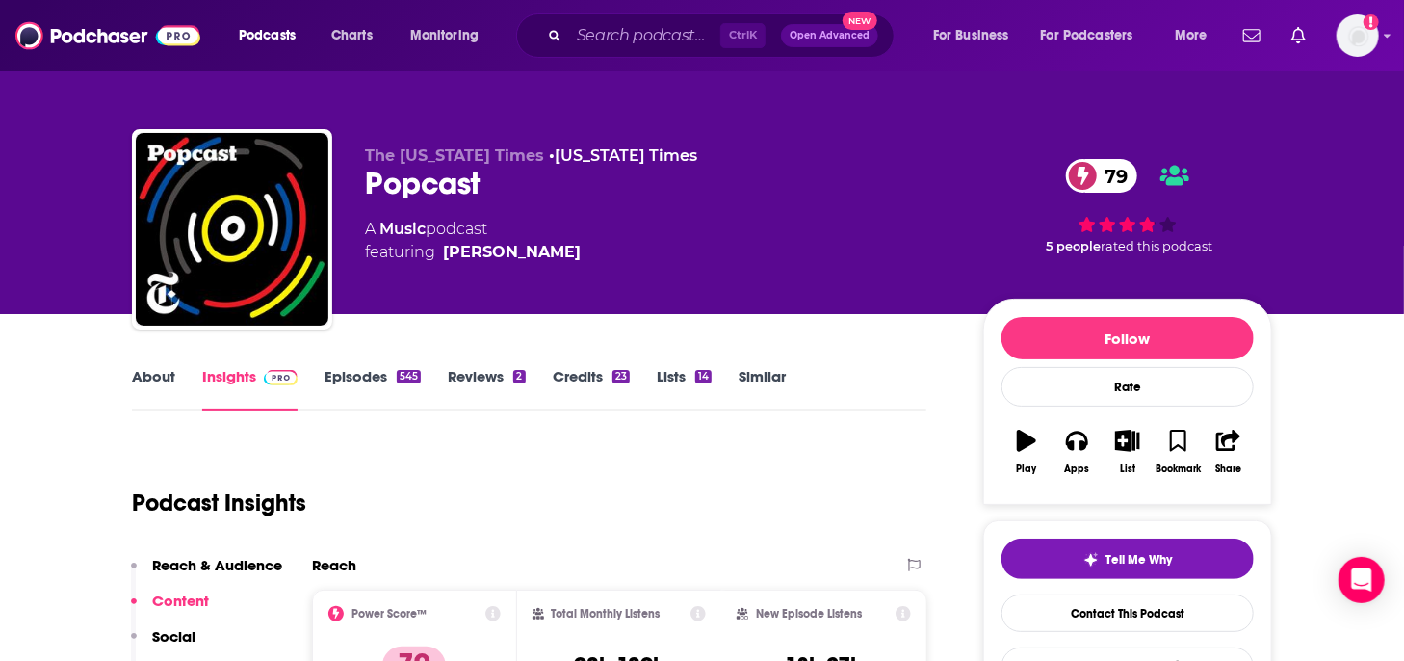
click at [358, 368] on link "Episodes 545" at bounding box center [373, 389] width 96 height 44
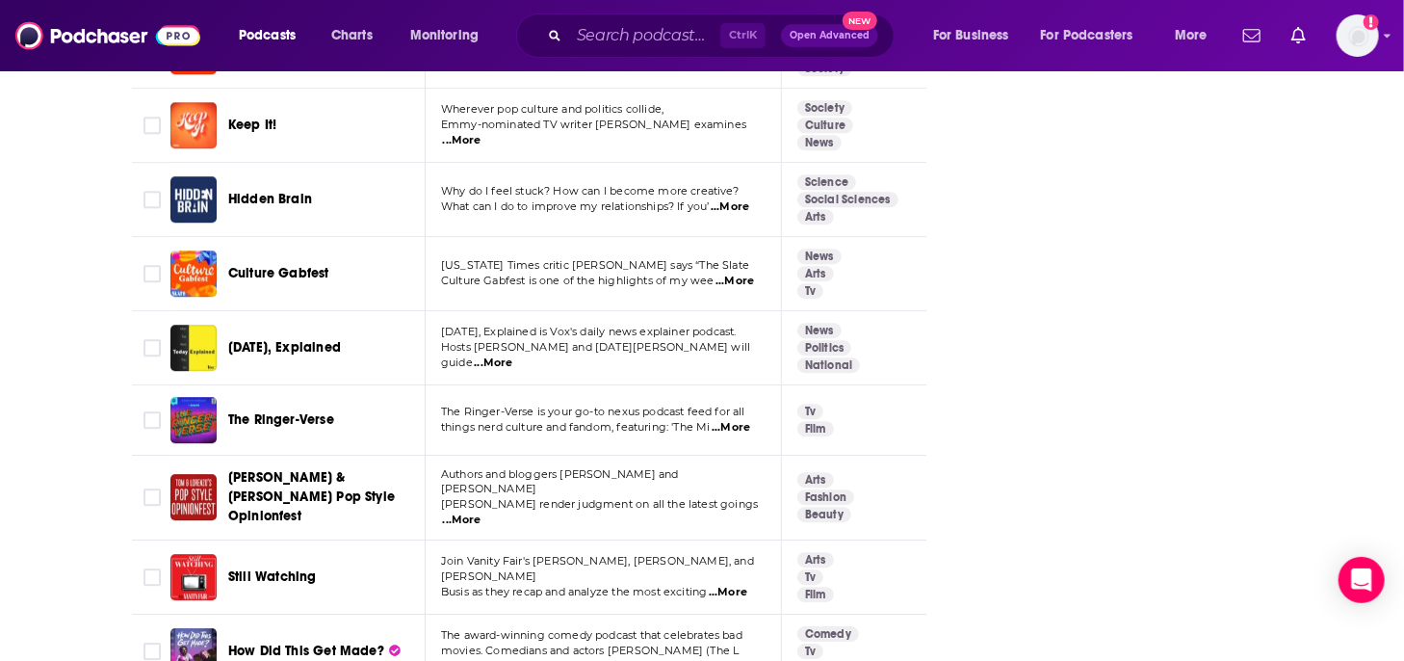
scroll to position [3371, 0]
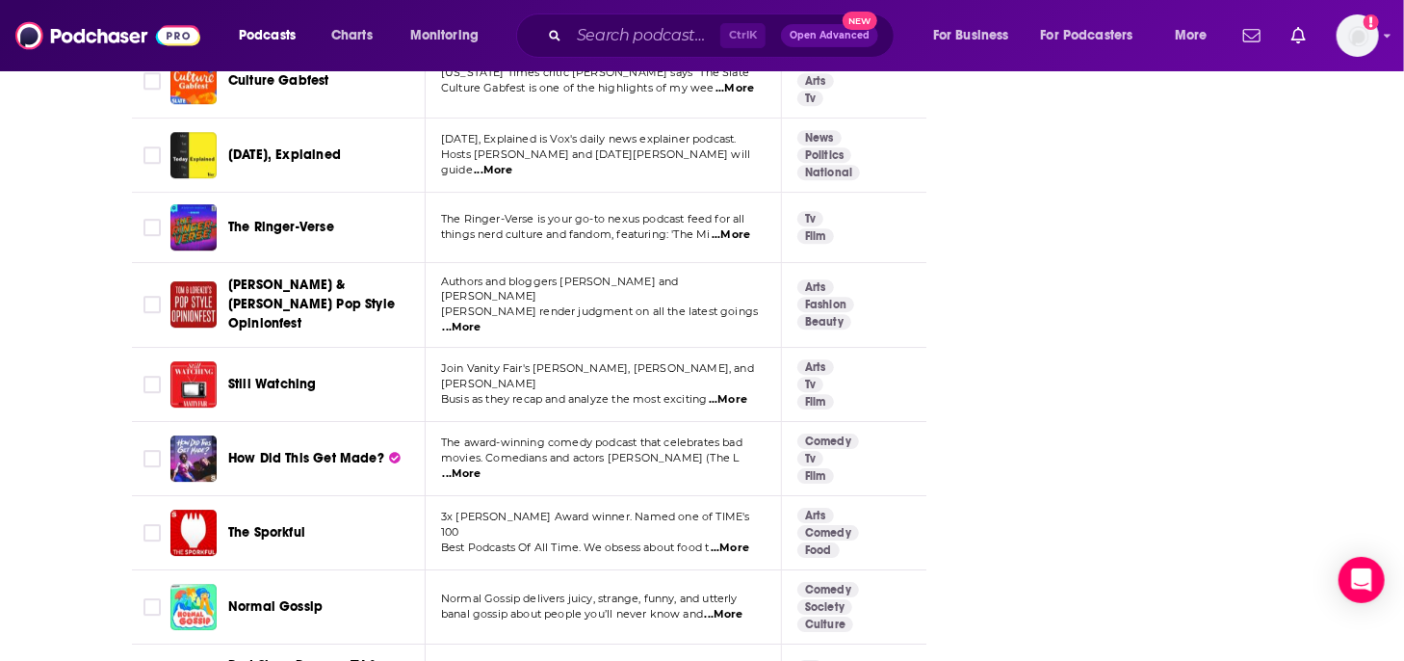
click at [747, 392] on span "...More" at bounding box center [728, 399] width 39 height 15
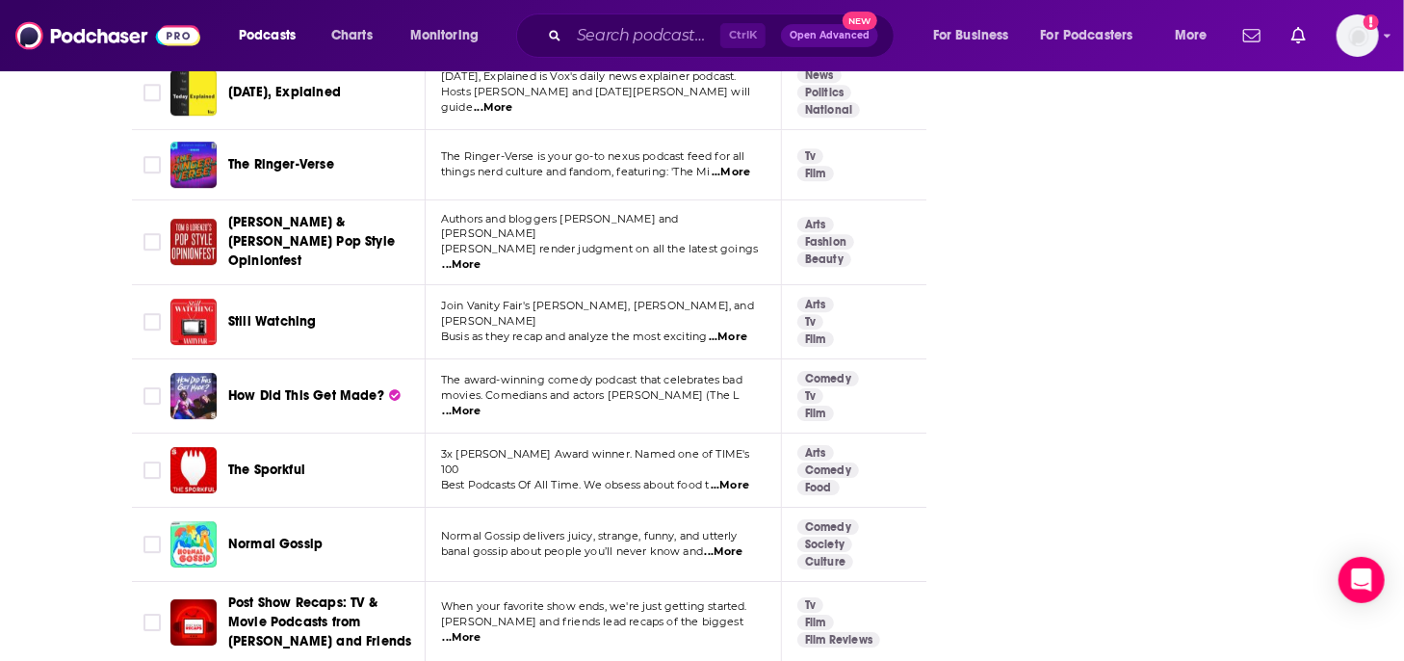
scroll to position [3467, 0]
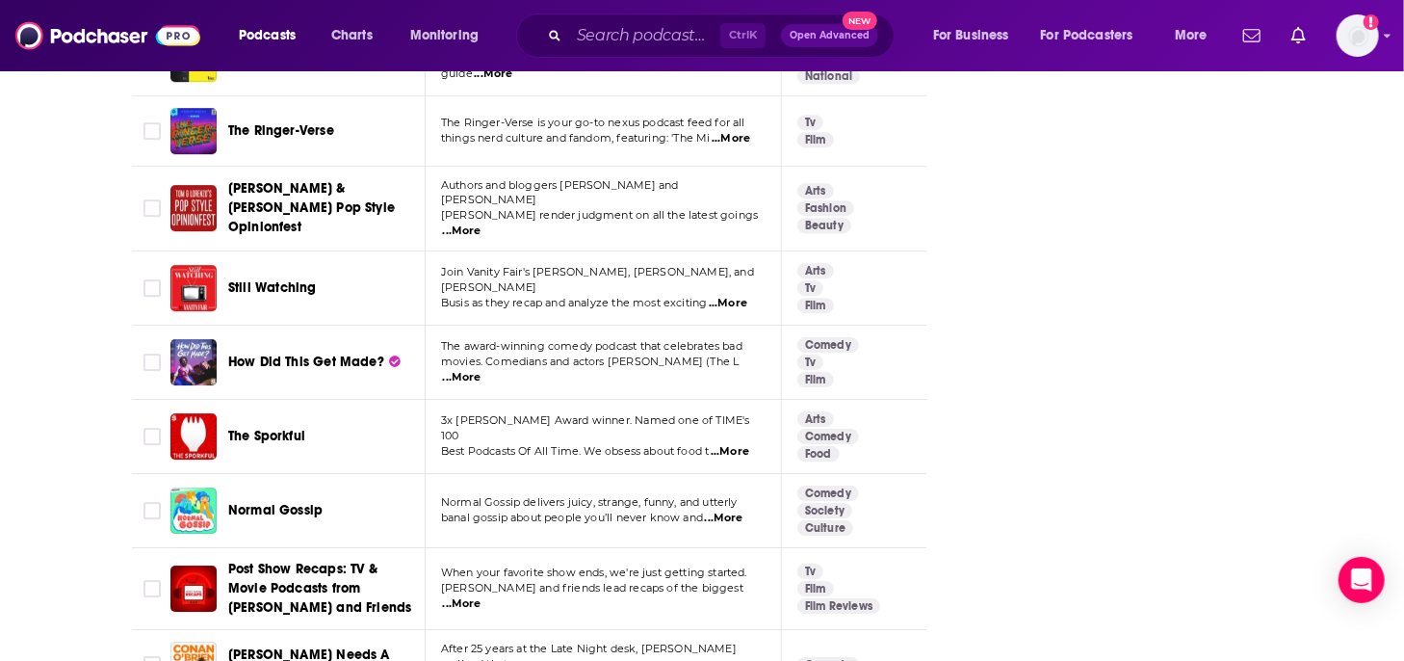
click at [724, 510] on span "...More" at bounding box center [724, 517] width 39 height 15
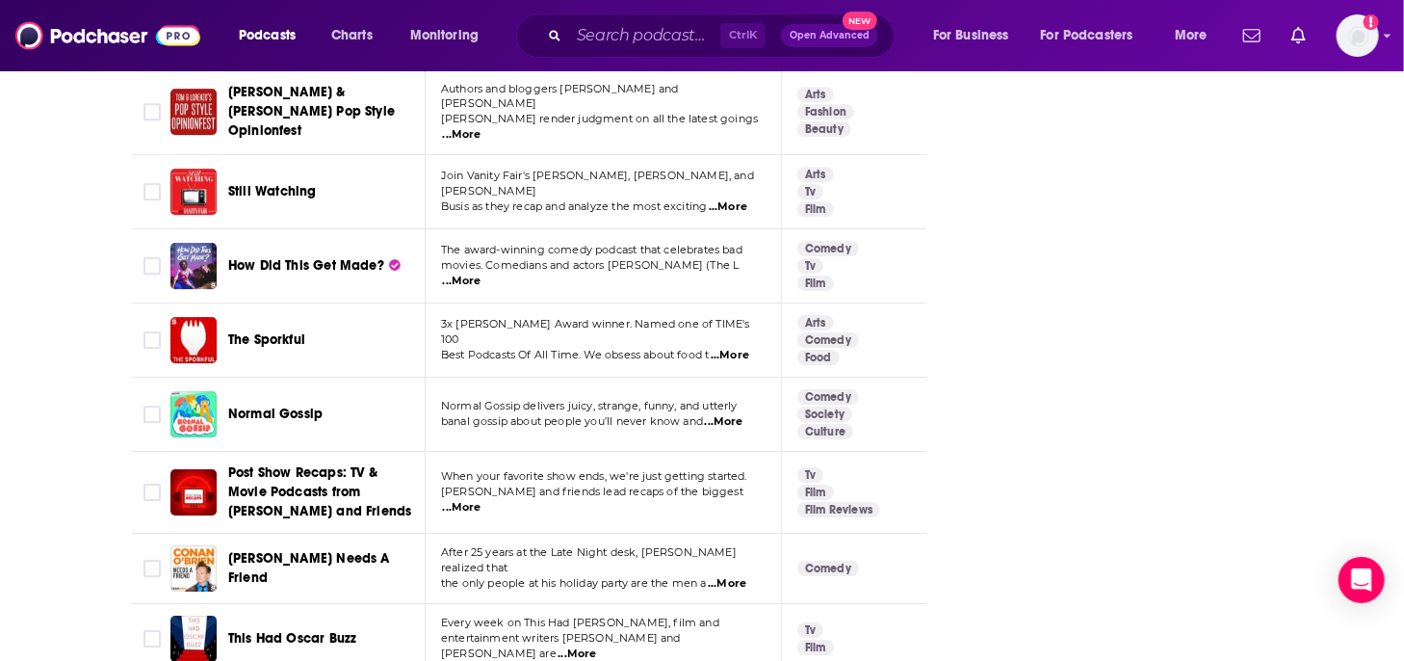
scroll to position [3756, 0]
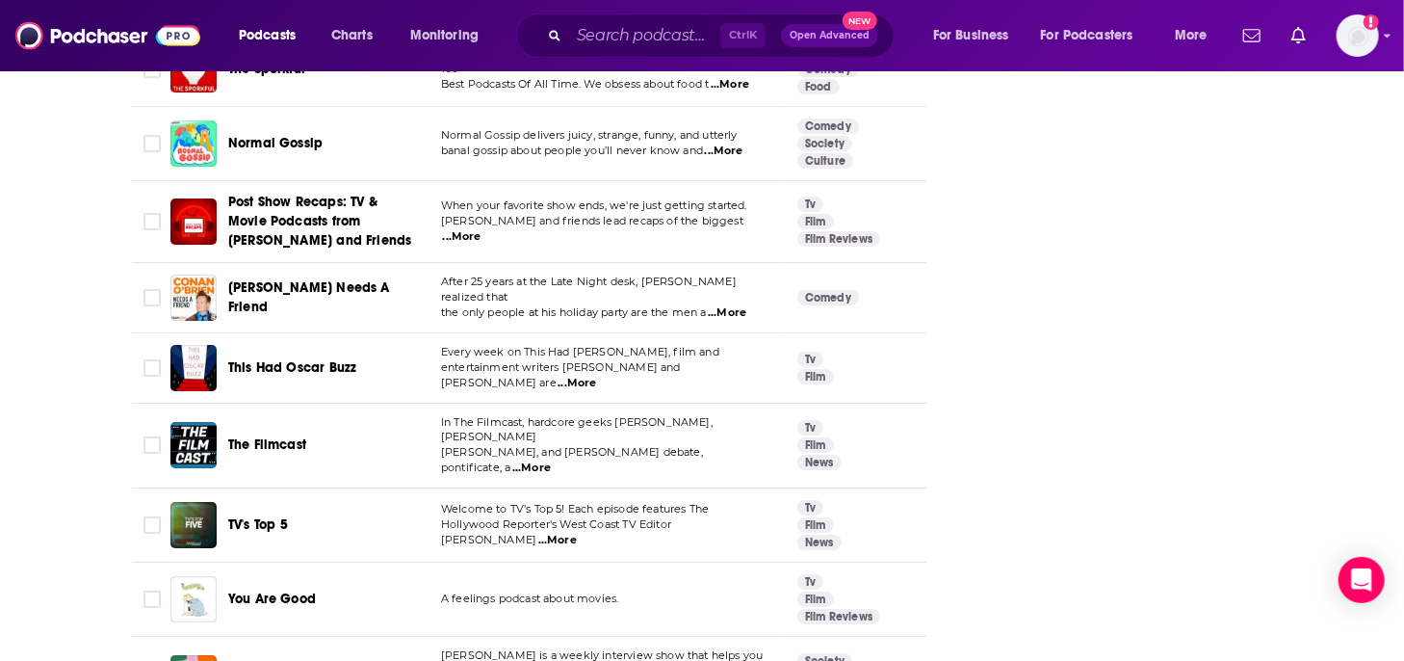
scroll to position [3852, 0]
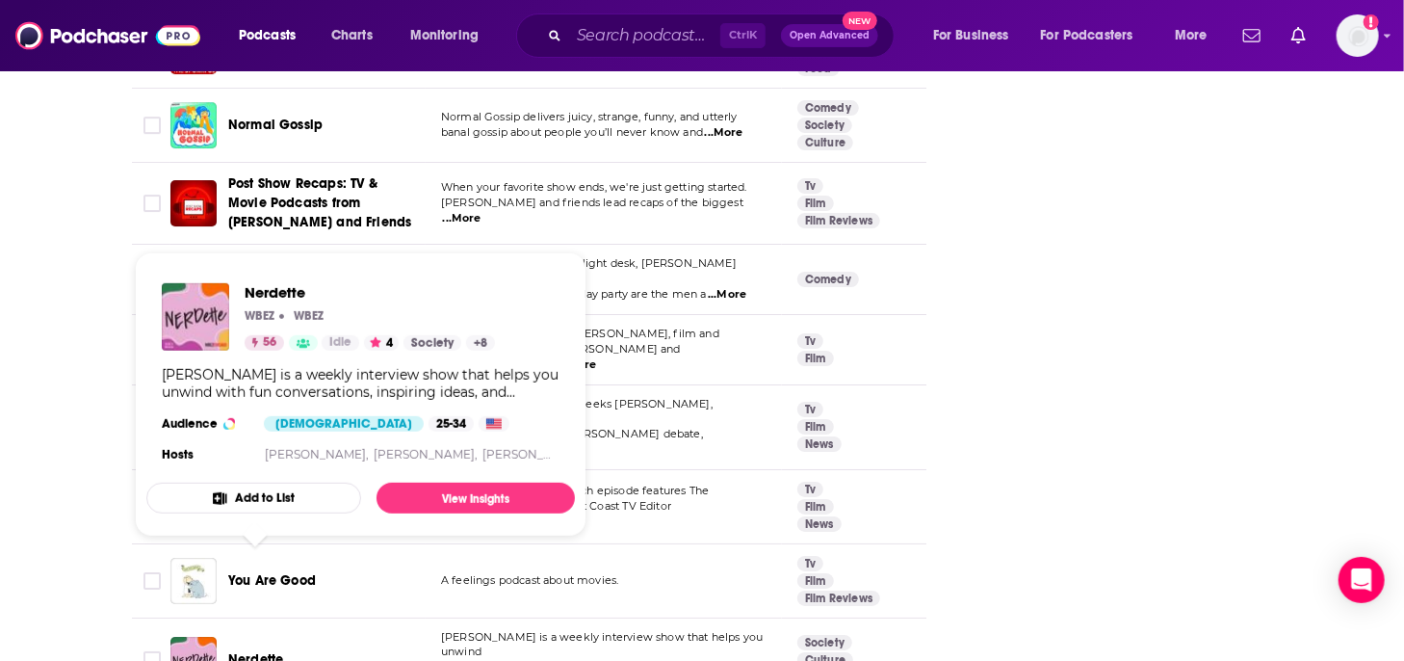
click at [255, 651] on span "Nerdette" at bounding box center [255, 659] width 55 height 16
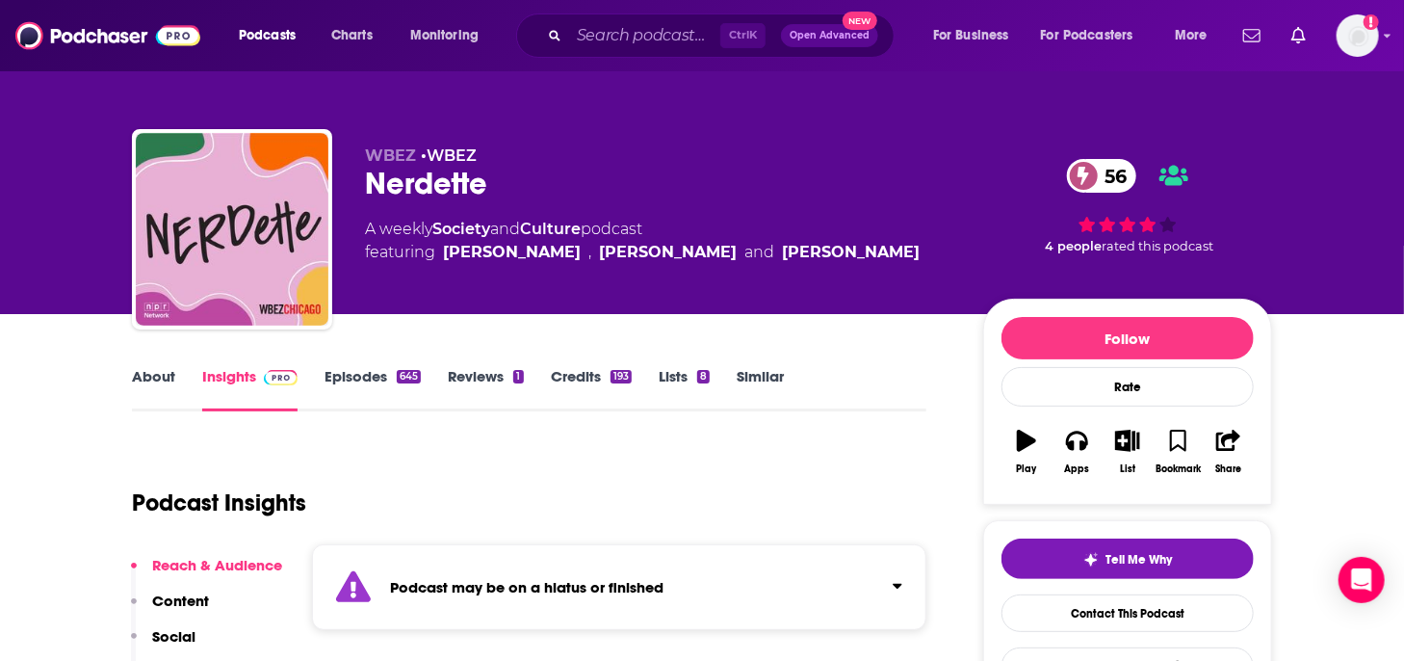
click at [347, 371] on link "Episodes 645" at bounding box center [373, 389] width 96 height 44
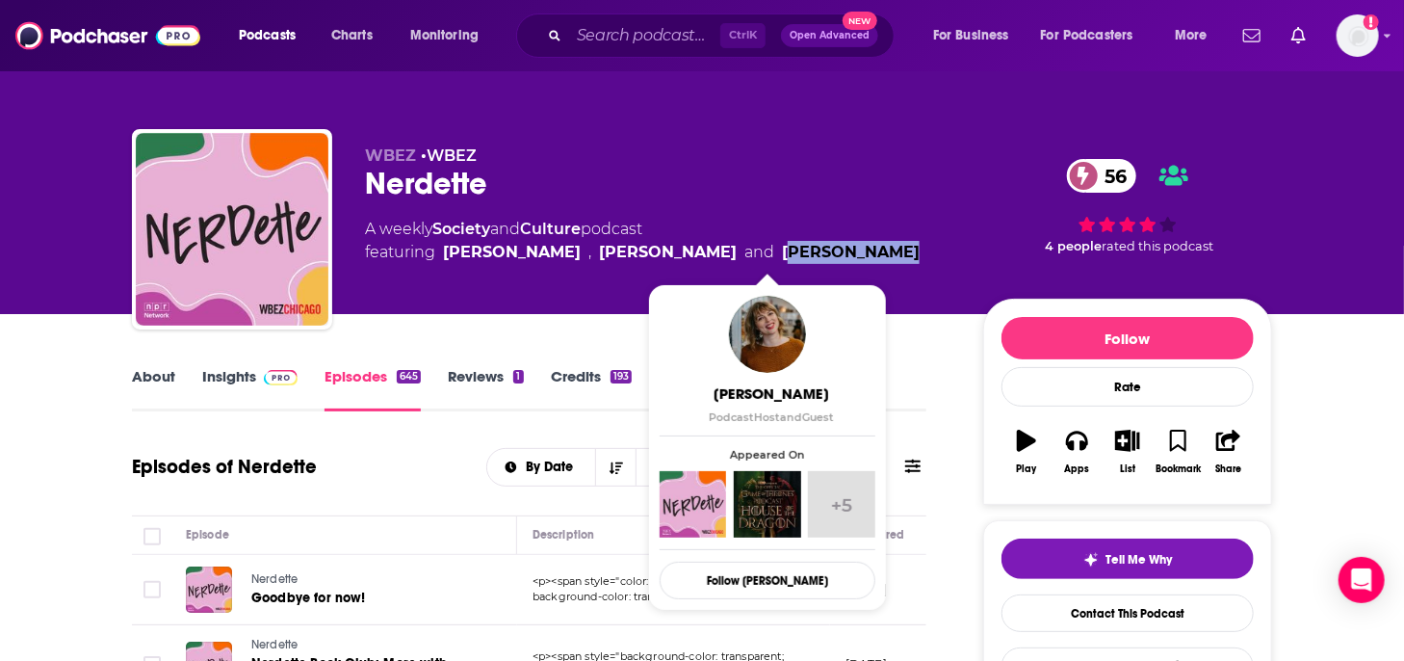
drag, startPoint x: 843, startPoint y: 253, endPoint x: 716, endPoint y: 261, distance: 127.4
click at [716, 261] on div "A weekly Society and Culture podcast featuring Peter Sagal , Tricia Bobeda and …" at bounding box center [658, 241] width 587 height 46
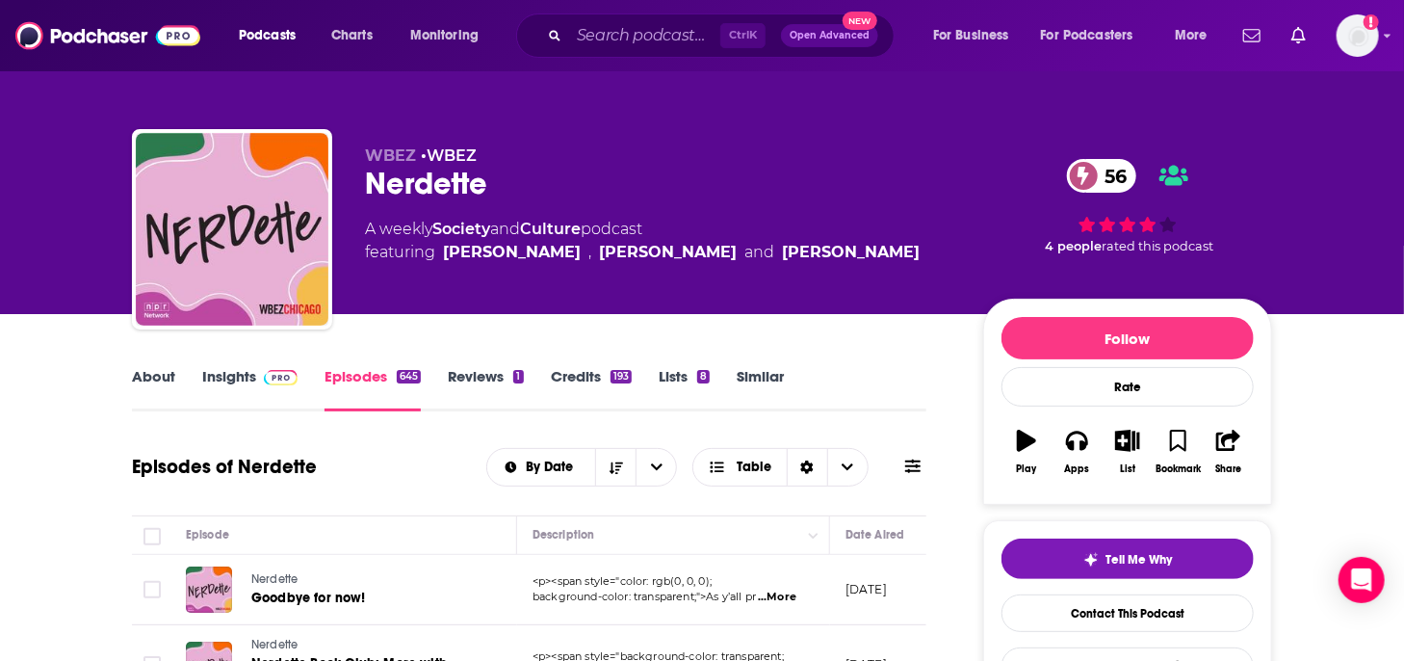
click at [674, 182] on div "Nerdette 56" at bounding box center [658, 184] width 587 height 38
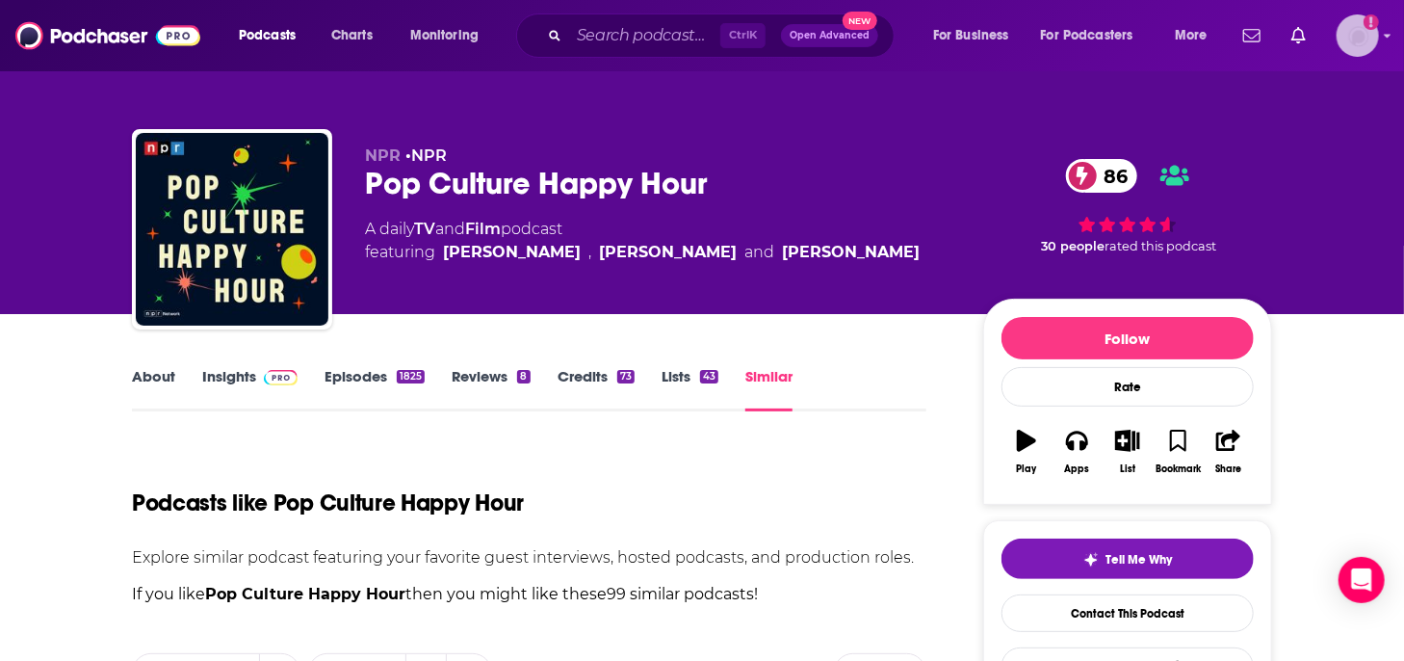
click at [1372, 41] on img "Logged in as TaraKennedy" at bounding box center [1358, 35] width 42 height 42
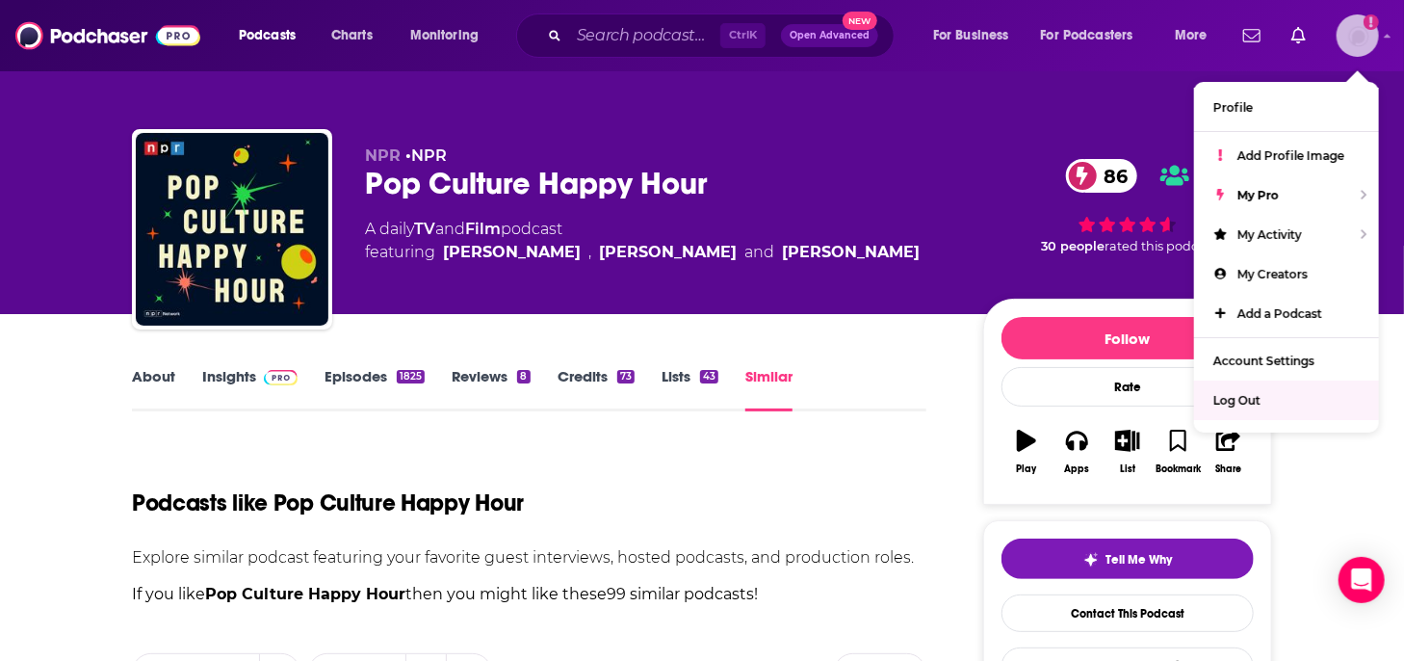
click at [1242, 401] on span "Log Out" at bounding box center [1237, 400] width 47 height 14
